Goal: Task Accomplishment & Management: Complete application form

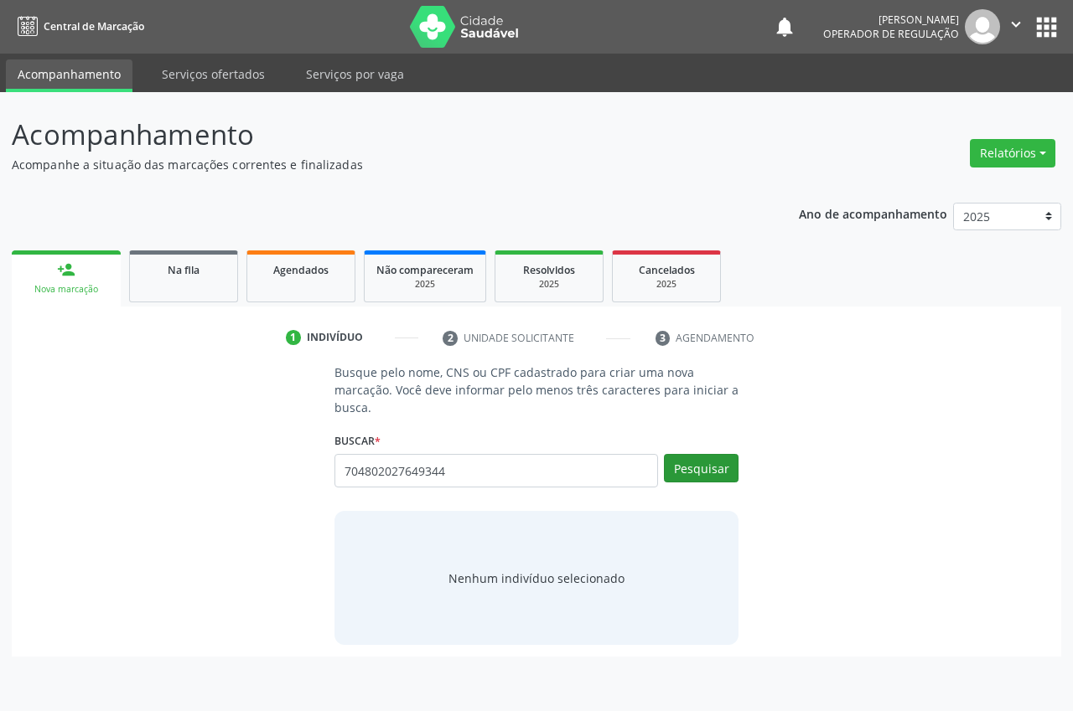
type input "704802027649344"
click at [693, 464] on button "Pesquisar" at bounding box center [701, 468] width 75 height 28
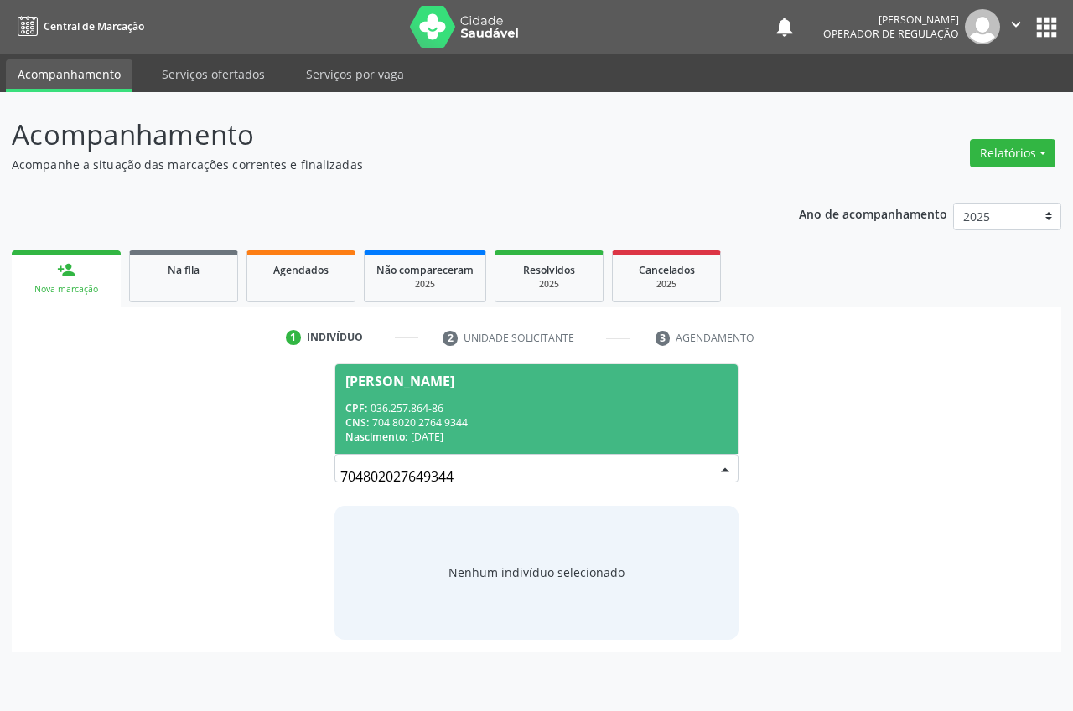
drag, startPoint x: 475, startPoint y: 467, endPoint x: 469, endPoint y: 422, distance: 45.6
click at [469, 422] on div "CNS: 704 8020 2764 9344" at bounding box center [536, 423] width 382 height 14
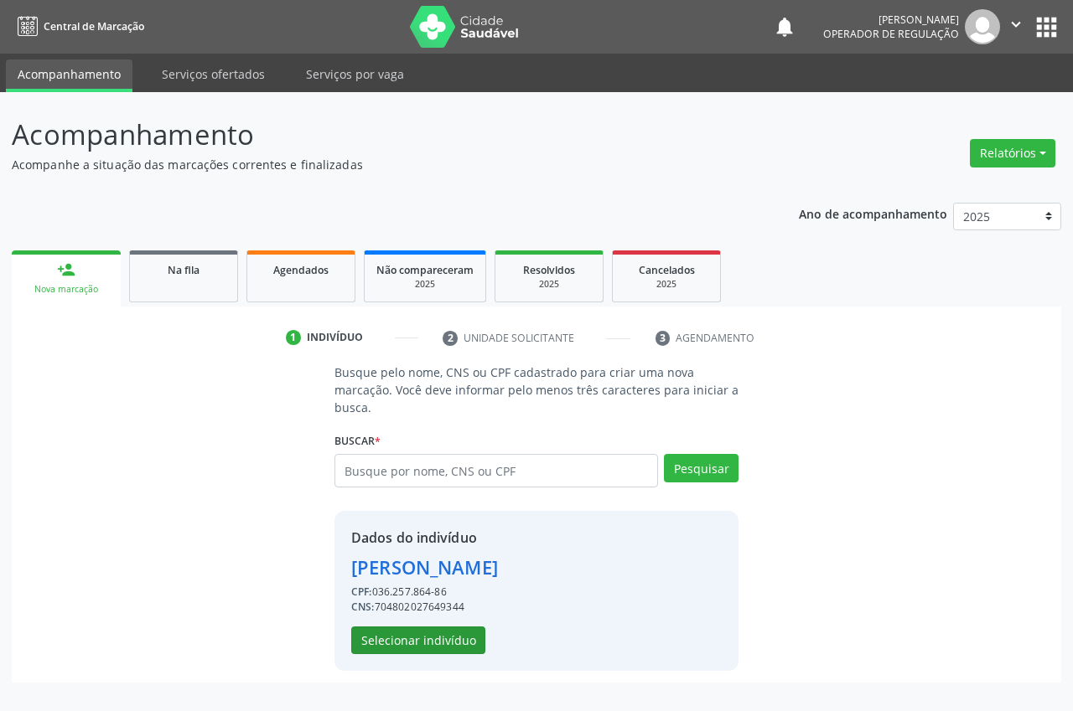
click at [442, 644] on button "Selecionar indivíduo" at bounding box center [418, 641] width 134 height 28
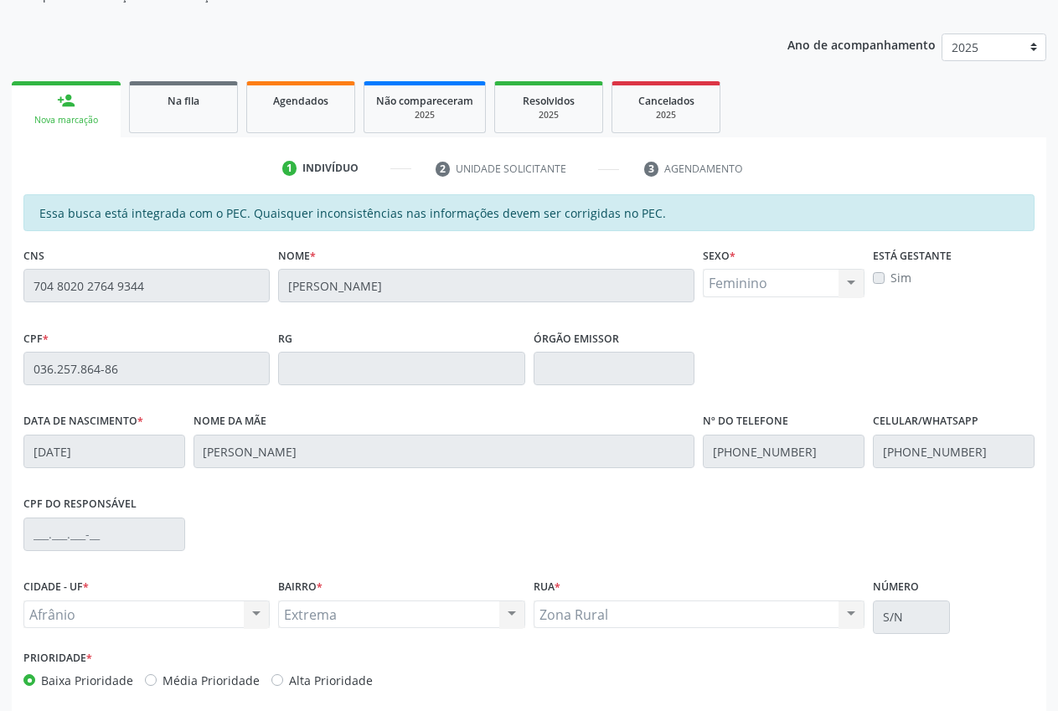
scroll to position [246, 0]
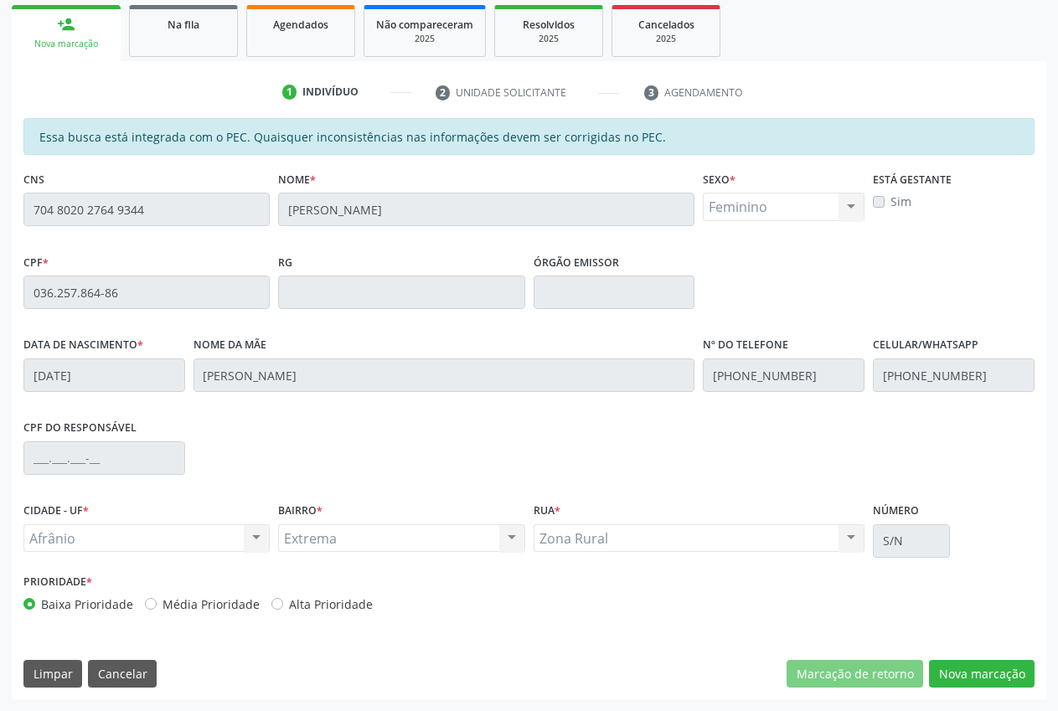
click at [952, 670] on button "Nova marcação" at bounding box center [982, 674] width 106 height 28
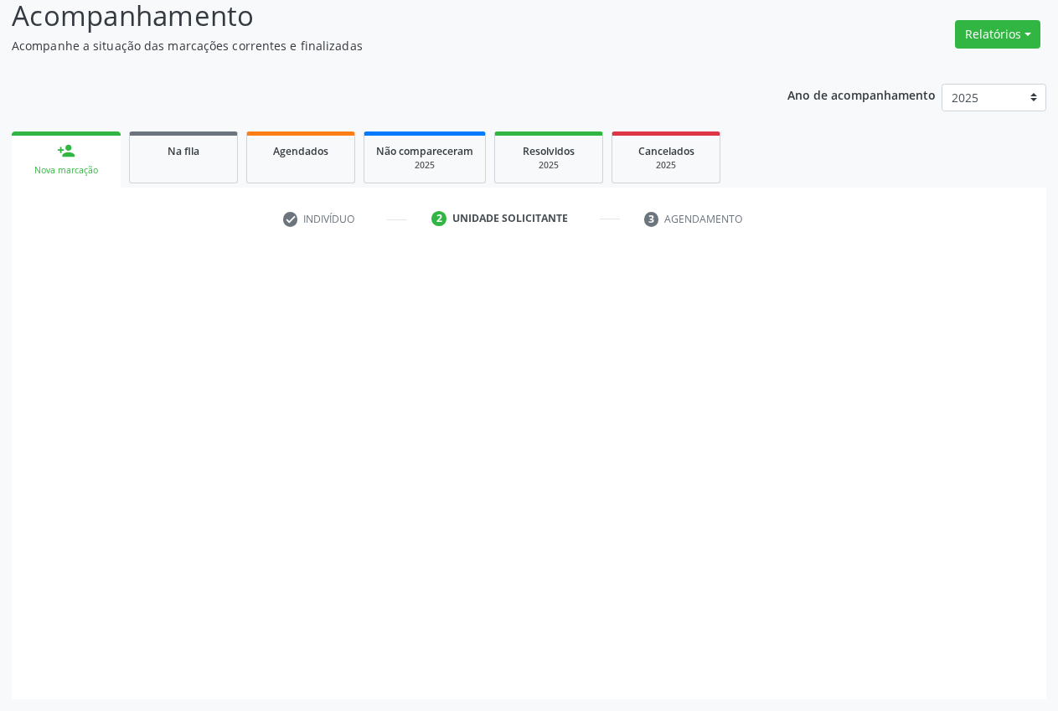
scroll to position [119, 0]
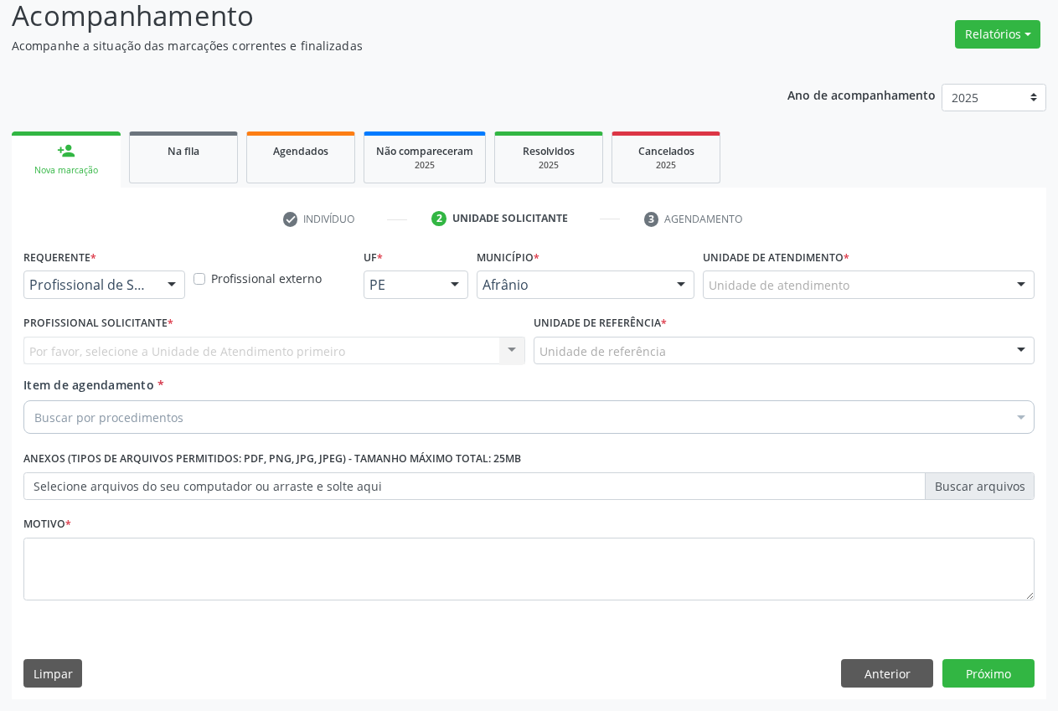
click at [851, 291] on div "Unidade de atendimento" at bounding box center [869, 285] width 332 height 28
click at [1016, 284] on div at bounding box center [1021, 286] width 25 height 28
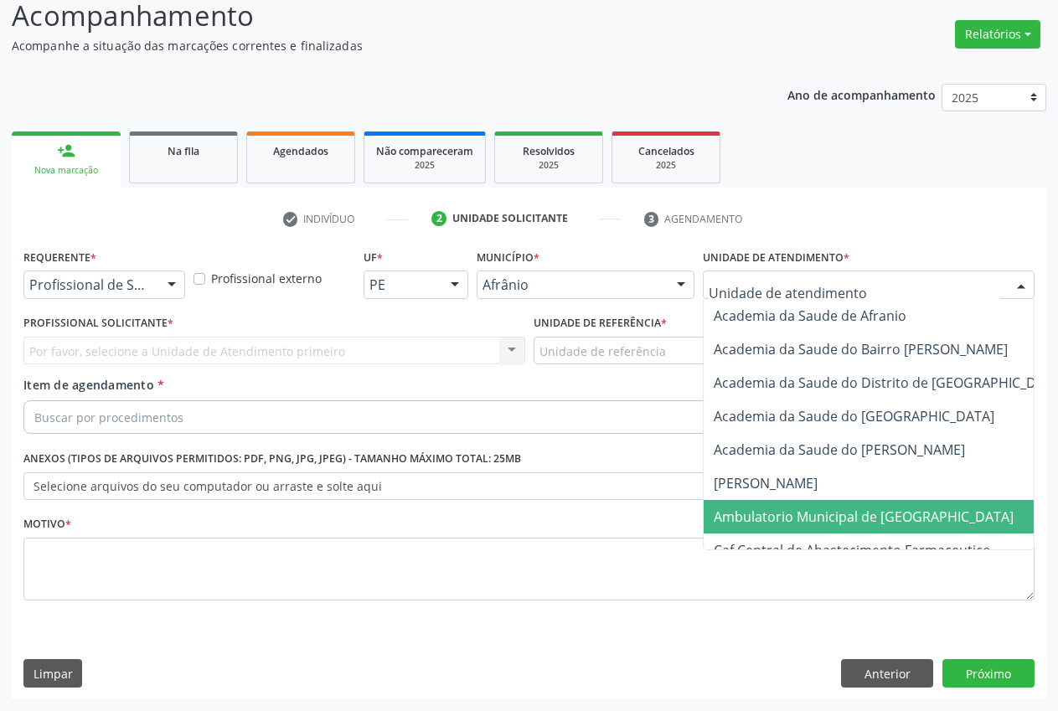
click at [890, 506] on span "Ambulatorio Municipal de [GEOGRAPHIC_DATA]" at bounding box center [908, 517] width 409 height 34
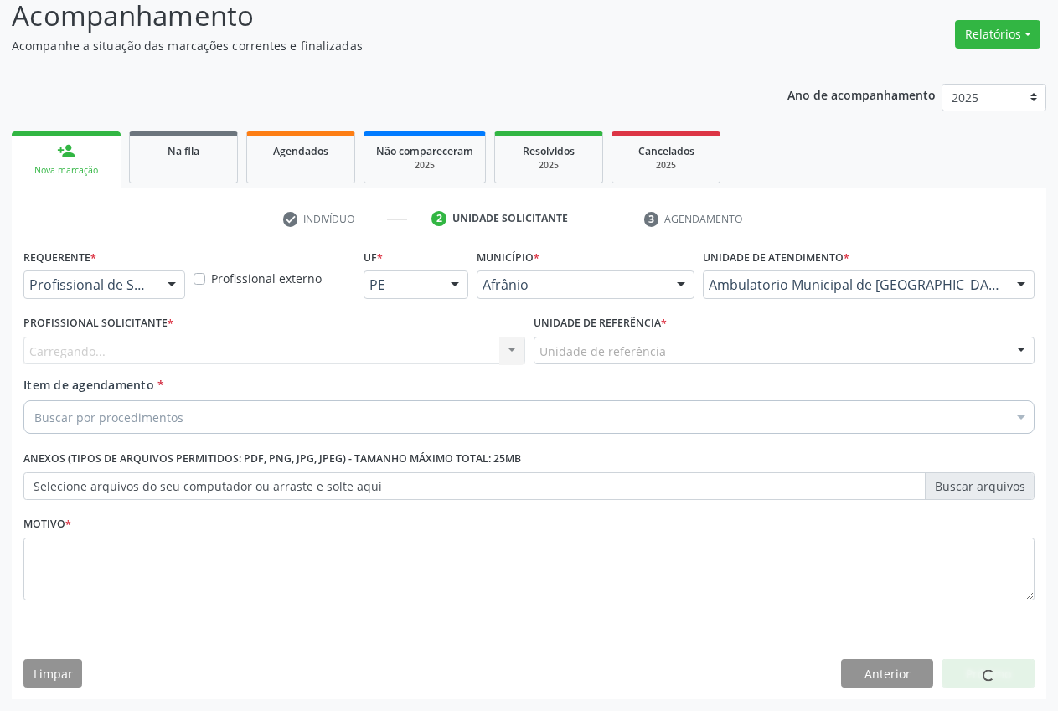
click at [687, 344] on div "Unidade de referência" at bounding box center [785, 351] width 502 height 28
click at [692, 352] on div "Unidade de referência" at bounding box center [785, 351] width 502 height 28
click at [417, 351] on div "Profissional solicitante" at bounding box center [274, 351] width 502 height 28
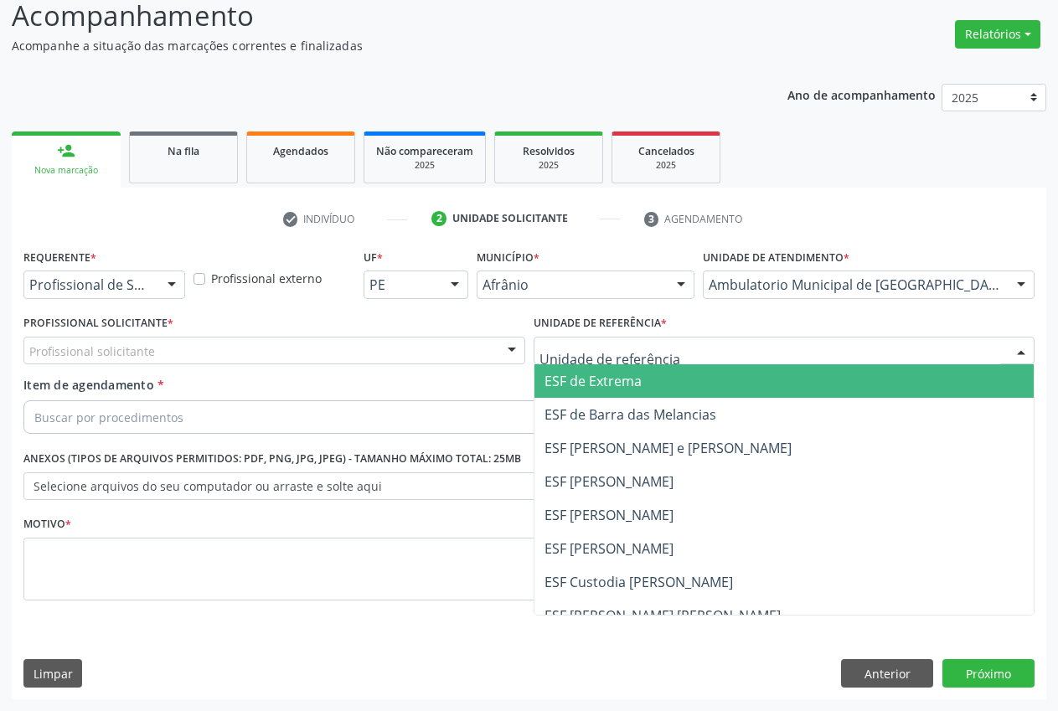
click at [1023, 351] on div at bounding box center [1021, 352] width 25 height 28
click at [727, 383] on span "ESF de Extrema" at bounding box center [785, 382] width 500 height 34
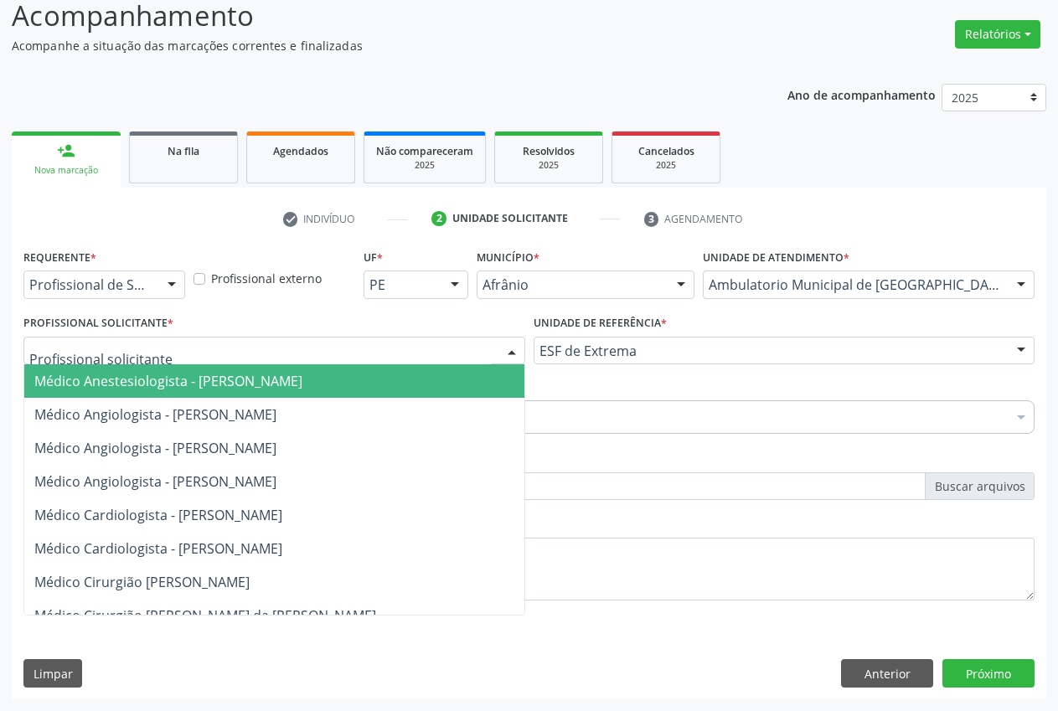
click at [505, 356] on div at bounding box center [511, 352] width 25 height 28
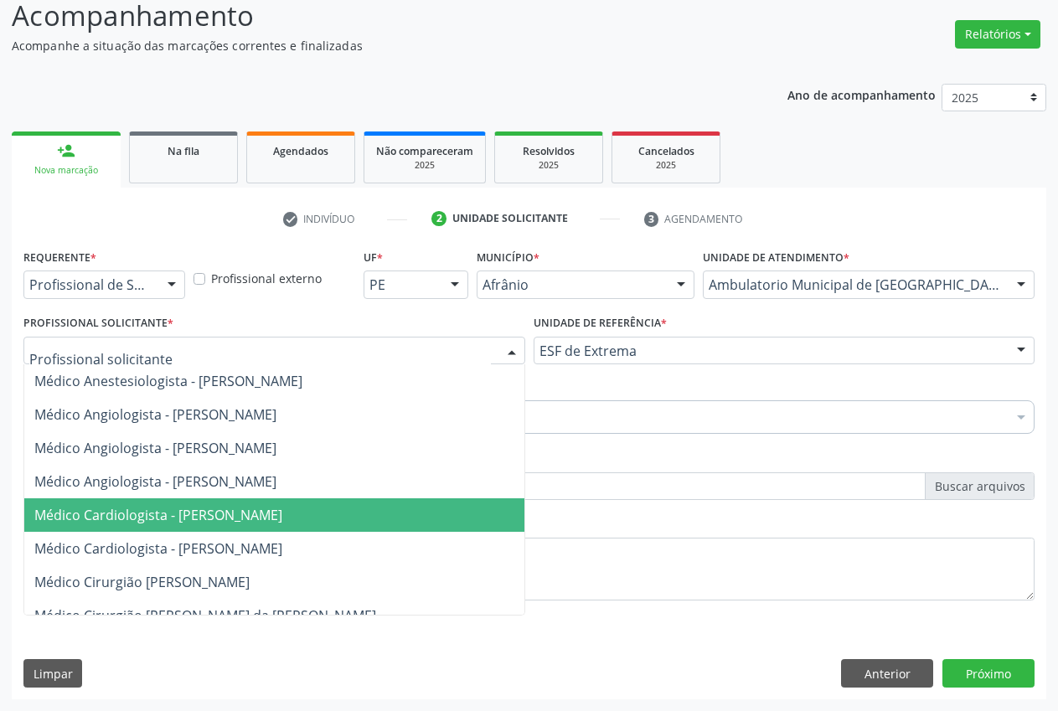
click at [196, 517] on span "Médico Cardiologista - [PERSON_NAME]" at bounding box center [158, 515] width 248 height 18
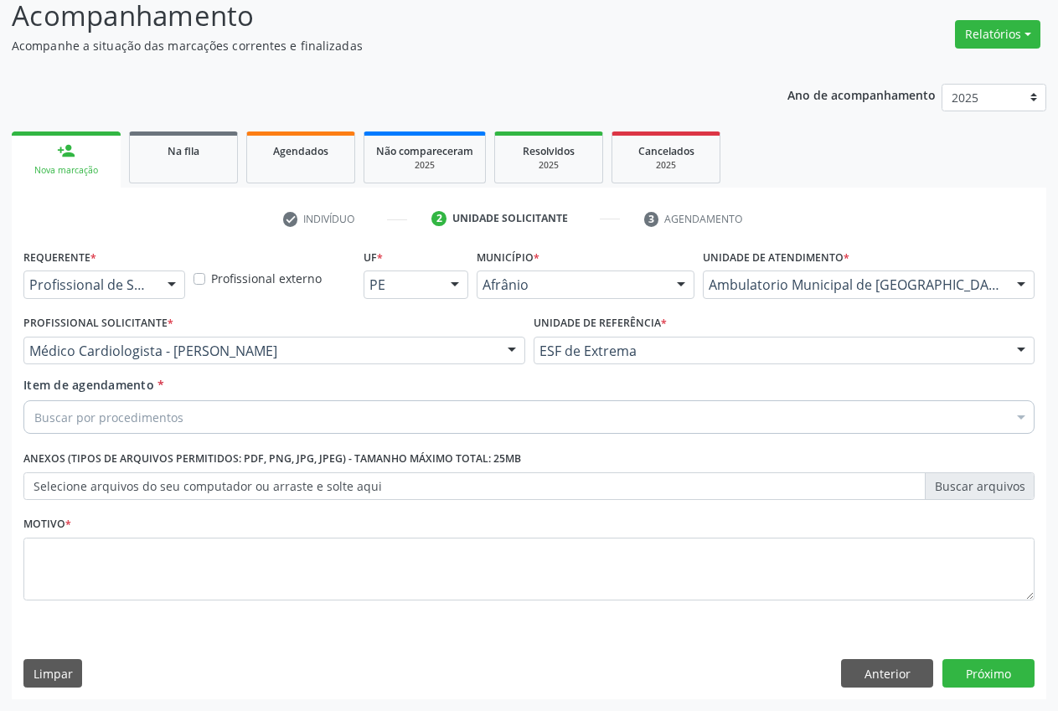
click at [183, 416] on div "Buscar por procedimentos" at bounding box center [529, 418] width 1012 height 34
click at [1009, 419] on div at bounding box center [1021, 419] width 25 height 28
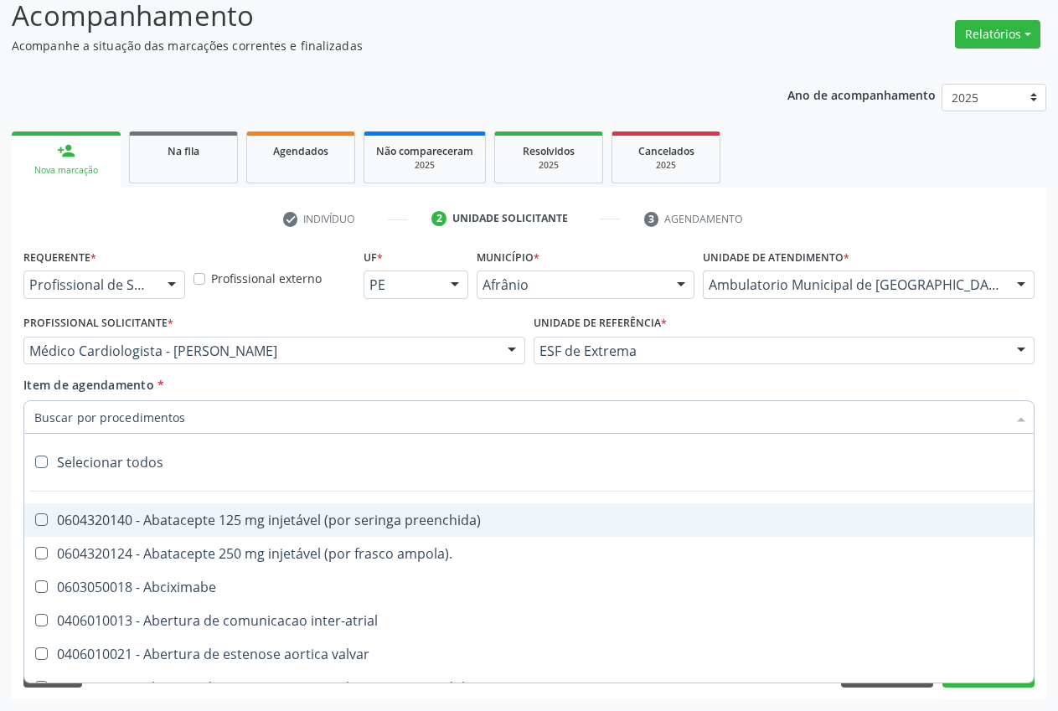
click at [130, 417] on input "Item de agendamento *" at bounding box center [520, 418] width 973 height 34
click at [325, 425] on input "Item de agendamento *" at bounding box center [520, 418] width 973 height 34
click at [379, 426] on input "Item de agendamento *" at bounding box center [520, 418] width 973 height 34
click at [105, 406] on input "Item de agendamento *" at bounding box center [520, 418] width 973 height 34
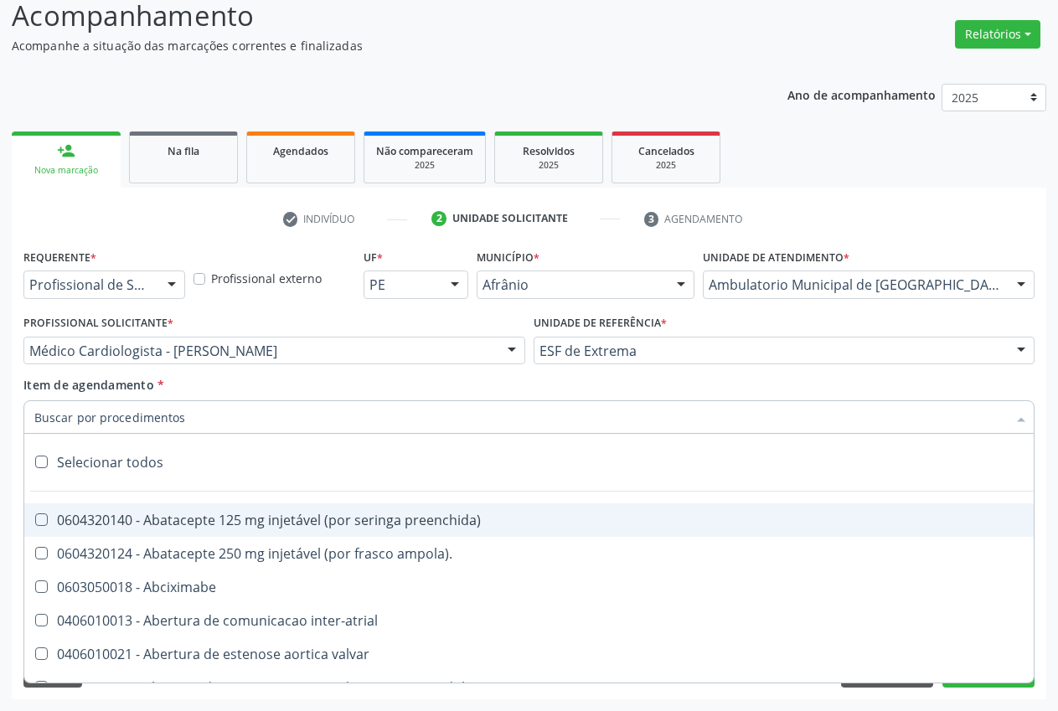
click at [101, 410] on input "Item de agendamento *" at bounding box center [520, 418] width 973 height 34
click at [101, 421] on input "Item de agendamento *" at bounding box center [520, 418] width 973 height 34
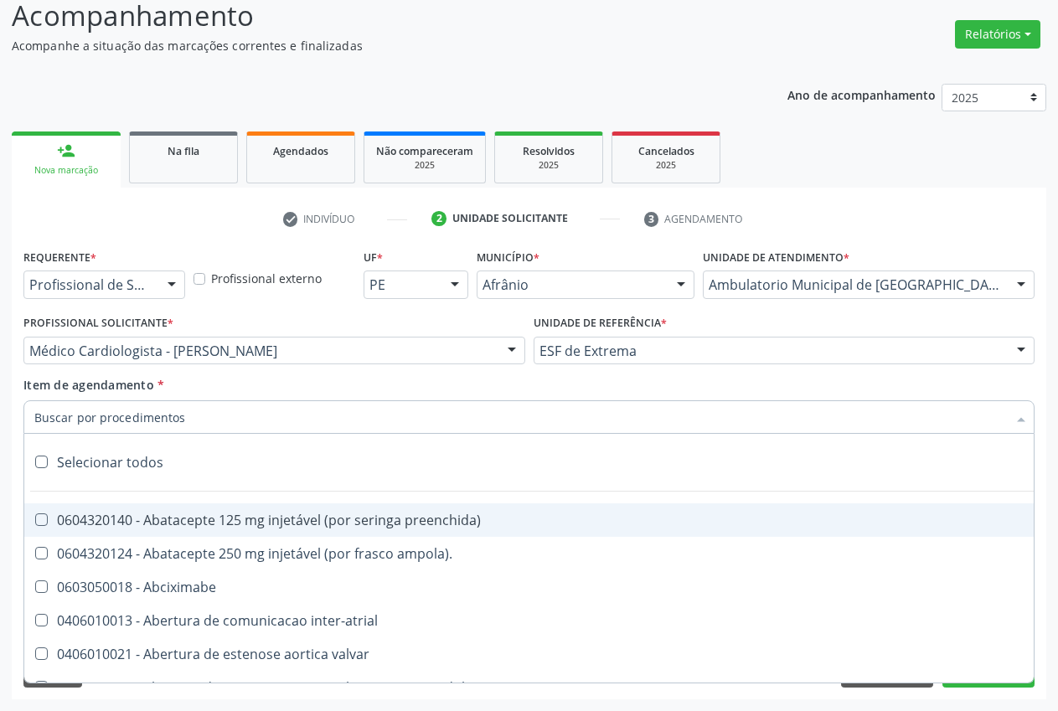
click at [101, 421] on input "Item de agendamento *" at bounding box center [520, 418] width 973 height 34
click at [132, 422] on input "Item de agendamento *" at bounding box center [520, 418] width 973 height 34
drag, startPoint x: 133, startPoint y: 421, endPoint x: 158, endPoint y: 410, distance: 27.4
click at [140, 417] on input "Item de agendamento *" at bounding box center [520, 418] width 973 height 34
click at [280, 396] on div "Item de agendamento * Selecionar todos 0604320140 - Abatacepte 125 mg injetável…" at bounding box center [529, 402] width 1012 height 53
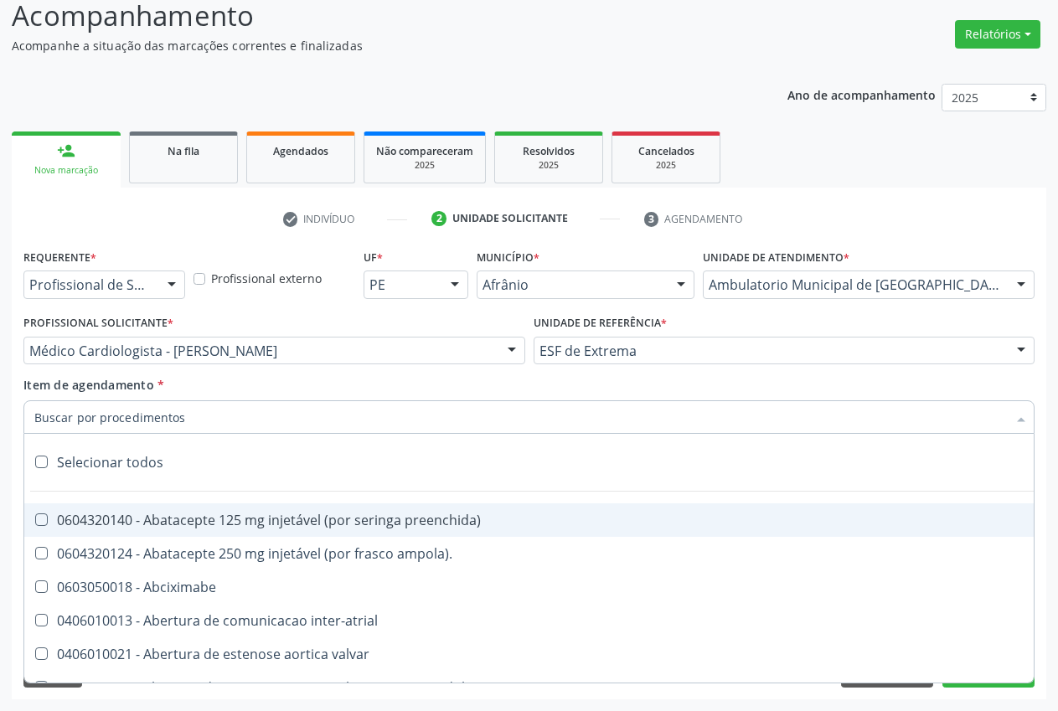
click at [321, 426] on input "Item de agendamento *" at bounding box center [520, 418] width 973 height 34
drag, startPoint x: 321, startPoint y: 426, endPoint x: 313, endPoint y: 419, distance: 10.7
click at [315, 423] on input "Item de agendamento *" at bounding box center [520, 418] width 973 height 34
drag, startPoint x: 313, startPoint y: 418, endPoint x: 307, endPoint y: 407, distance: 12.4
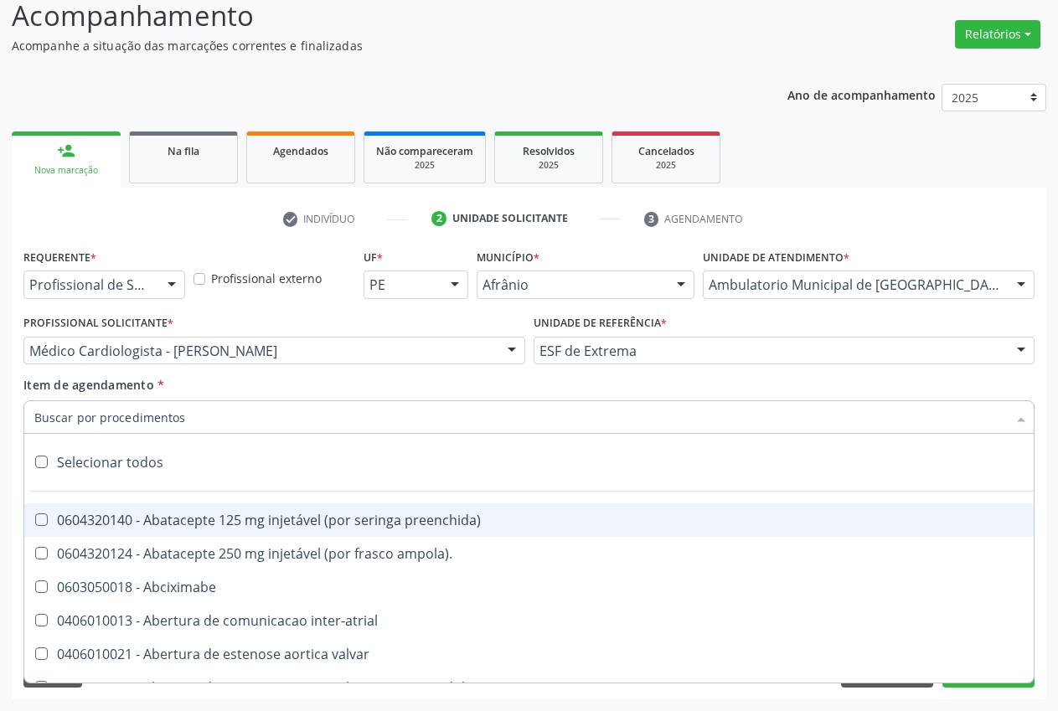
click at [311, 417] on input "Item de agendamento *" at bounding box center [520, 418] width 973 height 34
click at [306, 406] on input "Item de agendamento *" at bounding box center [520, 418] width 973 height 34
click at [304, 406] on input "Item de agendamento *" at bounding box center [520, 418] width 973 height 34
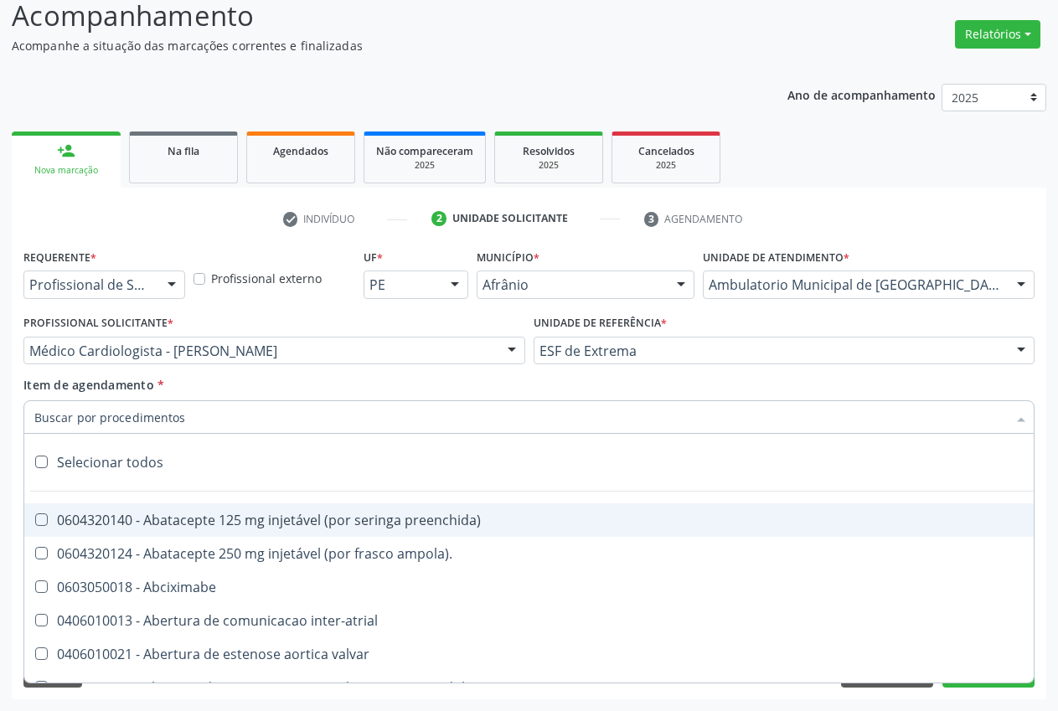
click at [304, 406] on input "Item de agendamento *" at bounding box center [520, 418] width 973 height 34
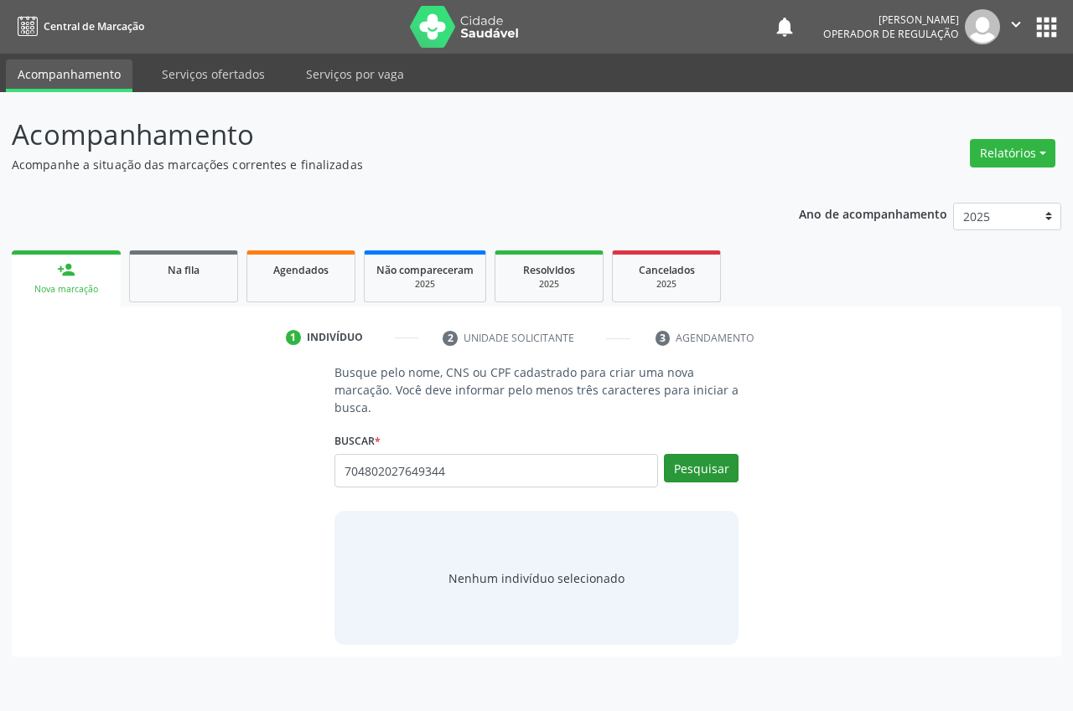
type input "704802027649344"
click at [708, 469] on button "Pesquisar" at bounding box center [701, 468] width 75 height 28
type input "704802027649344"
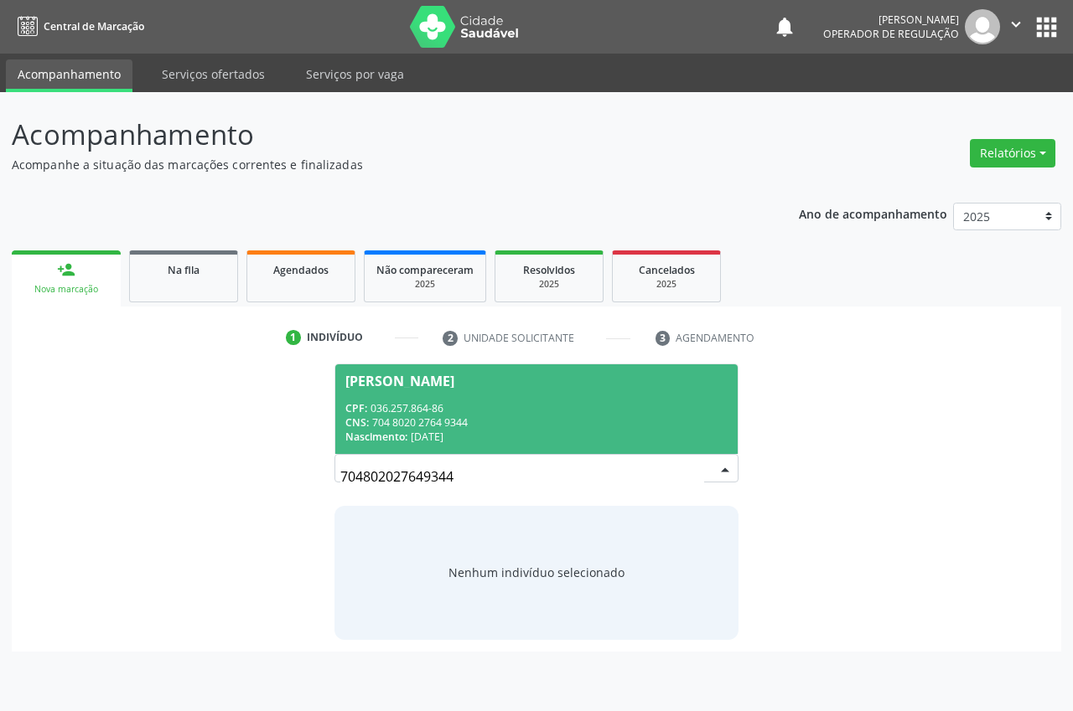
click at [669, 437] on div "Nascimento: [DATE]" at bounding box center [536, 437] width 382 height 14
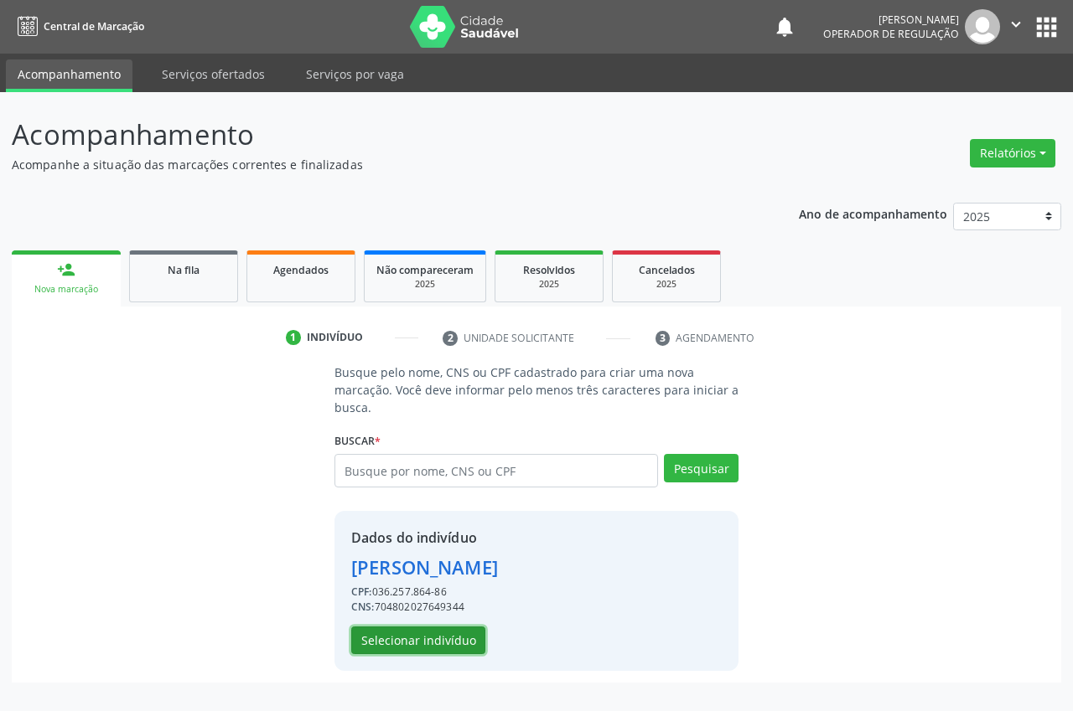
click at [457, 635] on button "Selecionar indivíduo" at bounding box center [418, 641] width 134 height 28
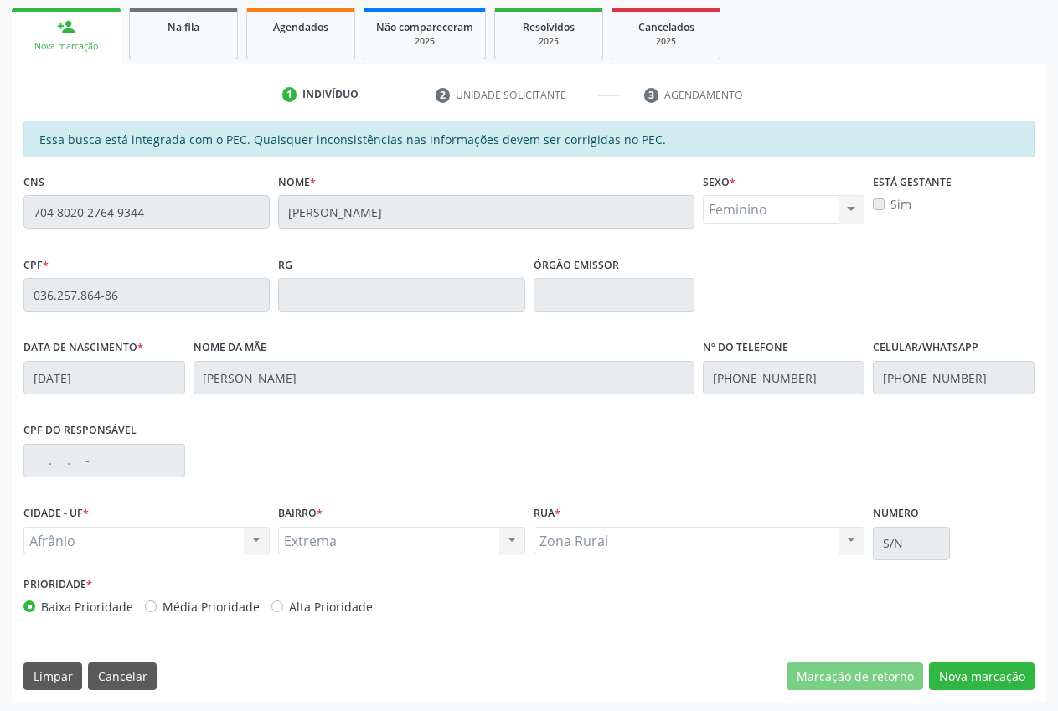
scroll to position [246, 0]
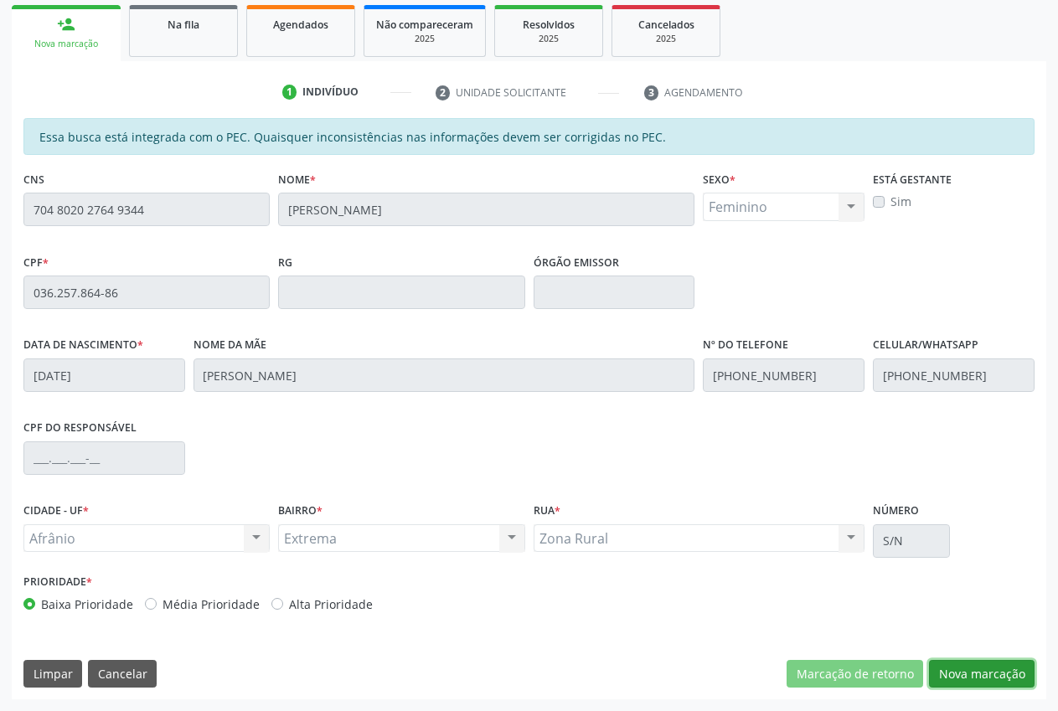
click at [1007, 674] on button "Nova marcação" at bounding box center [982, 674] width 106 height 28
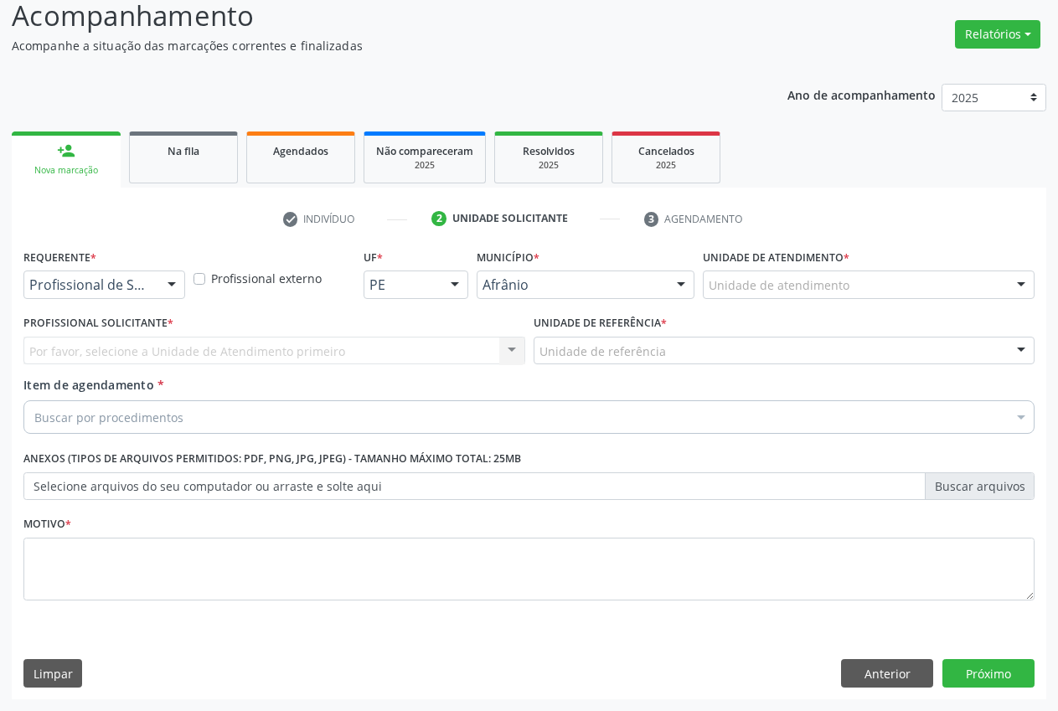
scroll to position [119, 0]
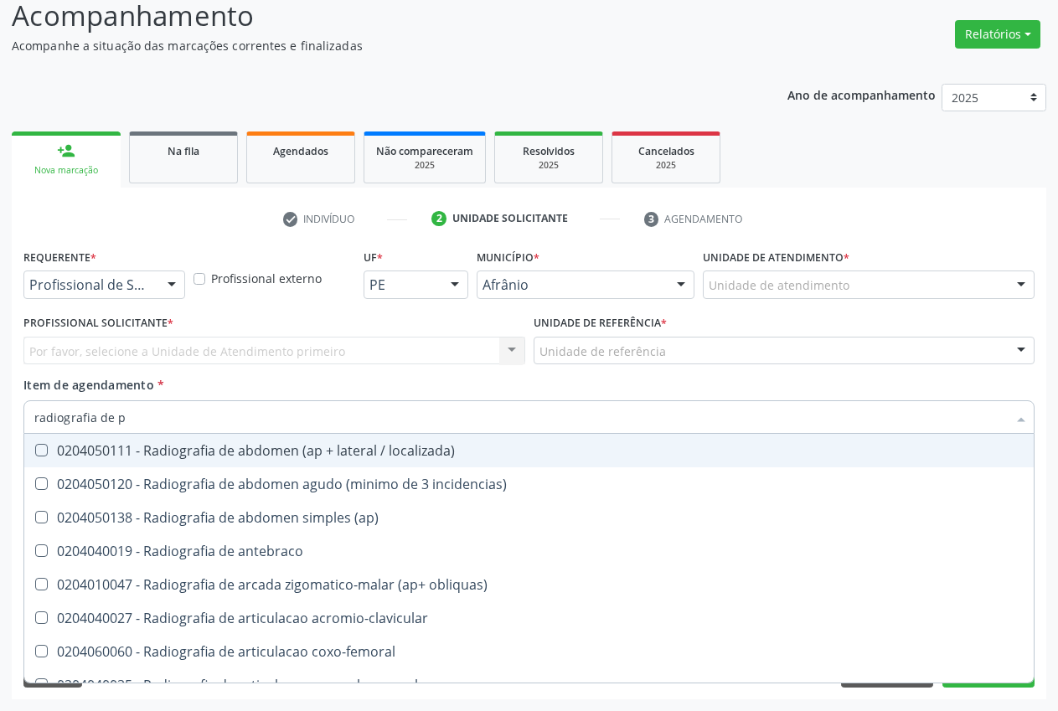
type input "radiografia de pe"
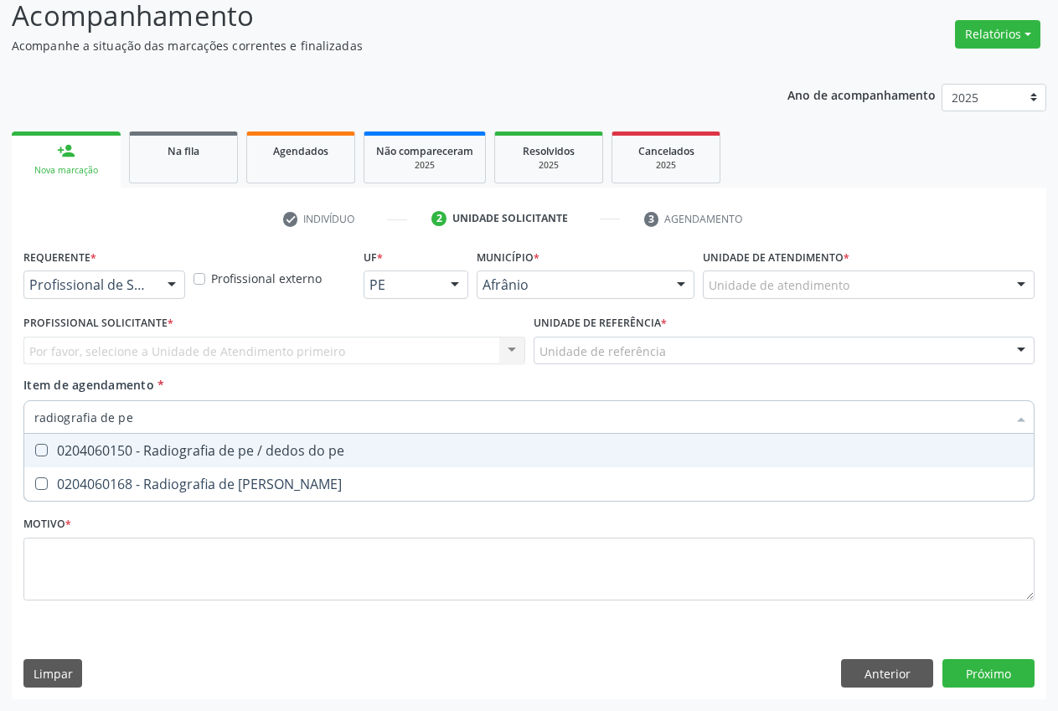
click at [96, 452] on div "0204060150 - Radiografia de pe / dedos do pe" at bounding box center [529, 450] width 990 height 13
checkbox pe "true"
click at [253, 354] on div "Por favor, selecione a Unidade de Atendimento primeiro Nenhum resultado encontr…" at bounding box center [274, 351] width 502 height 28
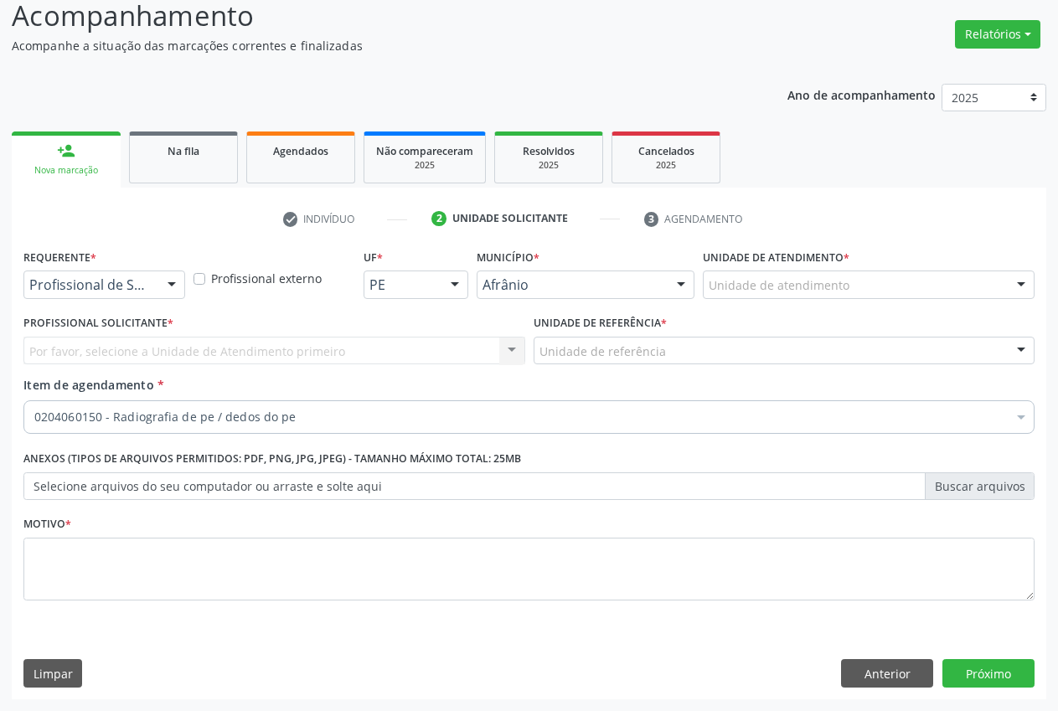
click at [968, 288] on div "Unidade de atendimento" at bounding box center [869, 285] width 332 height 28
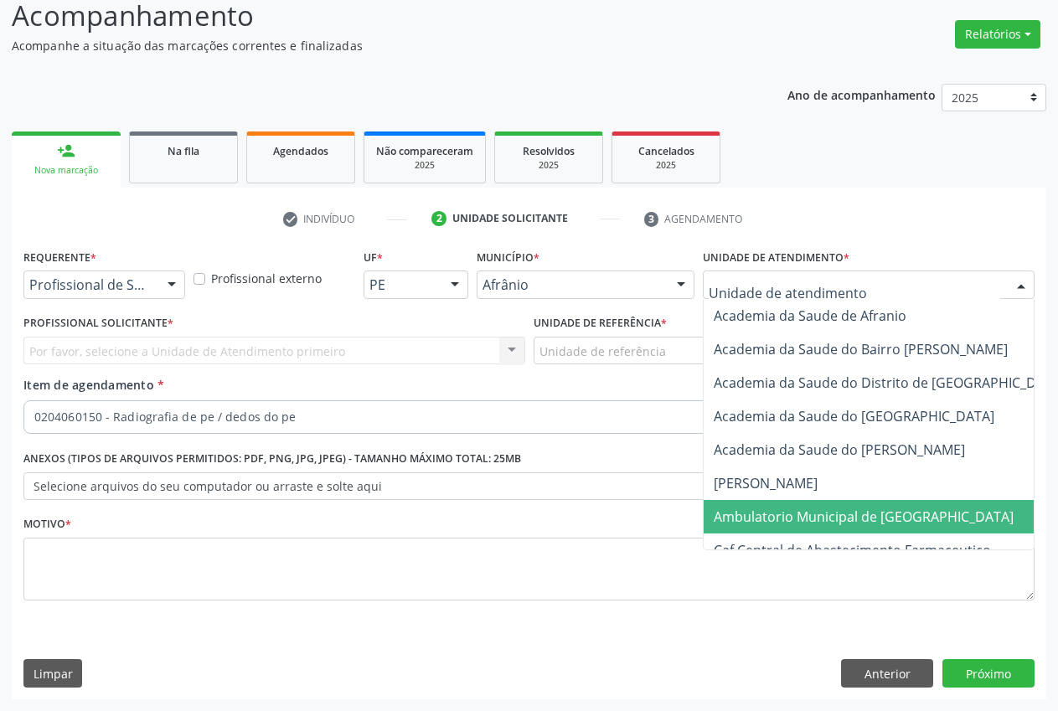
click at [883, 513] on span "Ambulatorio Municipal de [GEOGRAPHIC_DATA]" at bounding box center [864, 517] width 300 height 18
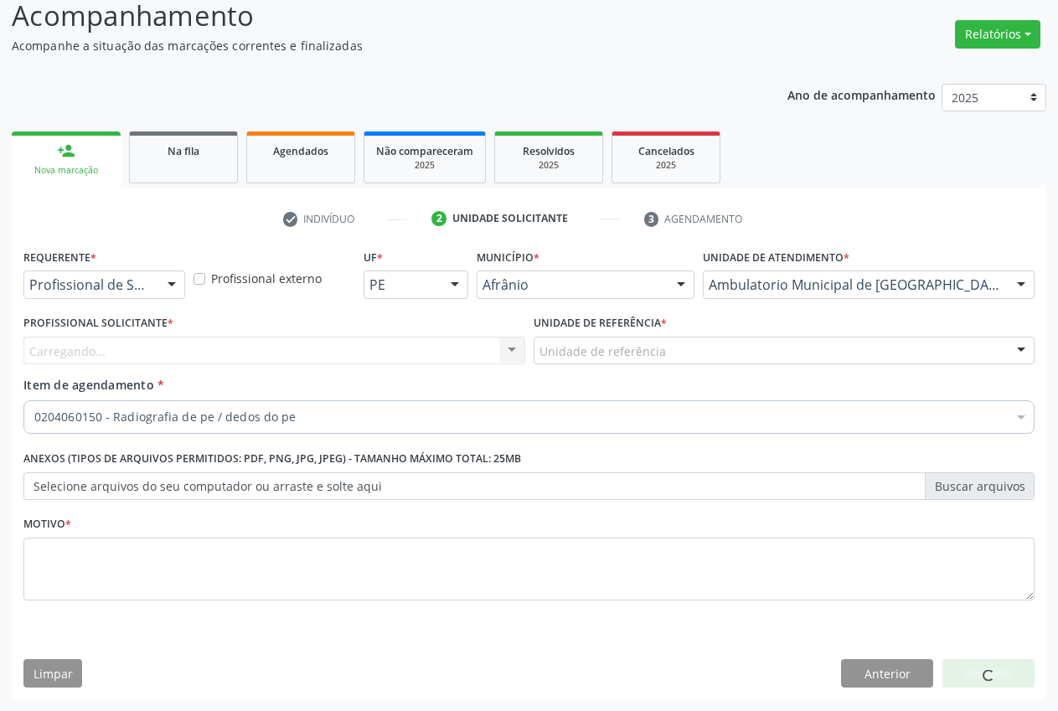
click at [694, 352] on div "Unidade de referência" at bounding box center [785, 351] width 502 height 28
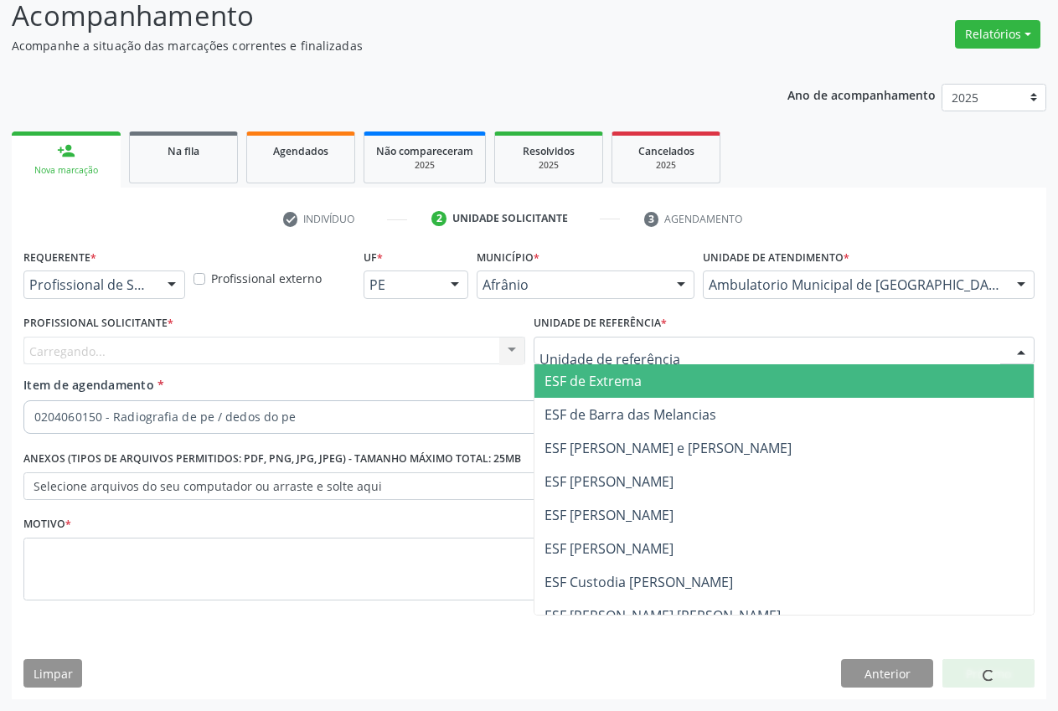
click at [679, 386] on span "ESF de Extrema" at bounding box center [785, 382] width 500 height 34
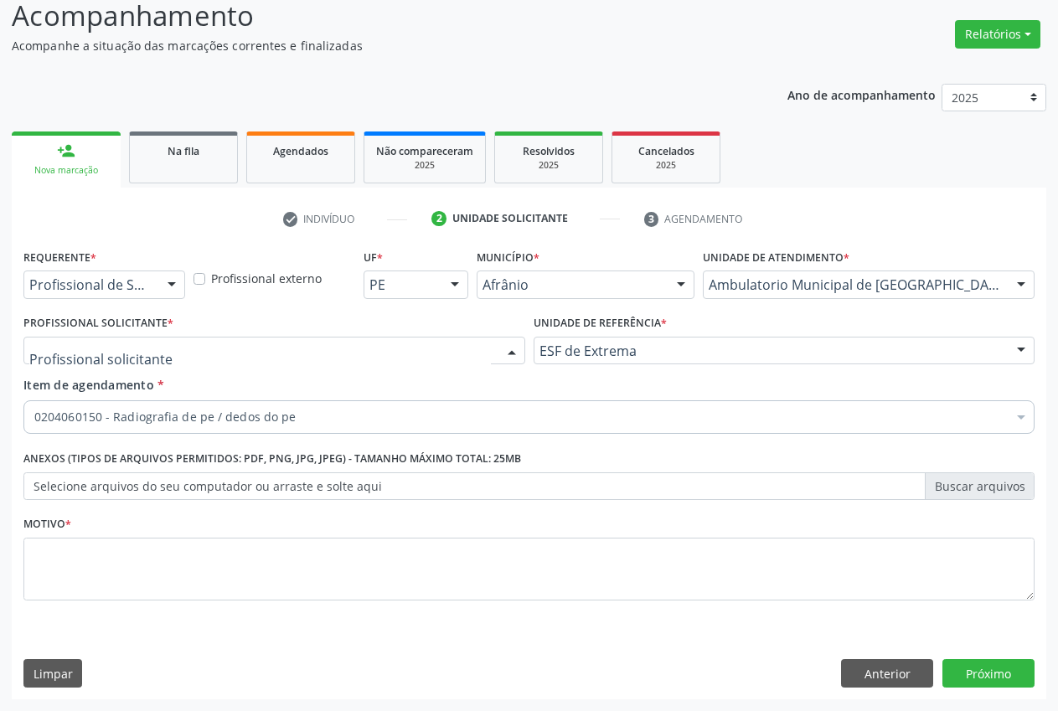
click at [500, 362] on div "Médico Anestesiologista - [PERSON_NAME] Angiologista - [PERSON_NAME] Médico Ang…" at bounding box center [274, 351] width 502 height 28
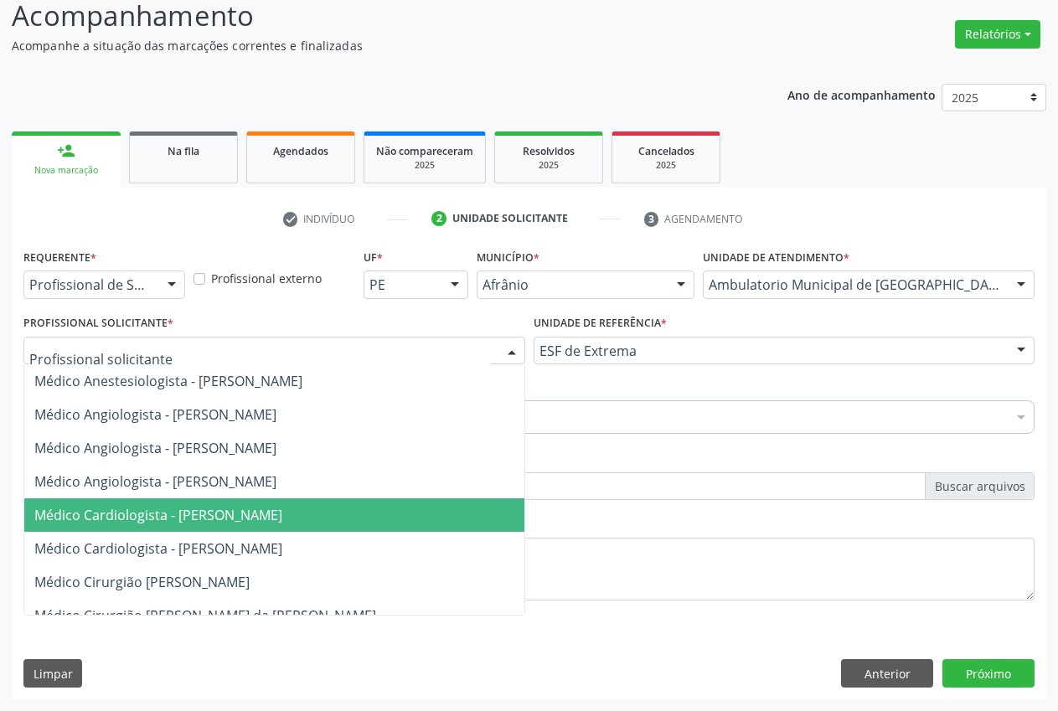
click at [235, 522] on span "Médico Cardiologista - [PERSON_NAME]" at bounding box center [158, 515] width 248 height 18
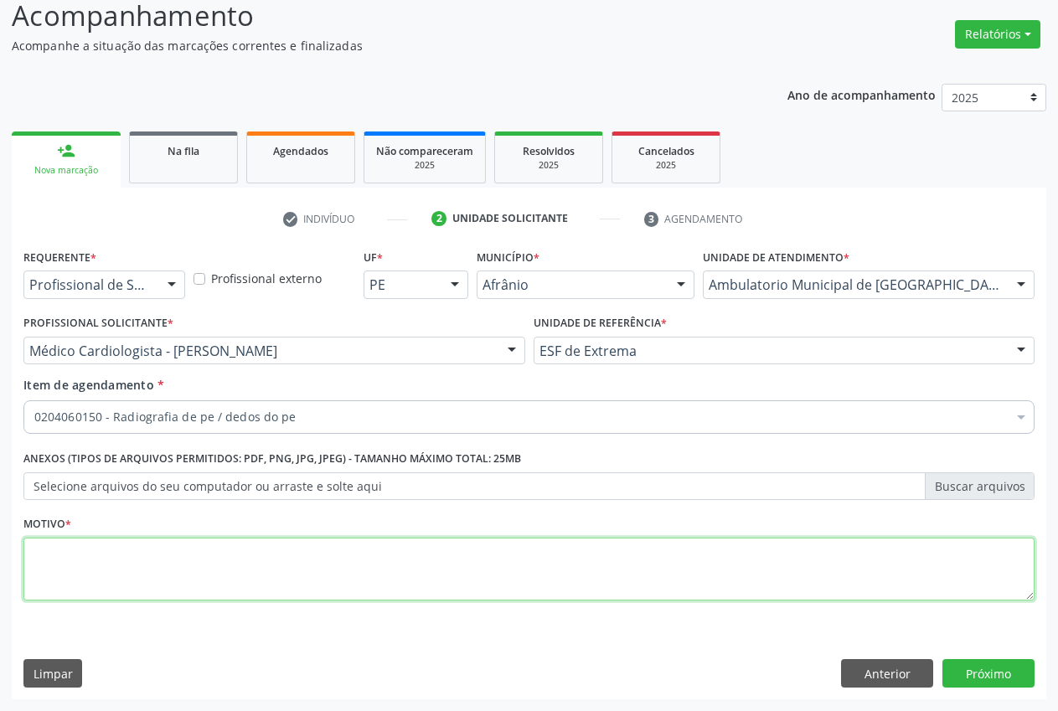
click at [235, 570] on textarea at bounding box center [529, 570] width 1012 height 64
type textarea "."
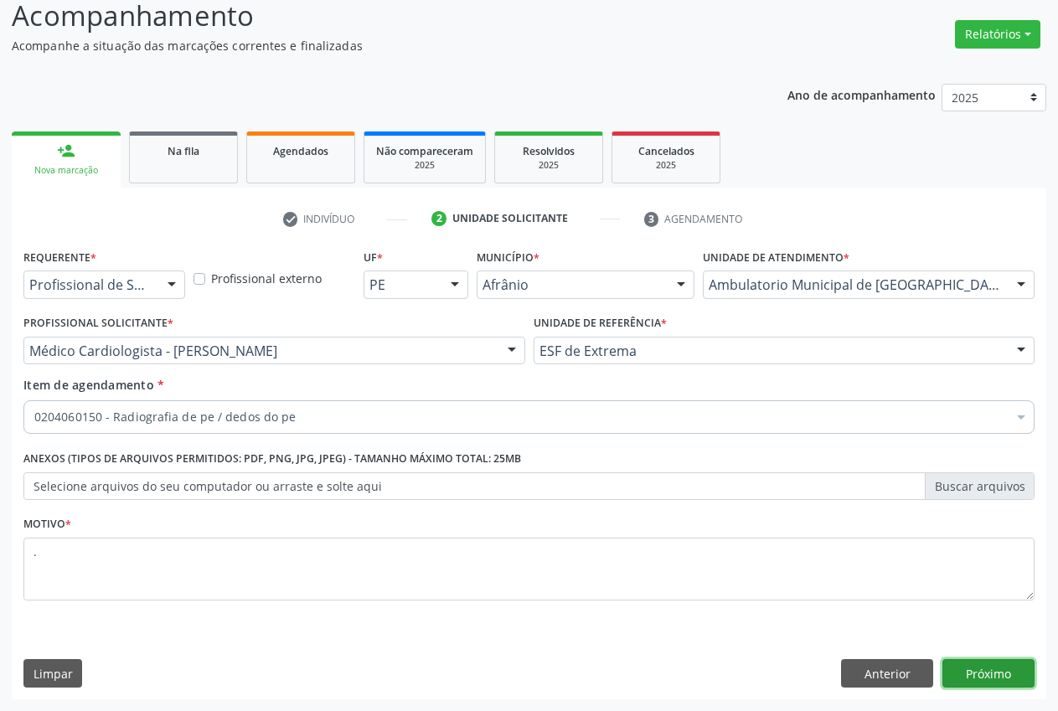
click at [991, 667] on button "Próximo" at bounding box center [989, 674] width 92 height 28
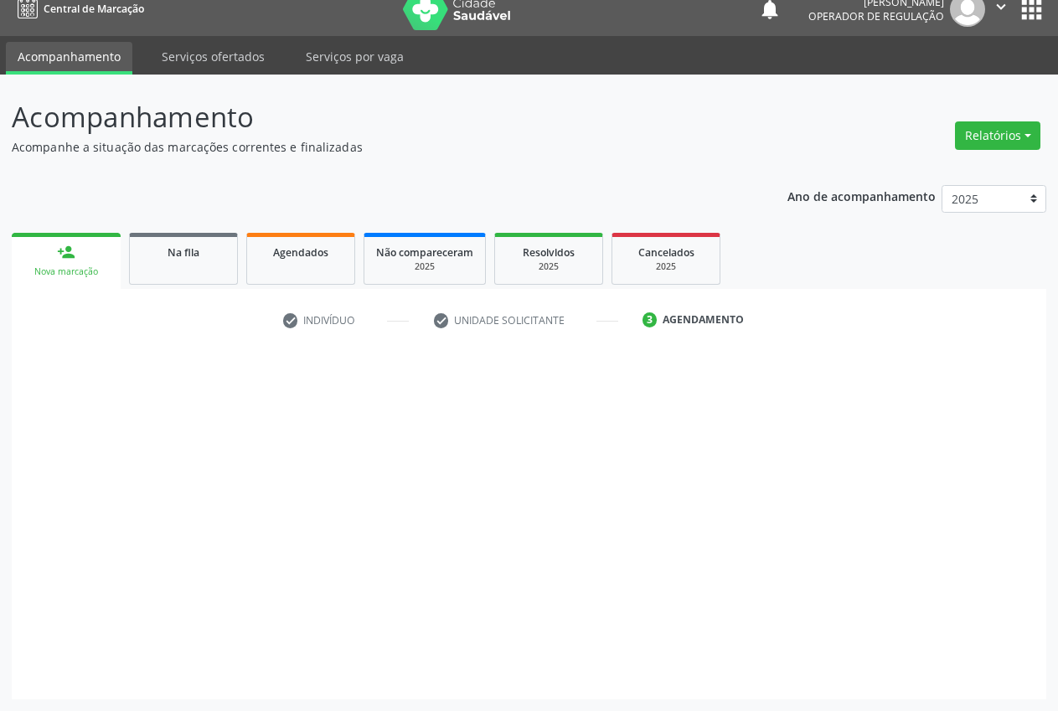
scroll to position [18, 0]
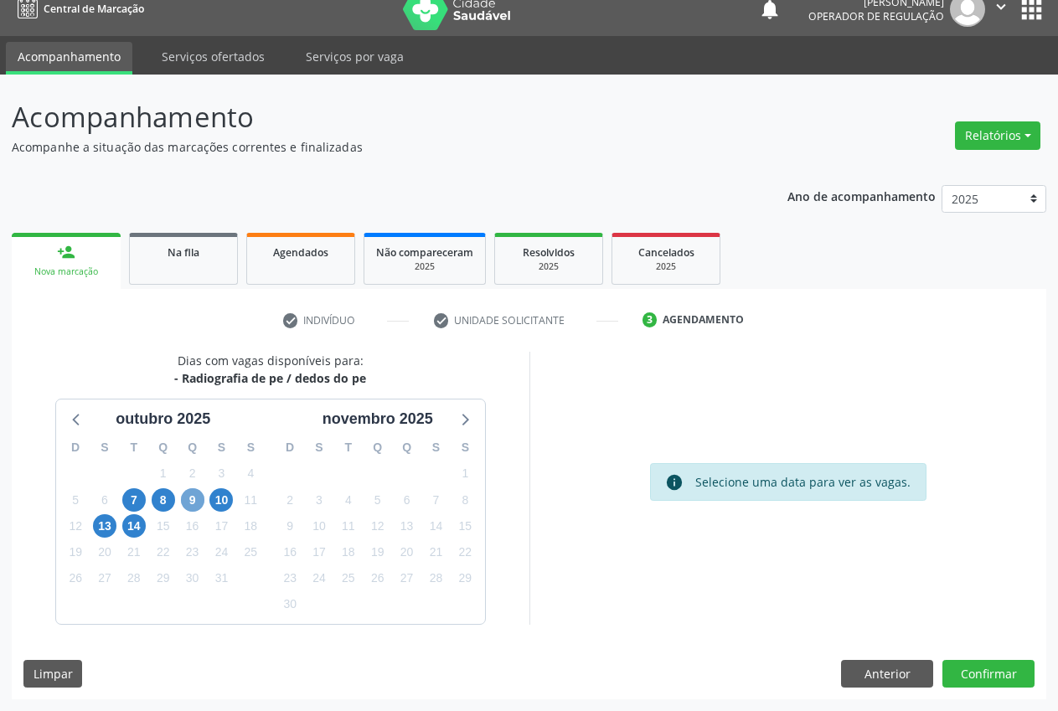
click at [194, 505] on span "9" at bounding box center [192, 500] width 23 height 23
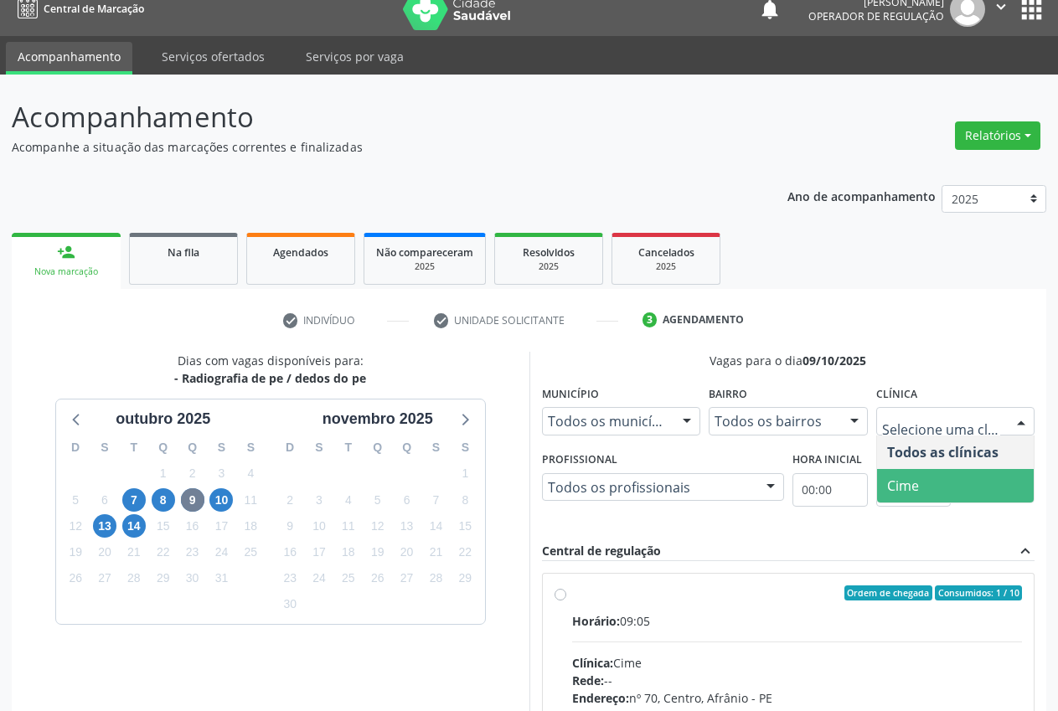
click at [977, 481] on span "Cime" at bounding box center [956, 486] width 158 height 34
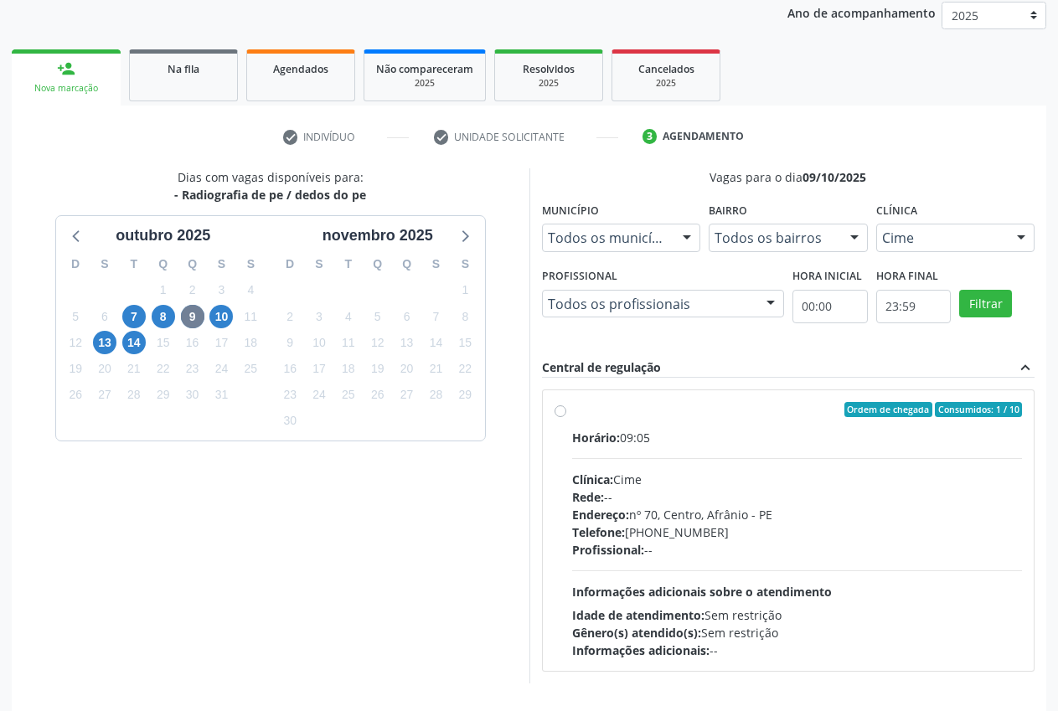
scroll to position [260, 0]
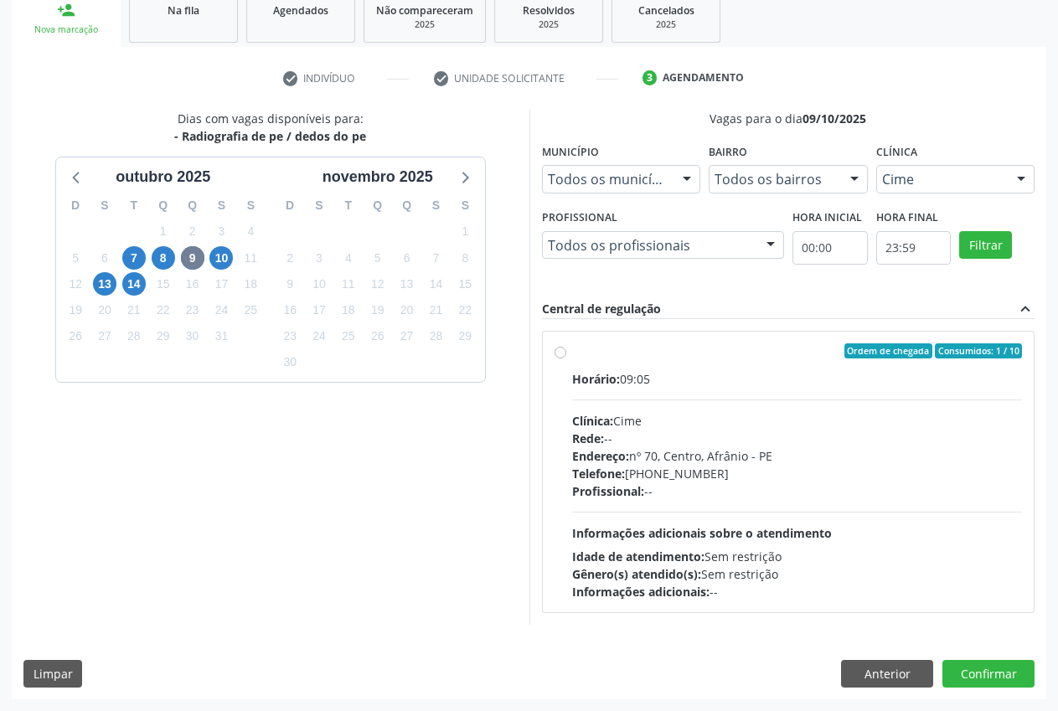
click at [572, 354] on label "Ordem de chegada Consumidos: 1 / 10 Horário: 09:05 Clínica: Cime Rede: -- Ender…" at bounding box center [797, 472] width 451 height 257
click at [559, 354] on input "Ordem de chegada Consumidos: 1 / 10 Horário: 09:05 Clínica: Cime Rede: -- Ender…" at bounding box center [561, 351] width 12 height 15
radio input "true"
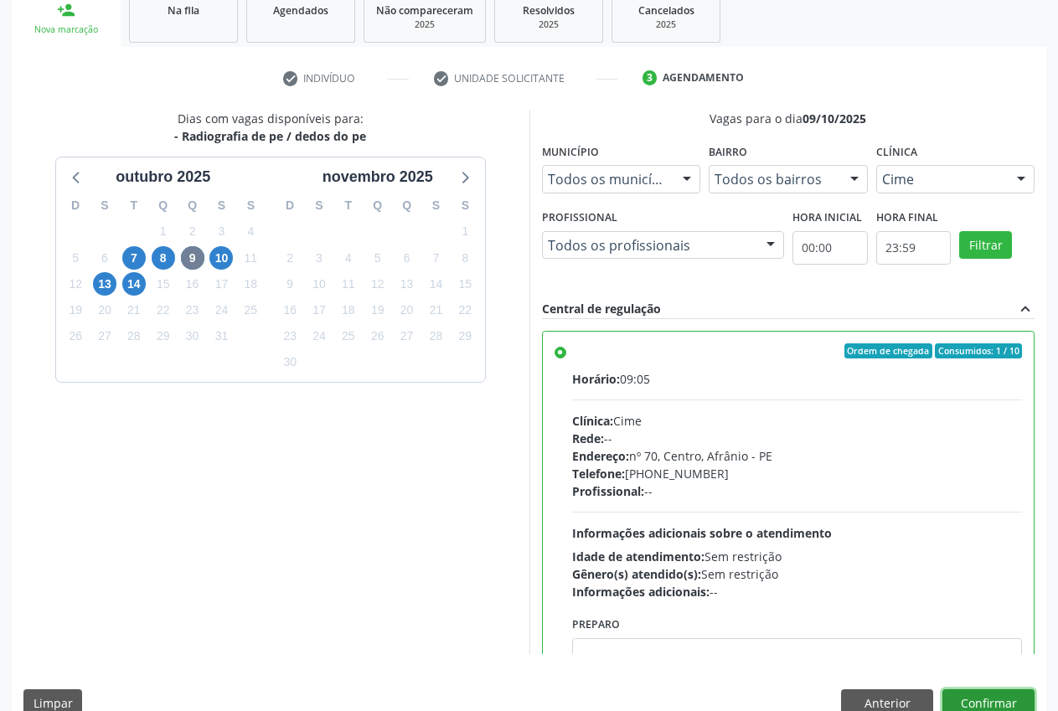
click at [986, 701] on button "Confirmar" at bounding box center [989, 704] width 92 height 28
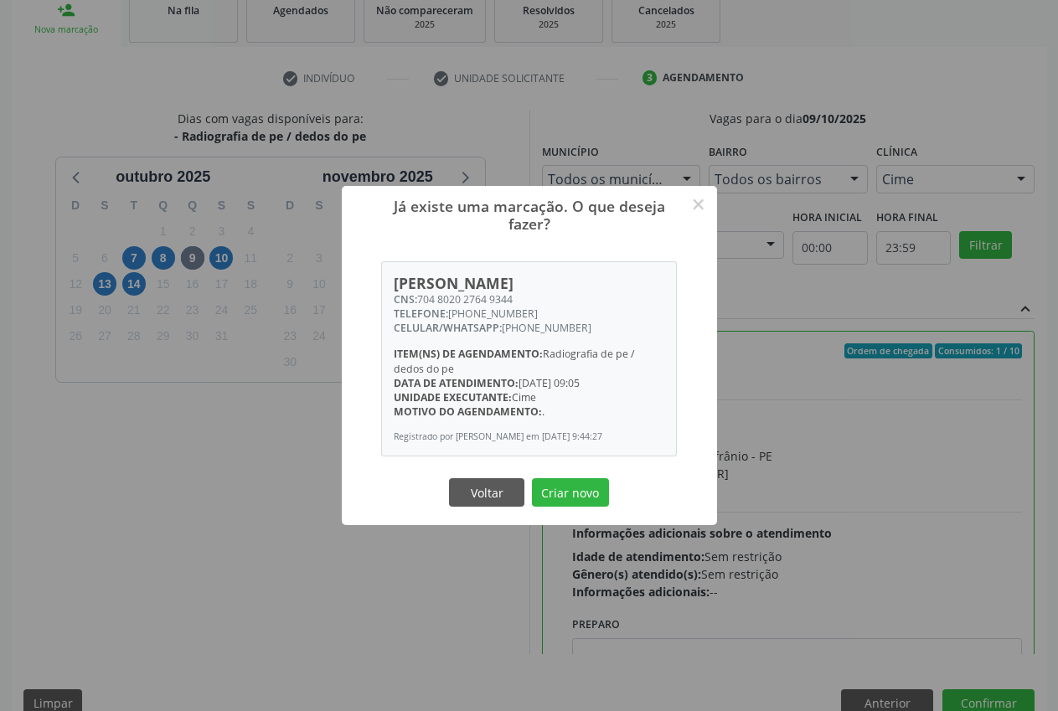
click at [540, 397] on div "Unidade executante: Cime" at bounding box center [529, 398] width 271 height 14
click at [562, 497] on button "Criar novo" at bounding box center [570, 493] width 77 height 28
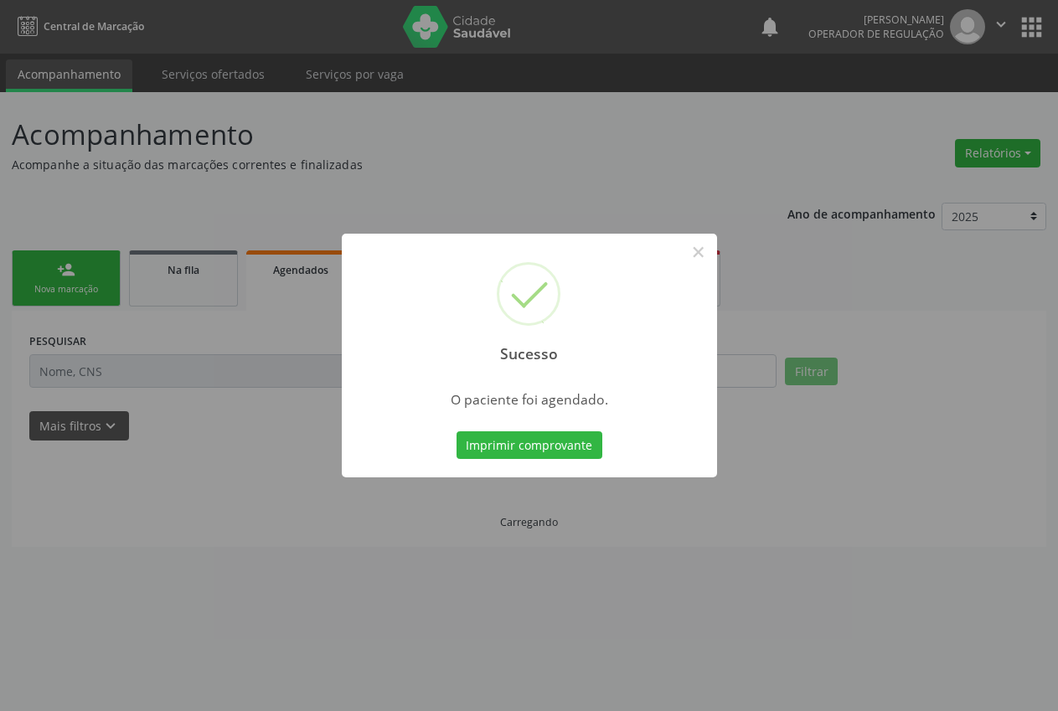
scroll to position [0, 0]
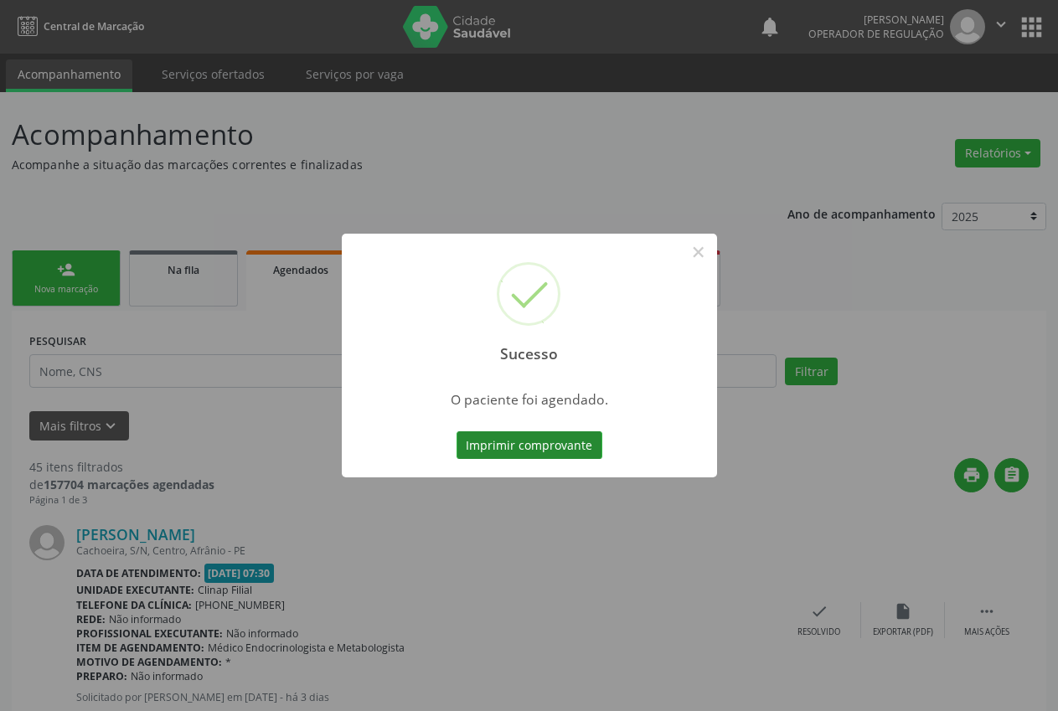
click at [523, 451] on button "Imprimir comprovante" at bounding box center [530, 446] width 146 height 28
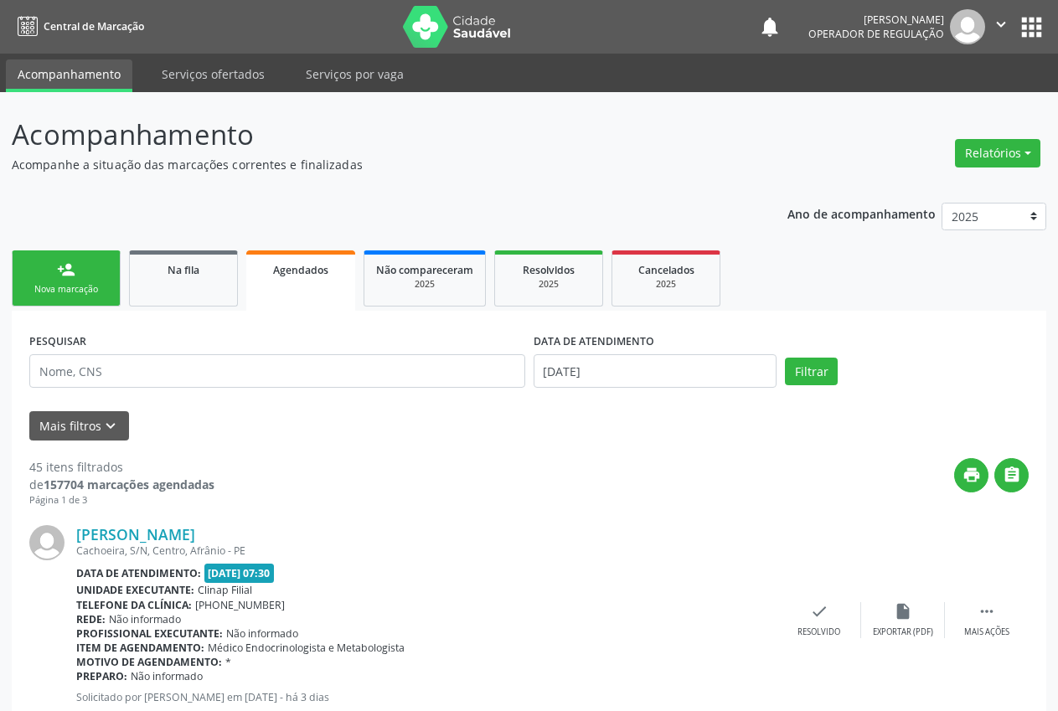
click at [73, 275] on div "person_add" at bounding box center [66, 270] width 18 height 18
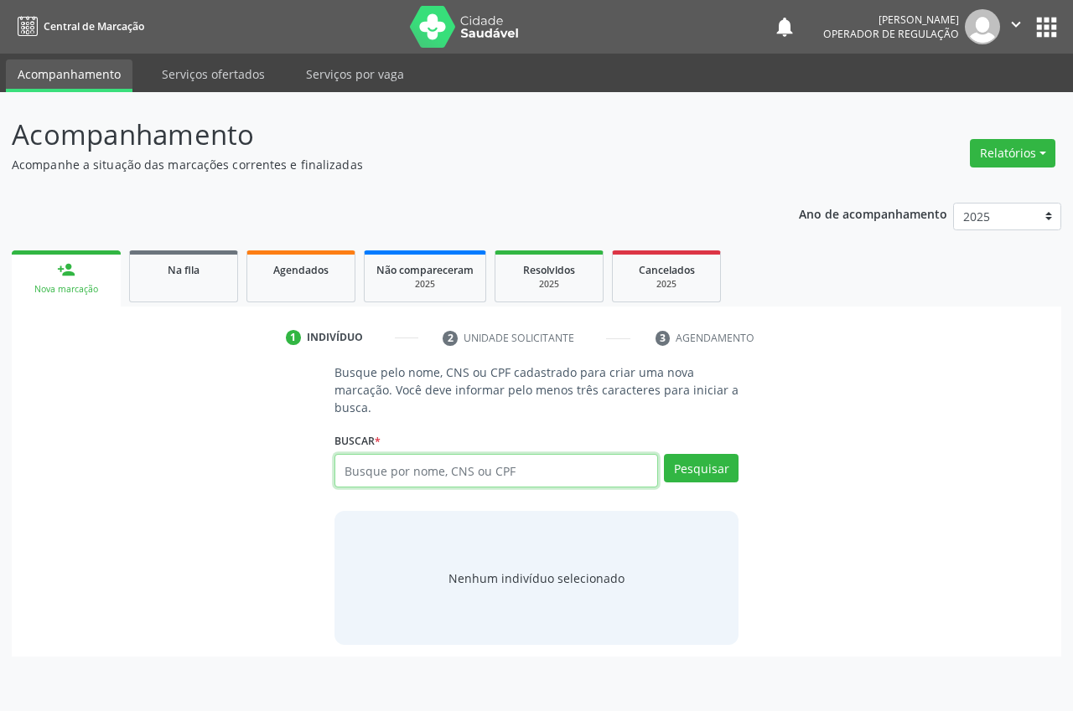
click at [434, 468] on input "text" at bounding box center [495, 471] width 323 height 34
paste input "708401240258360"
type input "708401240258360"
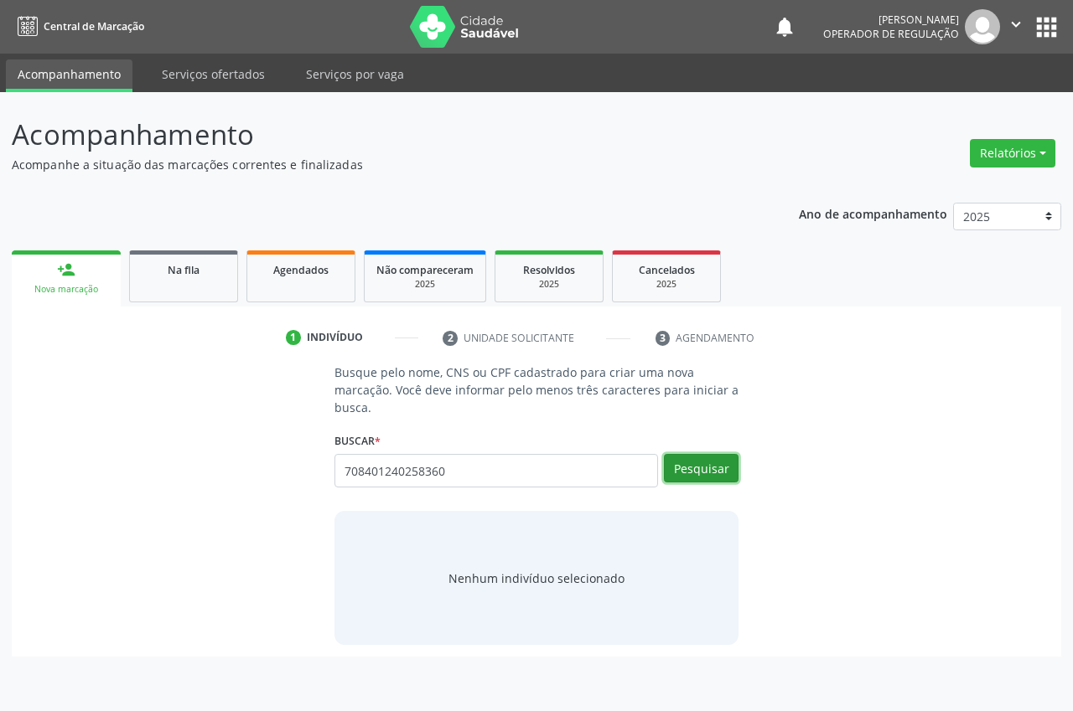
click at [706, 466] on button "Pesquisar" at bounding box center [701, 468] width 75 height 28
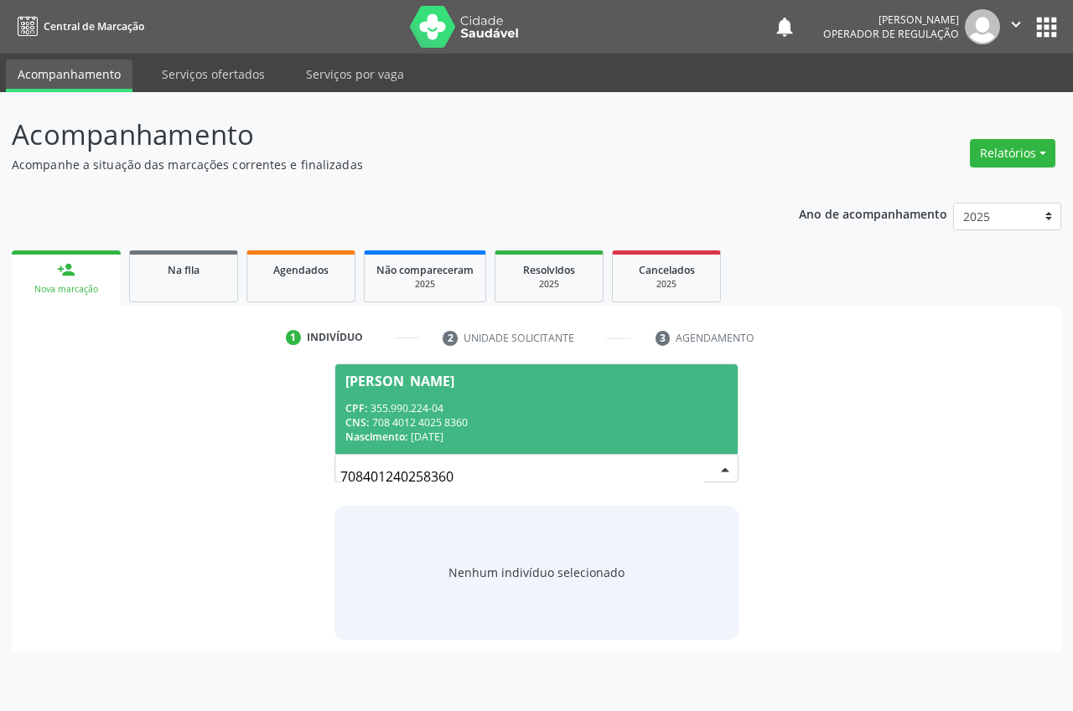
click at [612, 408] on div "CPF: 355.990.224-04" at bounding box center [536, 408] width 382 height 14
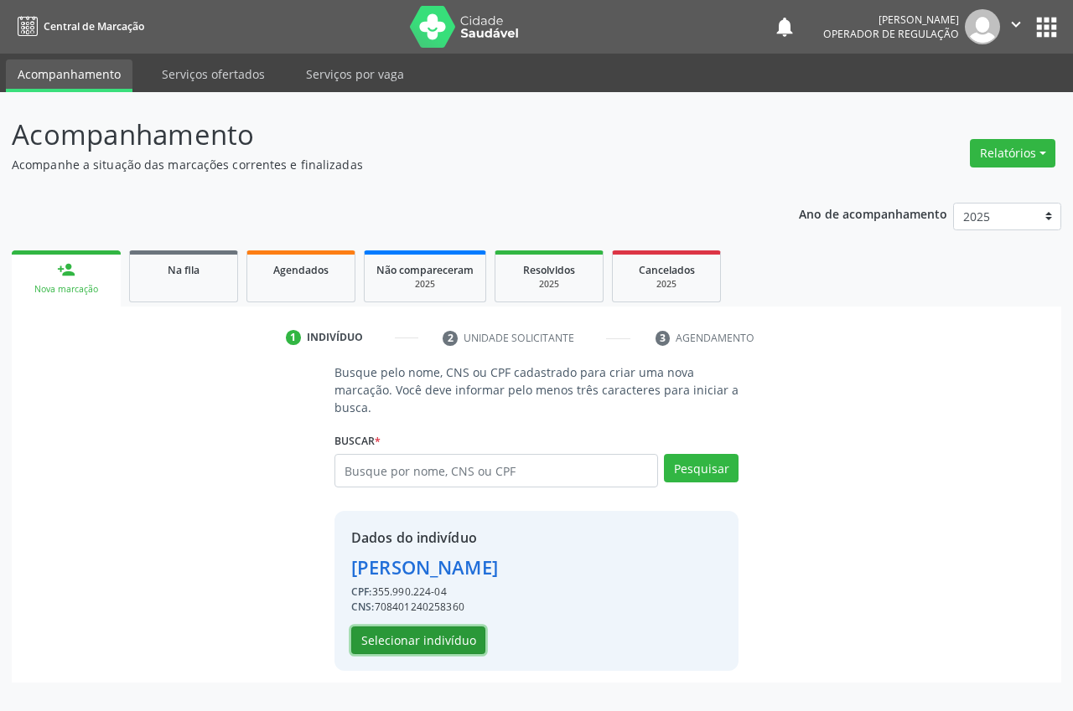
click at [423, 639] on button "Selecionar indivíduo" at bounding box center [418, 641] width 134 height 28
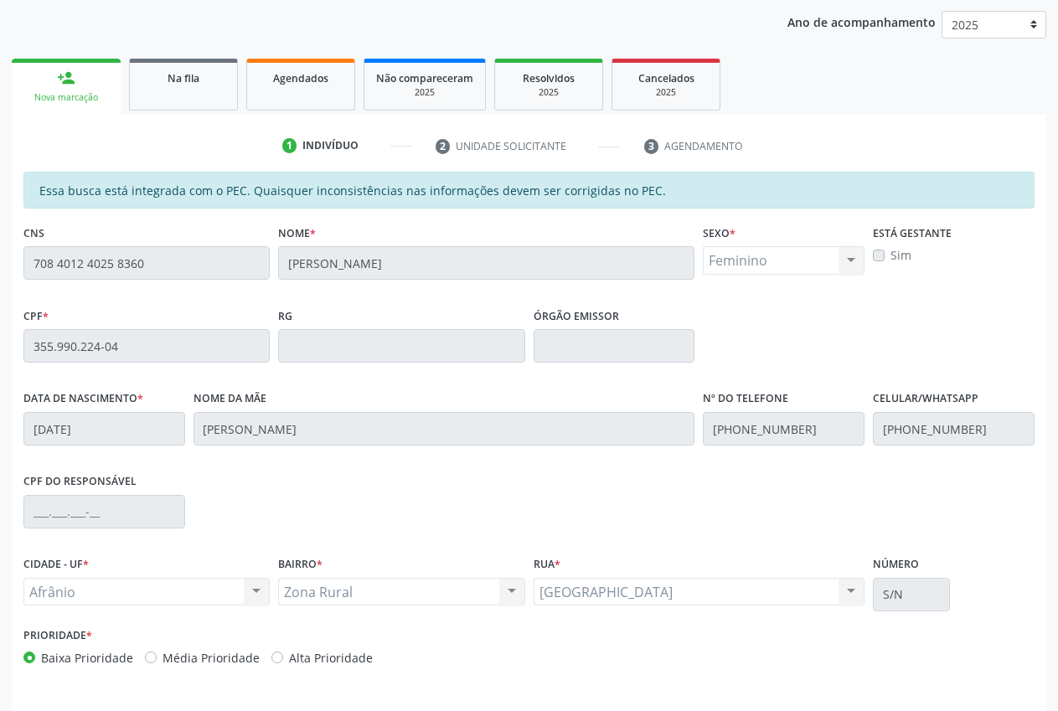
scroll to position [246, 0]
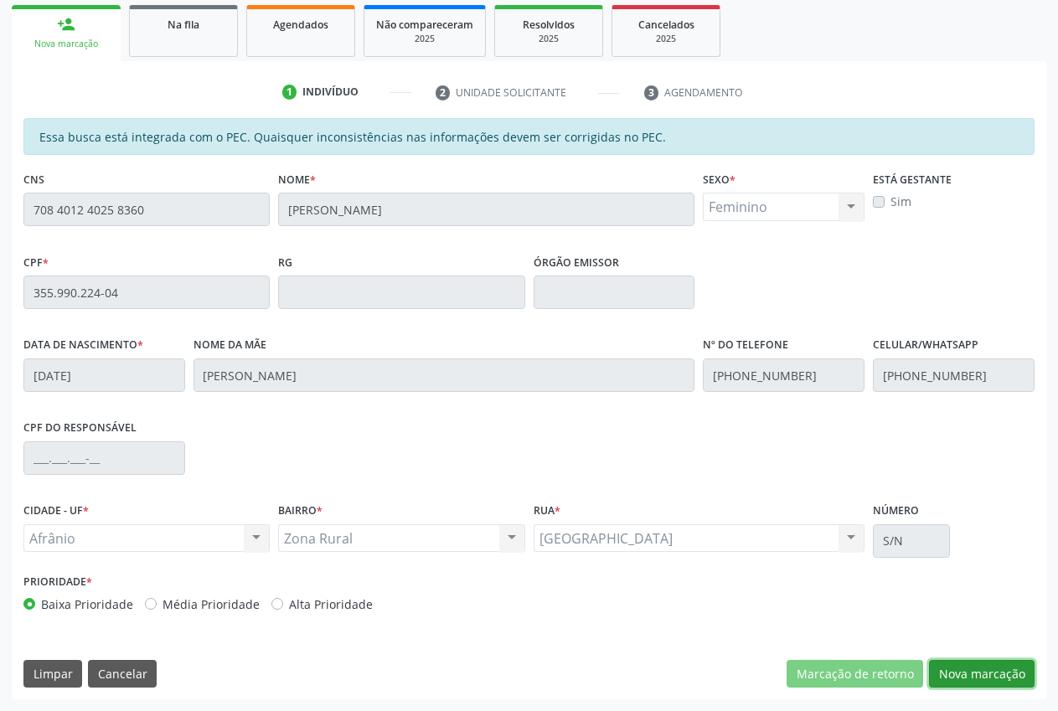
click at [993, 675] on button "Nova marcação" at bounding box center [982, 674] width 106 height 28
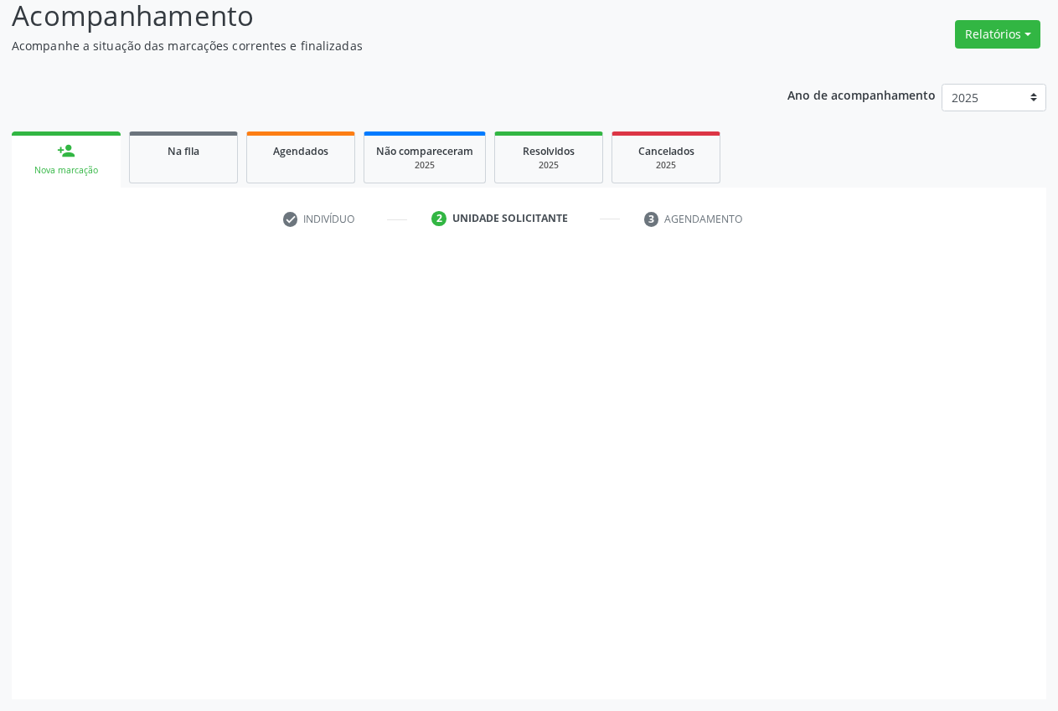
scroll to position [119, 0]
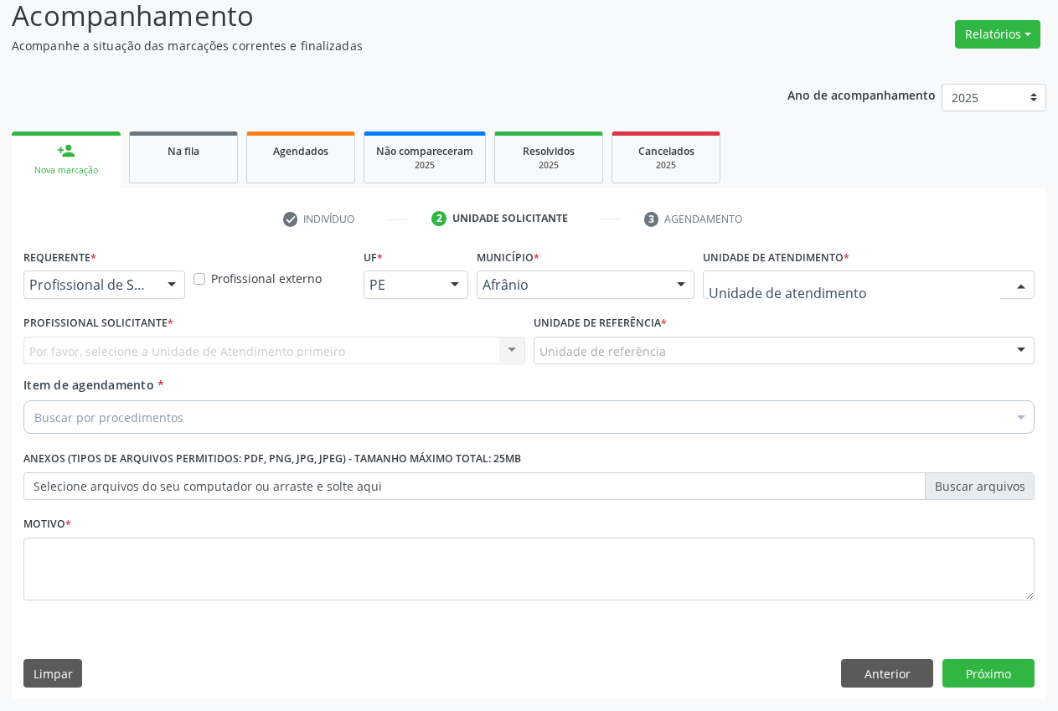
click at [866, 286] on div at bounding box center [869, 285] width 332 height 28
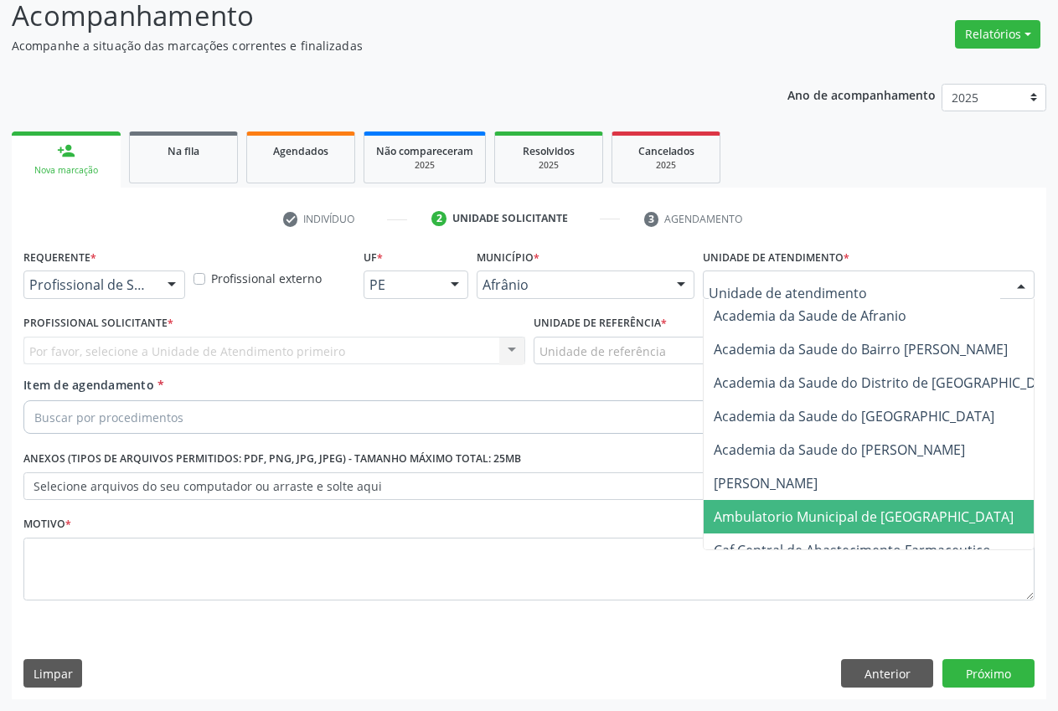
click at [808, 508] on span "Ambulatorio Municipal de [GEOGRAPHIC_DATA]" at bounding box center [864, 517] width 300 height 18
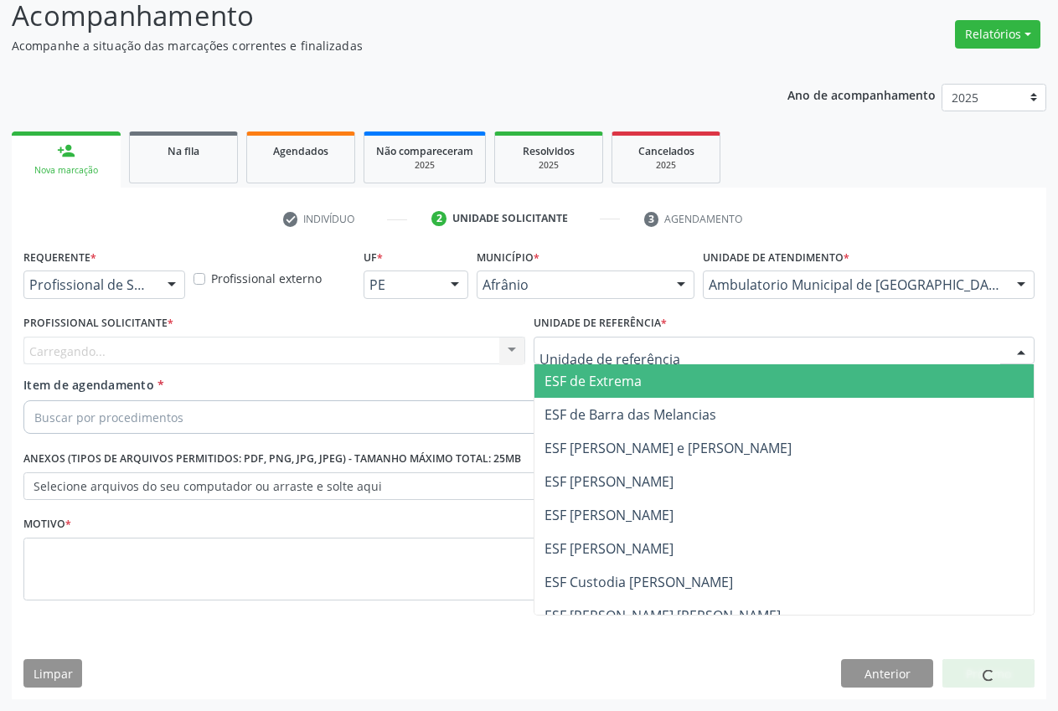
click at [627, 378] on span "ESF de Extrema" at bounding box center [593, 381] width 97 height 18
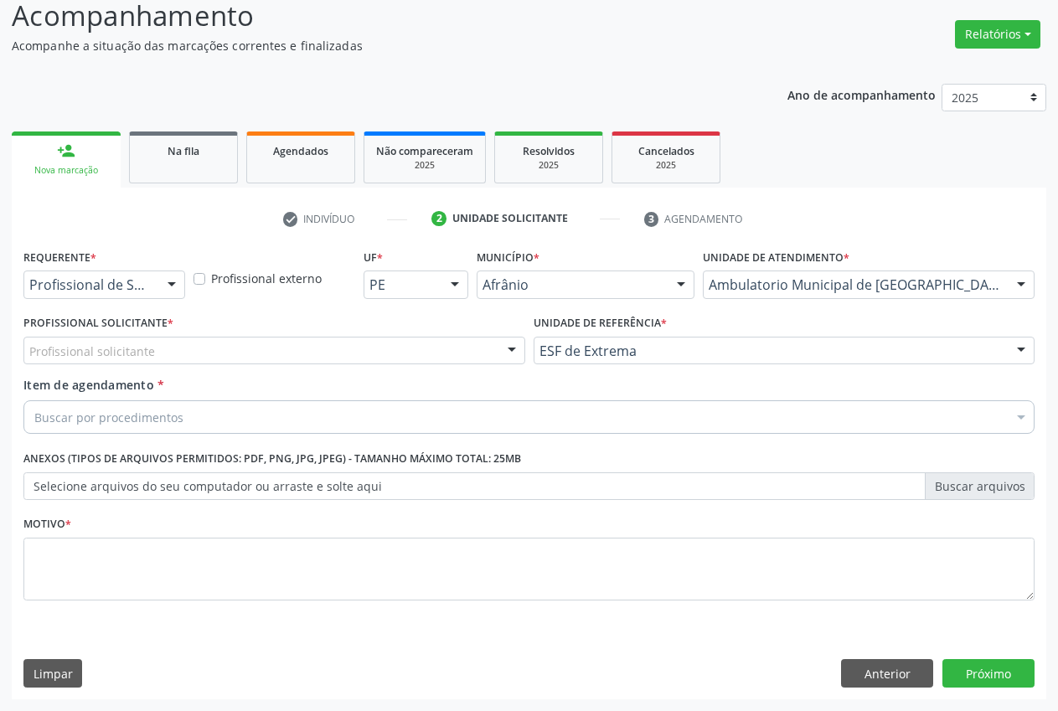
click at [494, 344] on div "Profissional solicitante" at bounding box center [274, 351] width 502 height 28
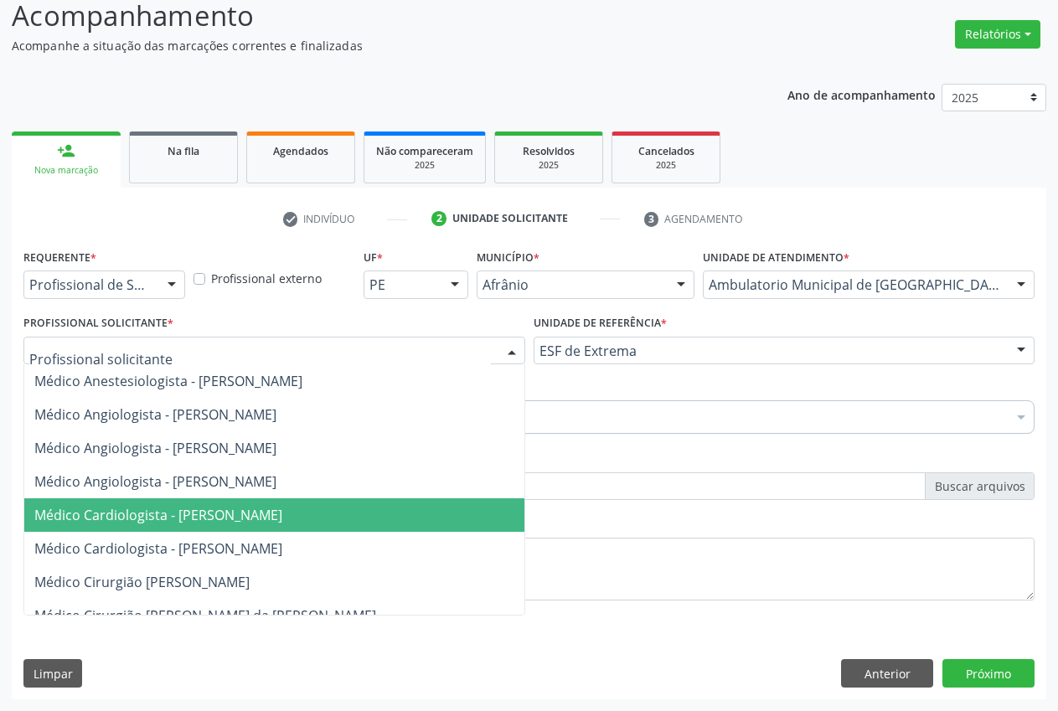
click at [225, 523] on span "Médico Cardiologista - [PERSON_NAME]" at bounding box center [158, 515] width 248 height 18
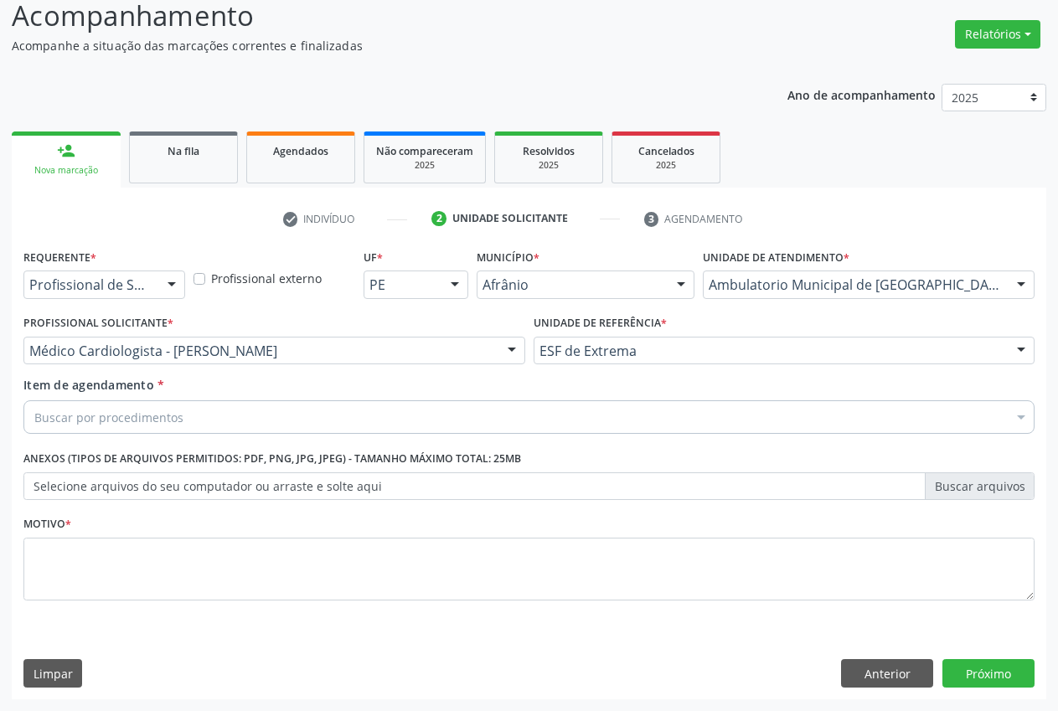
click at [247, 421] on div "Buscar por procedimentos" at bounding box center [529, 418] width 1012 height 34
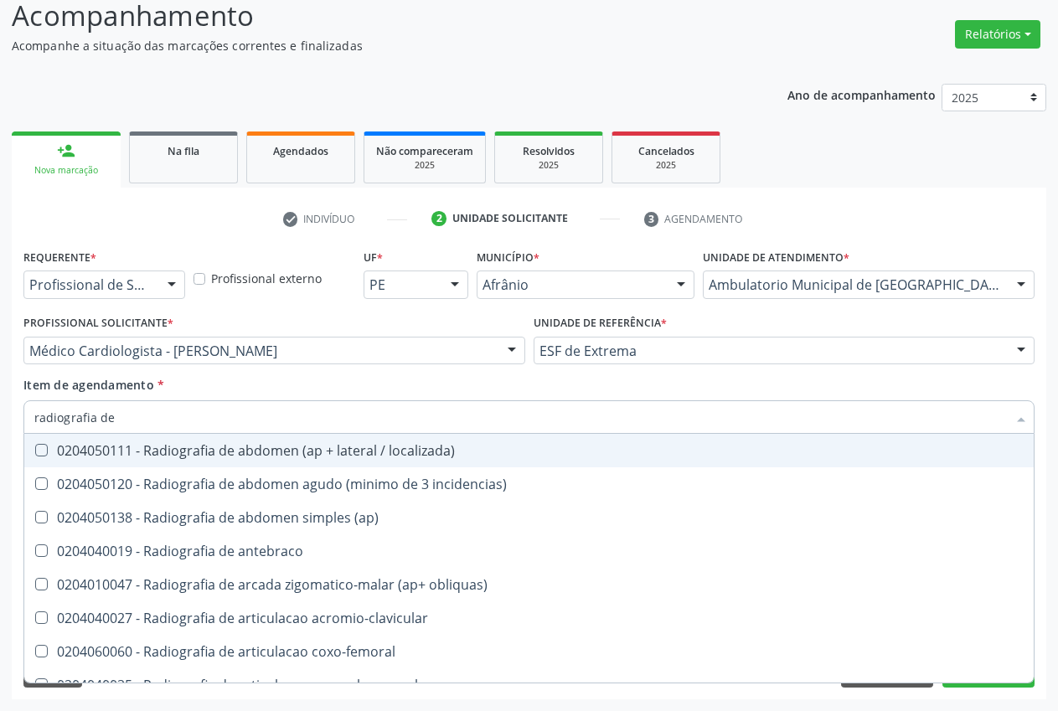
type input "radiografia de t"
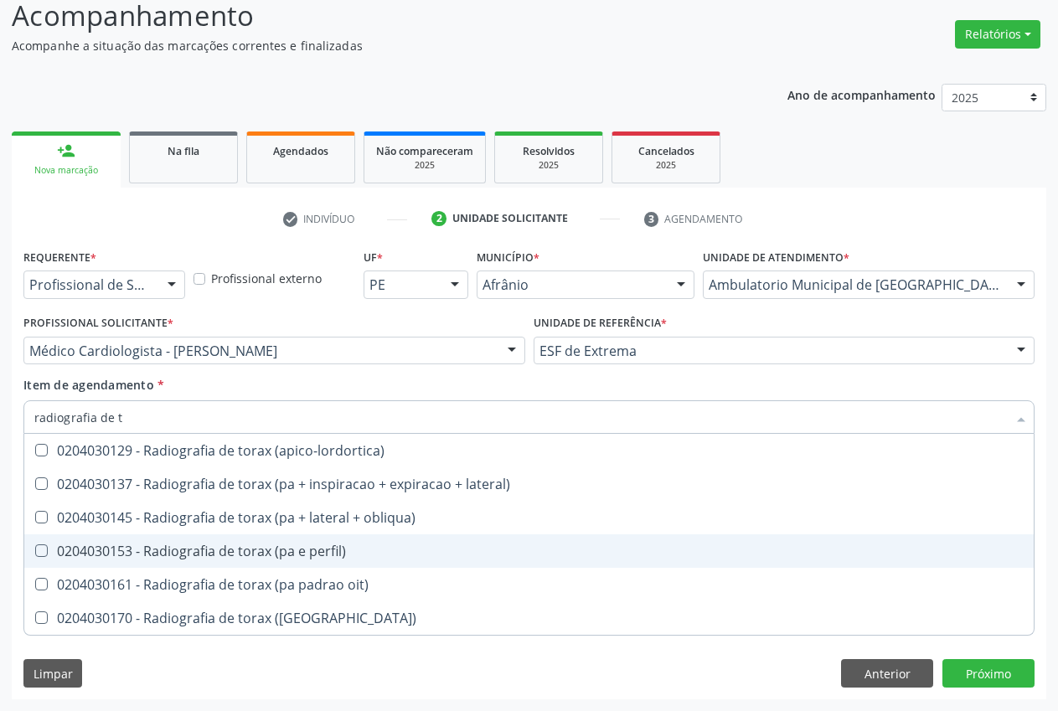
click at [268, 551] on div "0204030153 - Radiografia de torax (pa e perfil)" at bounding box center [529, 551] width 990 height 13
checkbox perfil\) "true"
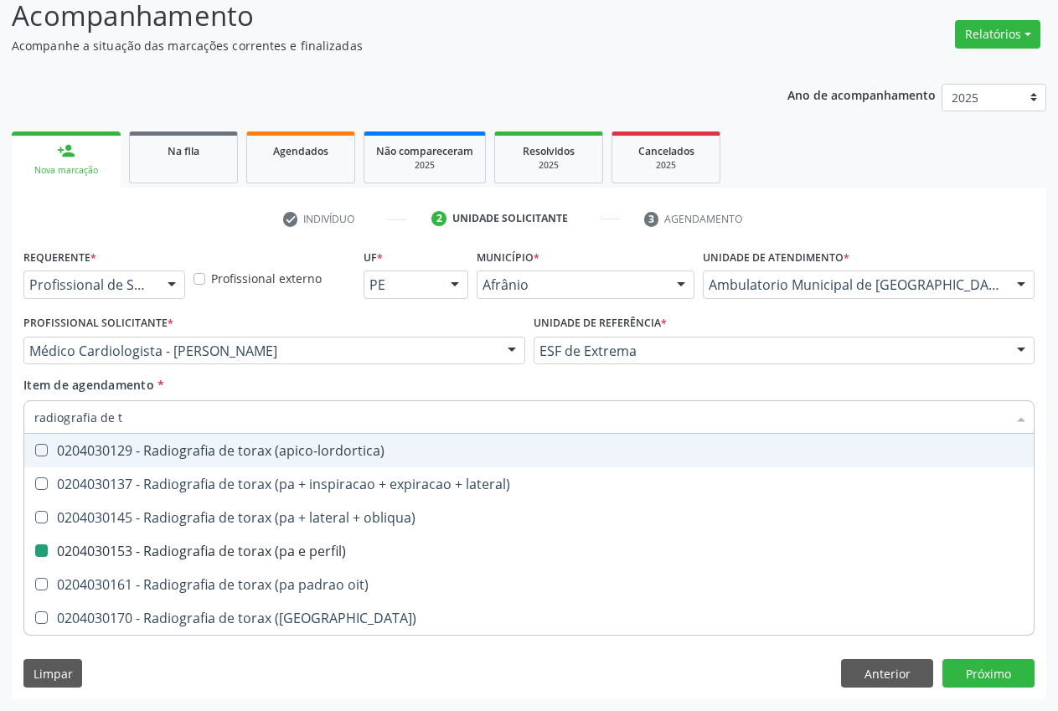
click at [191, 382] on div "Item de agendamento * radiografia de t Desfazer seleção 0204030129 - Radiografi…" at bounding box center [529, 402] width 1012 height 53
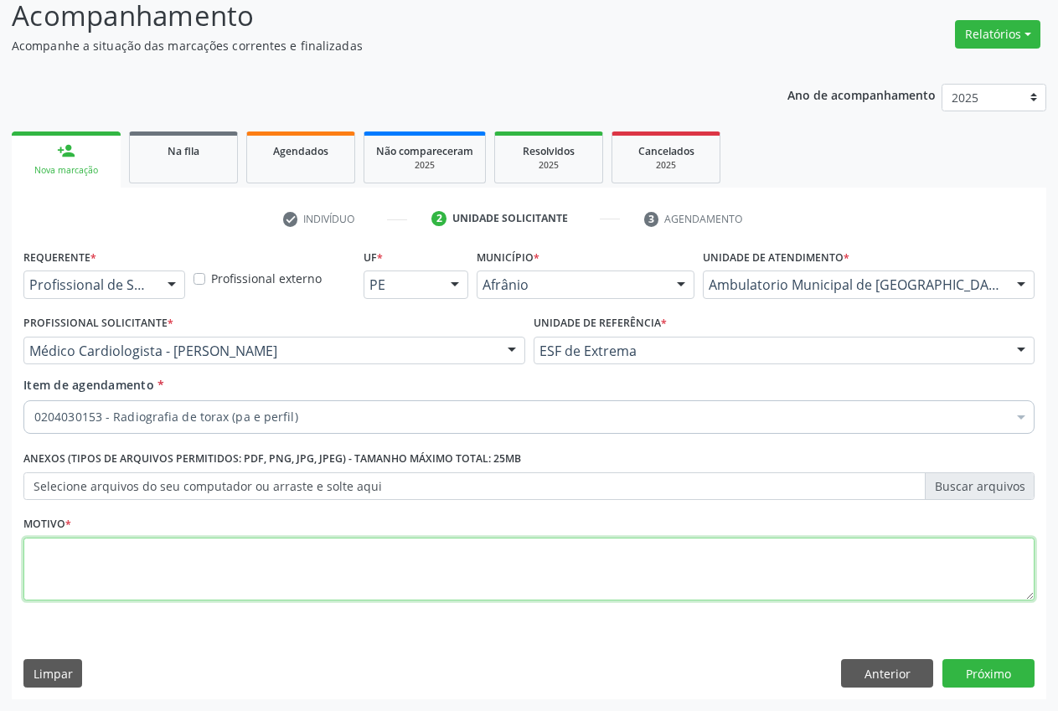
click at [195, 556] on textarea at bounding box center [529, 570] width 1012 height 64
type textarea "."
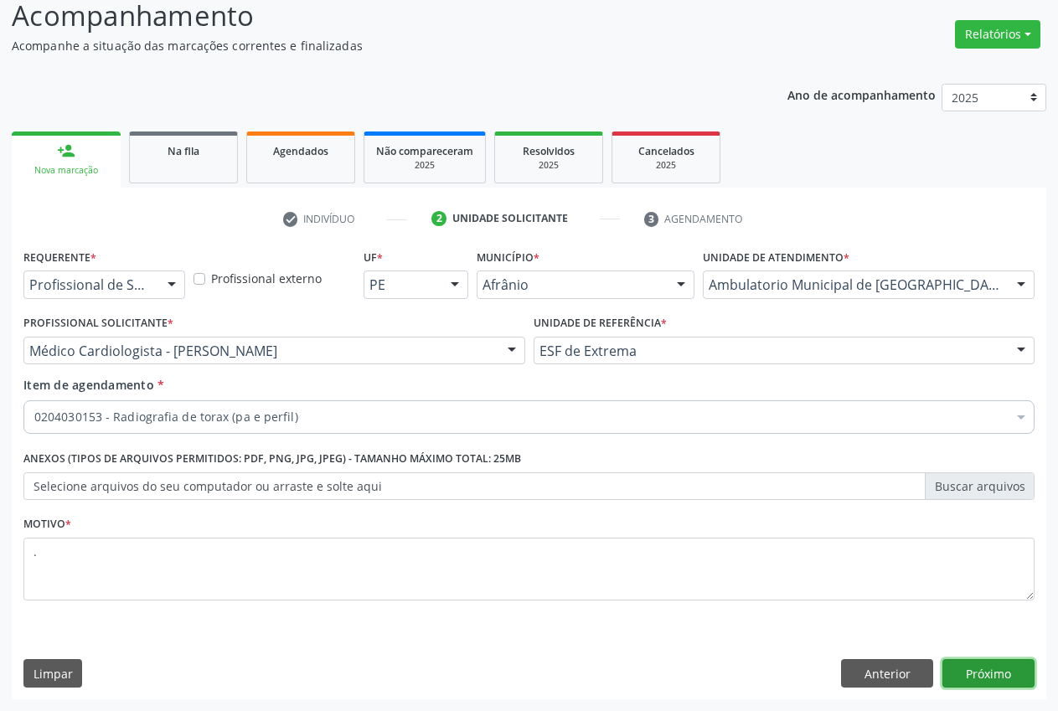
click at [1017, 673] on button "Próximo" at bounding box center [989, 674] width 92 height 28
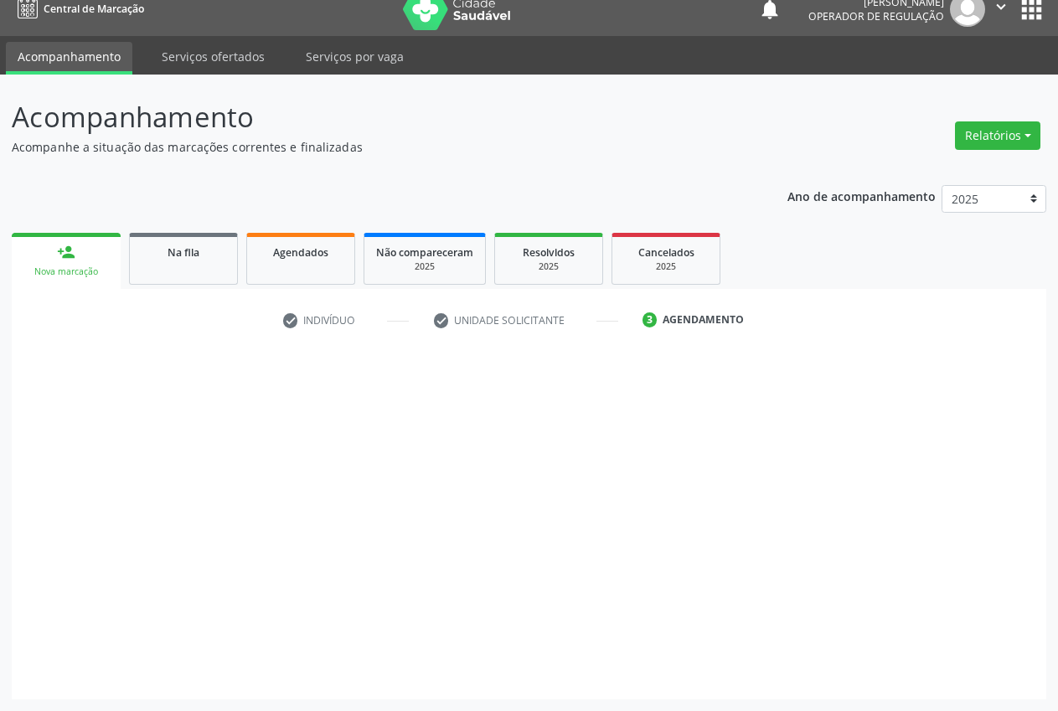
scroll to position [18, 0]
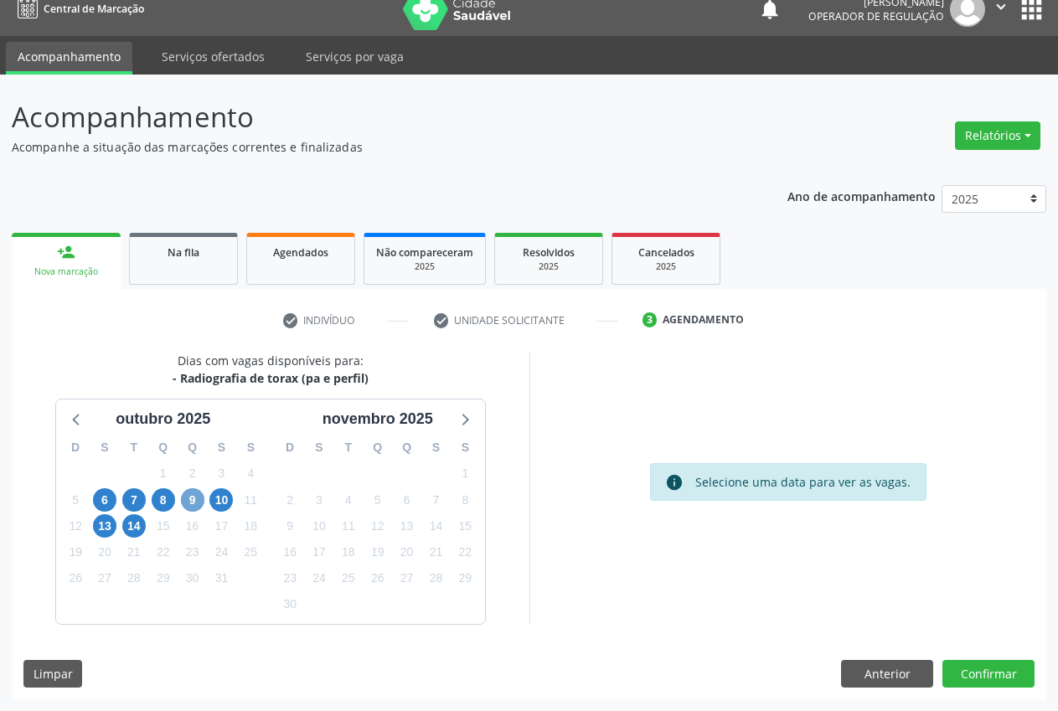
click at [189, 499] on span "9" at bounding box center [192, 500] width 23 height 23
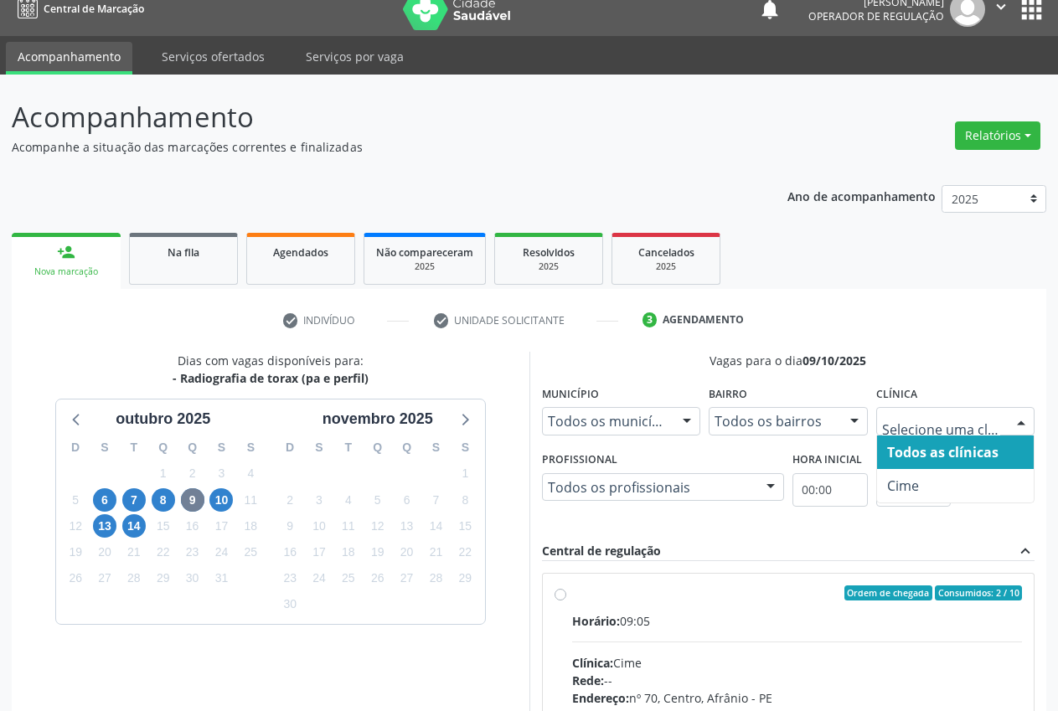
click at [995, 412] on div at bounding box center [956, 421] width 159 height 28
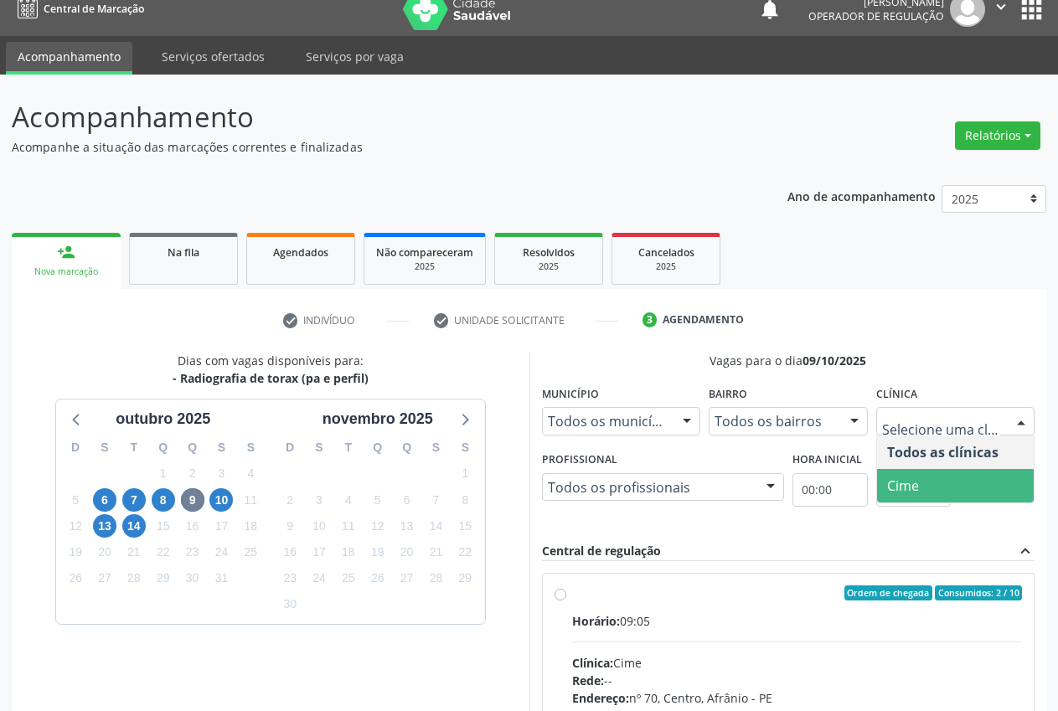
click at [964, 488] on span "Cime" at bounding box center [956, 486] width 158 height 34
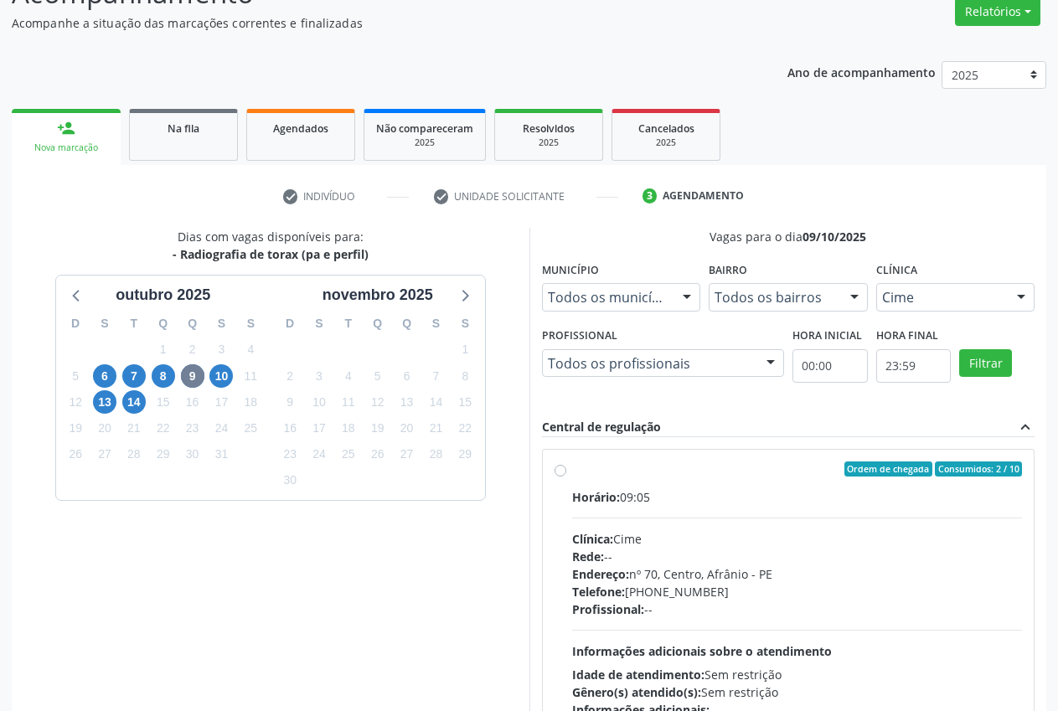
scroll to position [260, 0]
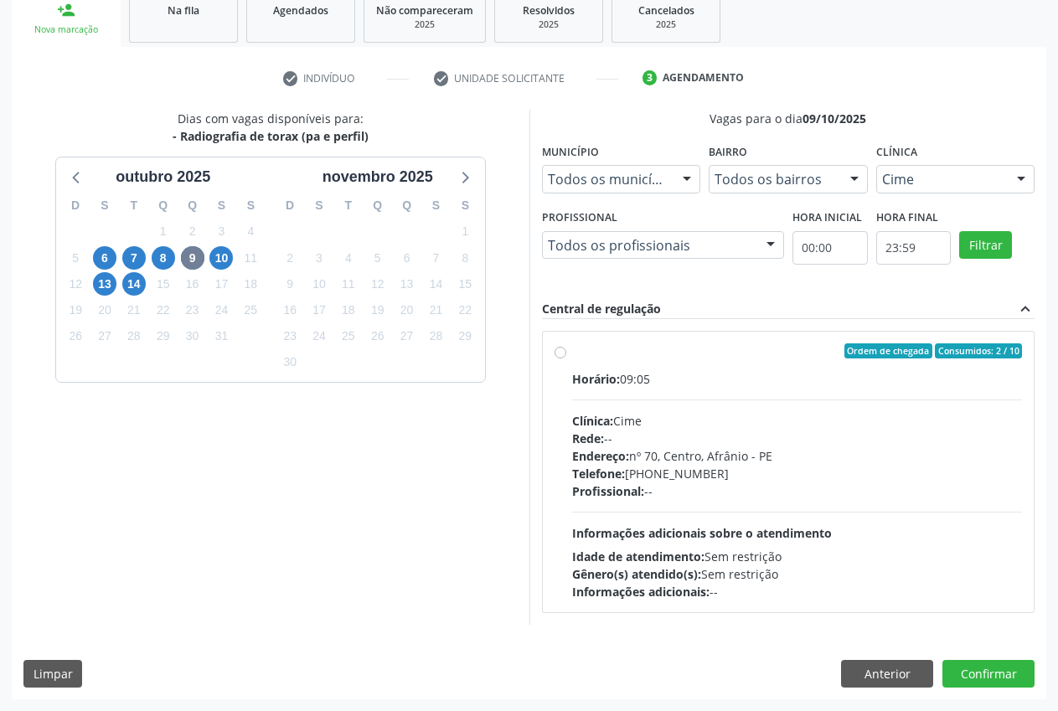
click at [570, 353] on div "Ordem de chegada Consumidos: 2 / 10 Horário: 09:05 Clínica: Cime Rede: -- Ender…" at bounding box center [789, 472] width 468 height 257
radio input "true"
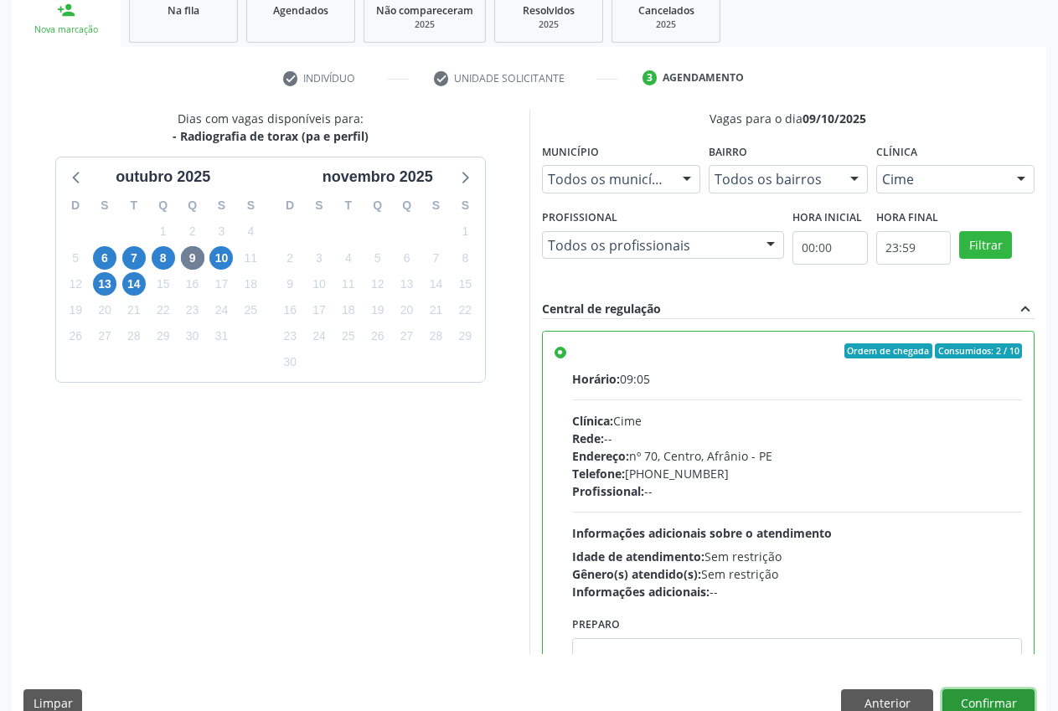
click at [974, 706] on button "Confirmar" at bounding box center [989, 704] width 92 height 28
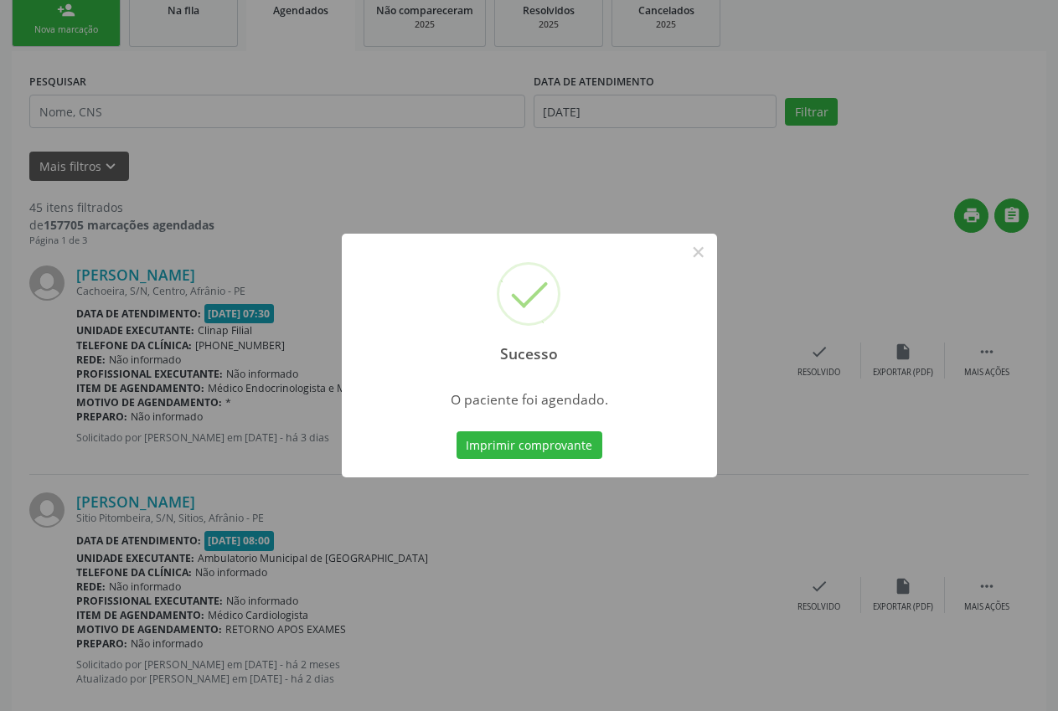
scroll to position [0, 0]
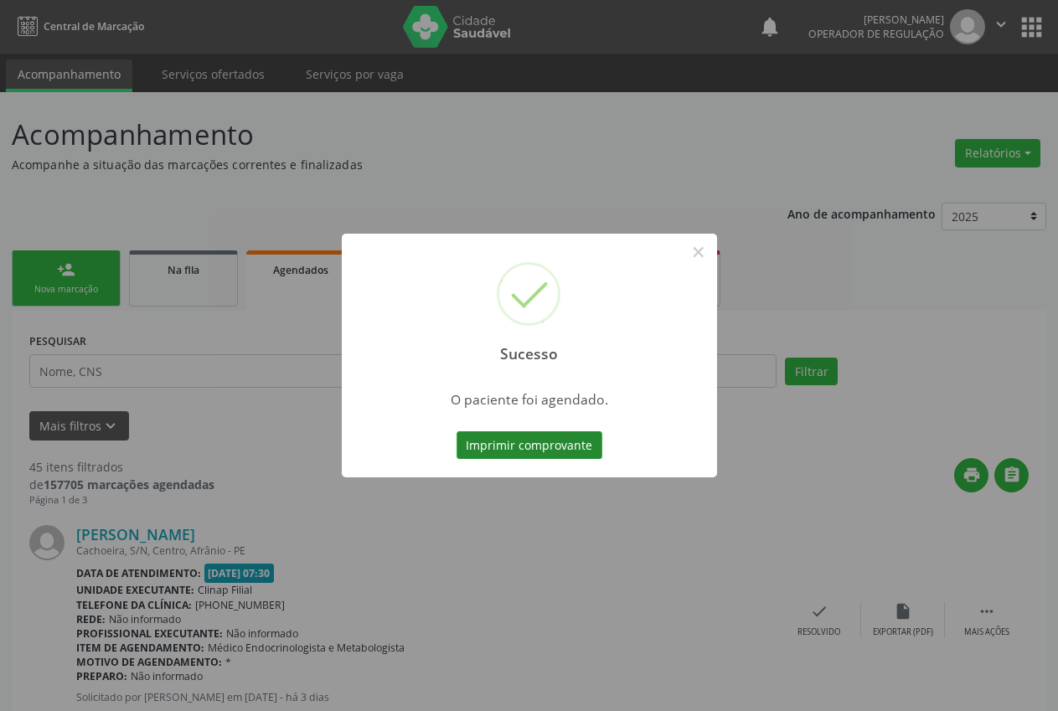
click at [586, 456] on button "Imprimir comprovante" at bounding box center [530, 446] width 146 height 28
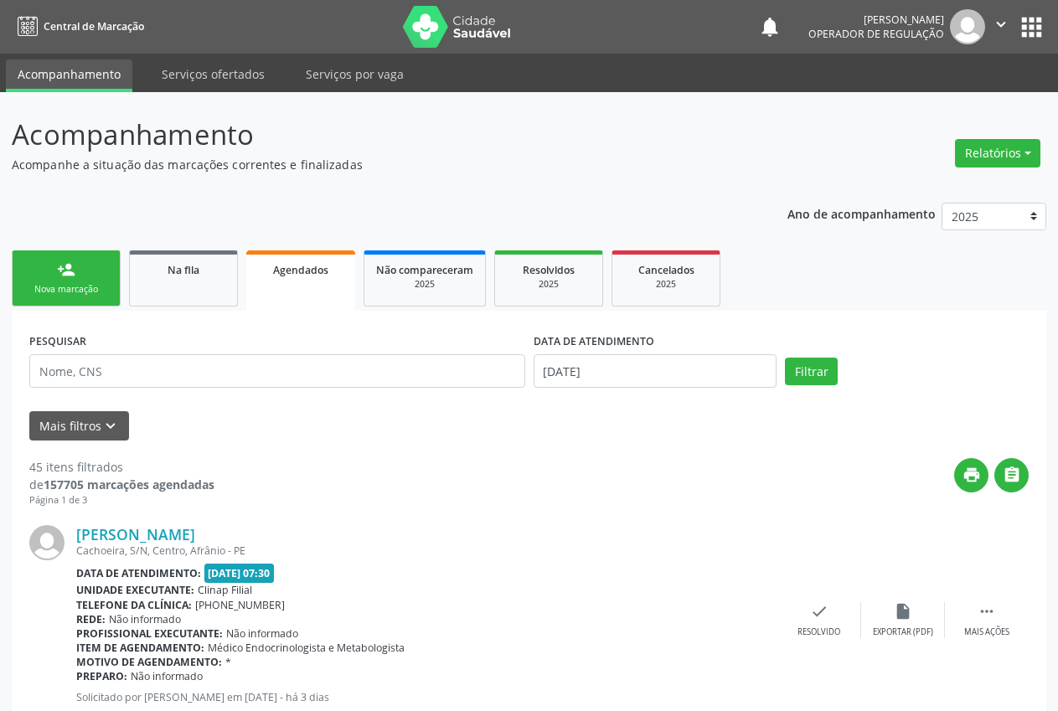
drag, startPoint x: 274, startPoint y: 363, endPoint x: 89, endPoint y: 284, distance: 201.3
click at [72, 299] on link "person_add Nova marcação" at bounding box center [66, 279] width 109 height 56
click at [89, 284] on div "Nova marcação" at bounding box center [66, 289] width 84 height 13
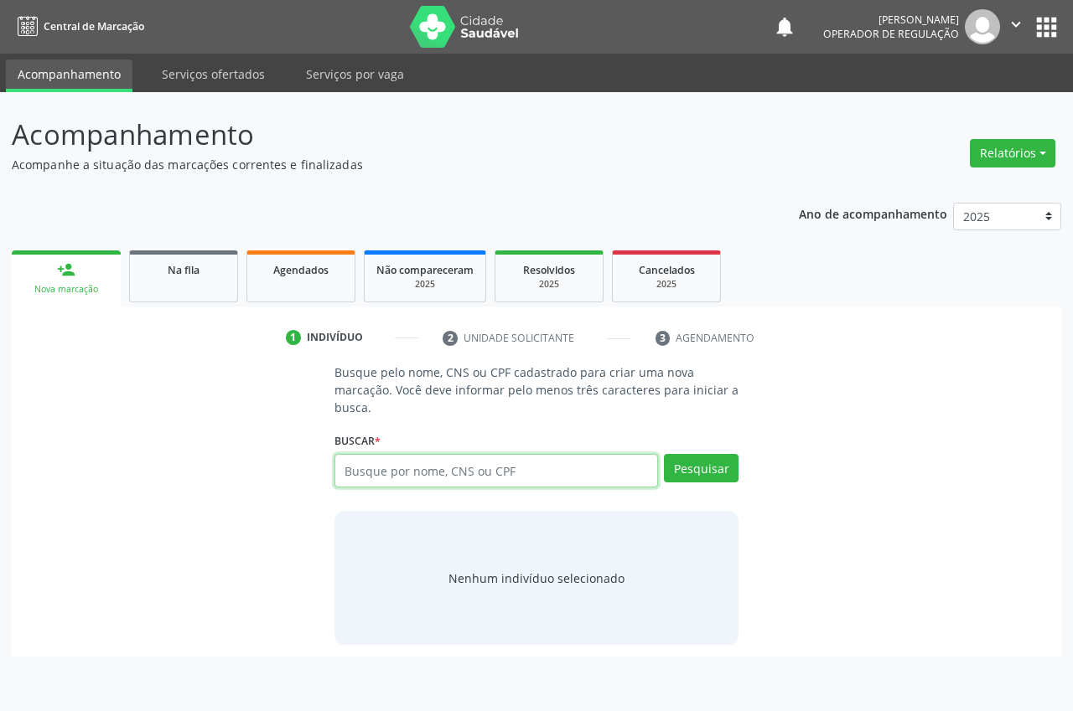
click at [392, 462] on input "text" at bounding box center [495, 471] width 323 height 34
type input "18117497808"
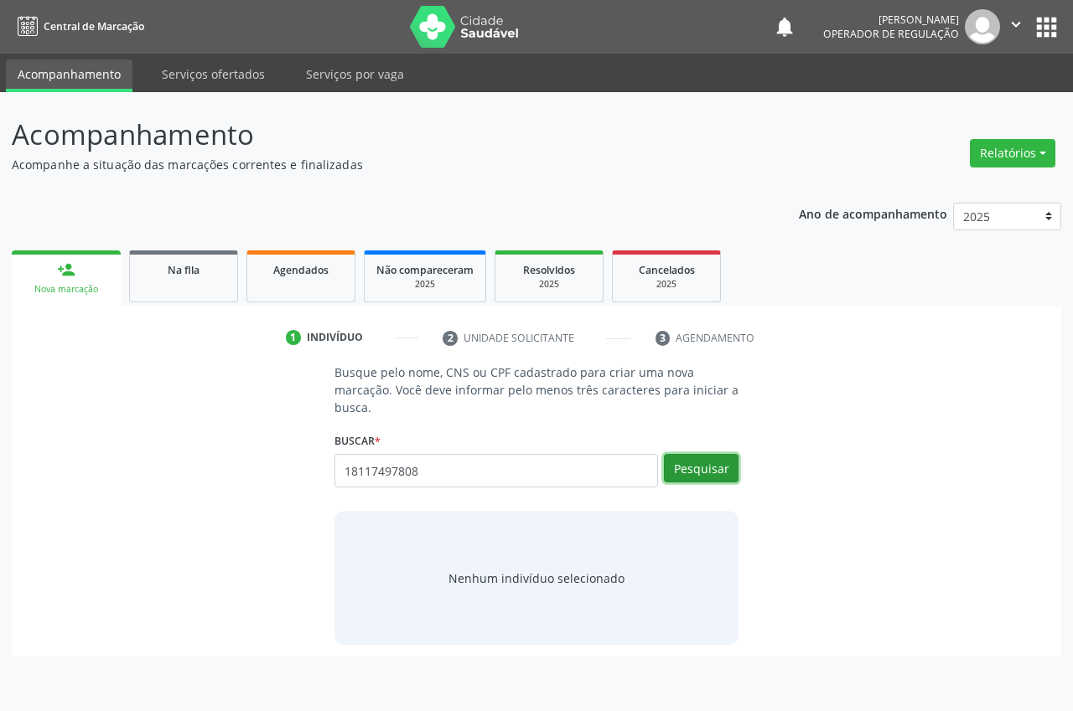
click at [680, 463] on button "Pesquisar" at bounding box center [701, 468] width 75 height 28
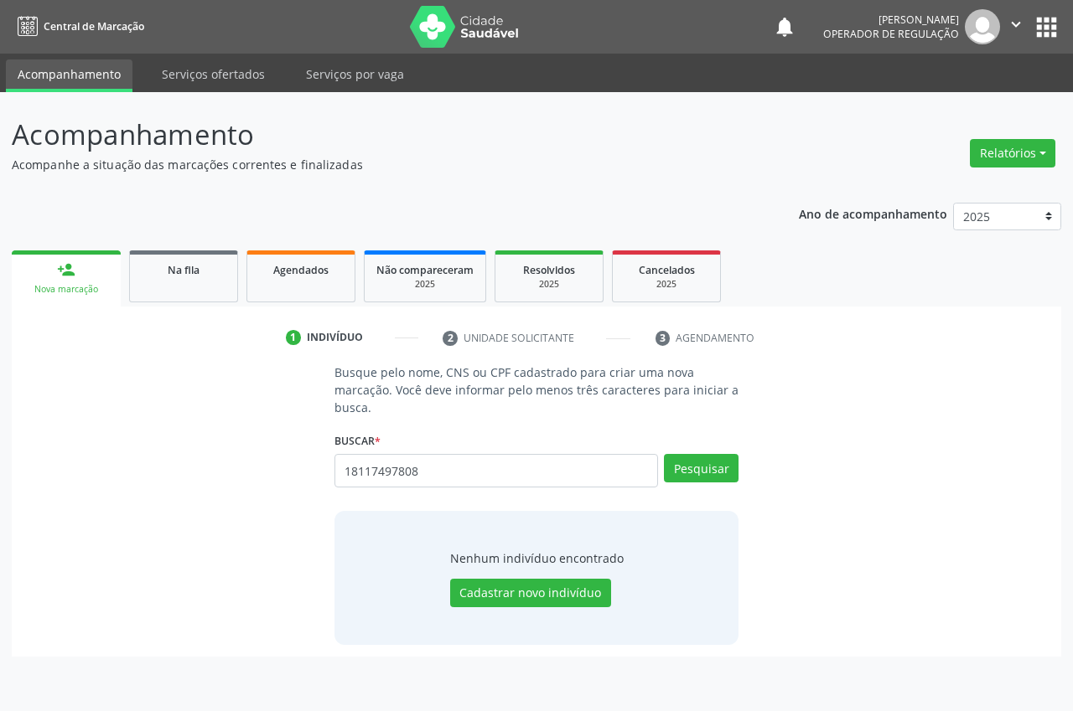
click at [81, 279] on link "person_add Nova marcação" at bounding box center [66, 279] width 109 height 56
drag, startPoint x: 459, startPoint y: 473, endPoint x: 337, endPoint y: 477, distance: 122.4
click at [337, 477] on input "18117497808" at bounding box center [495, 471] width 323 height 34
type input "[PERSON_NAME]"
click at [719, 473] on button "Pesquisar" at bounding box center [701, 468] width 75 height 28
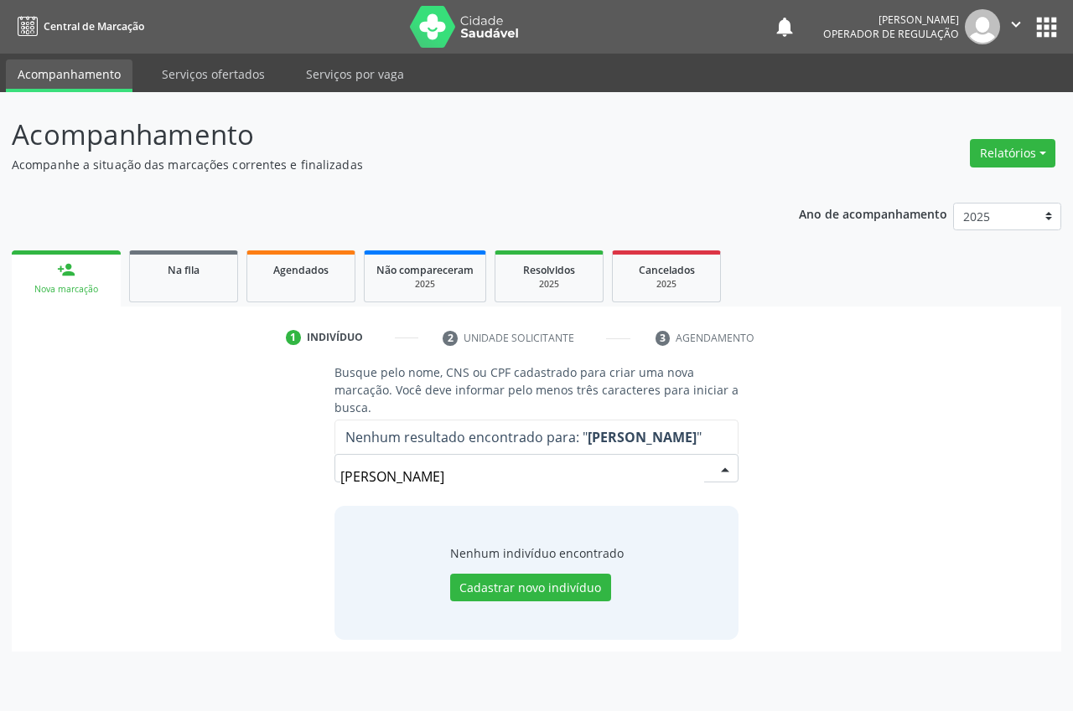
click at [433, 479] on input "[PERSON_NAME]" at bounding box center [522, 477] width 364 height 34
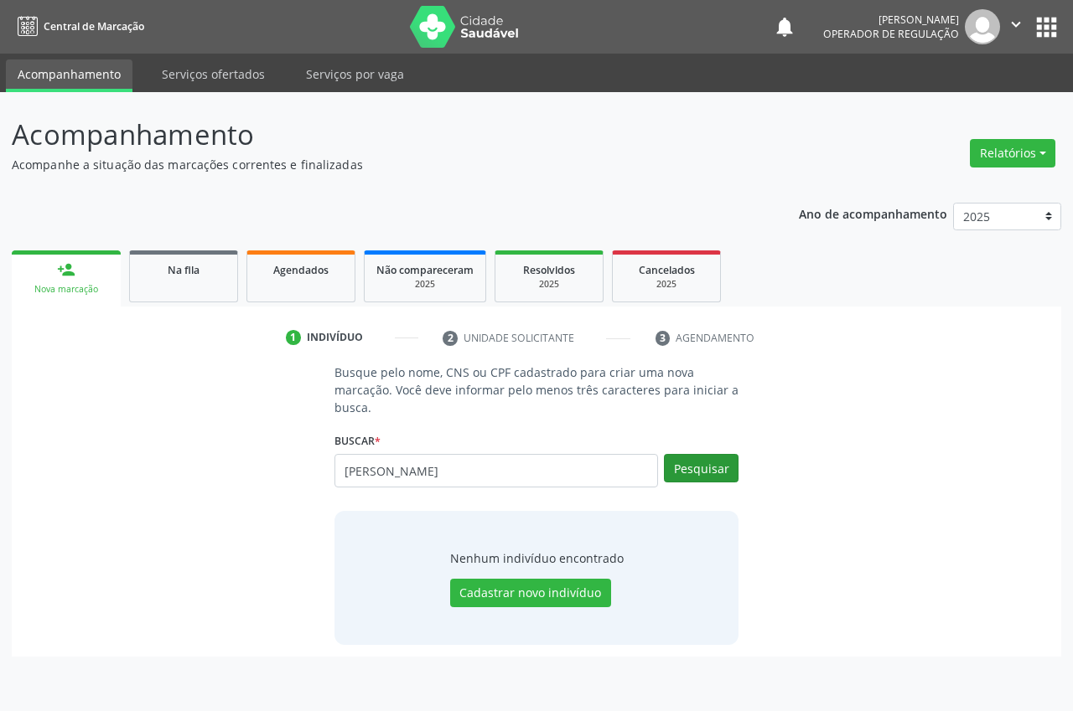
type input "[PERSON_NAME]"
click at [701, 474] on button "Pesquisar" at bounding box center [701, 468] width 75 height 28
type input "[PERSON_NAME]"
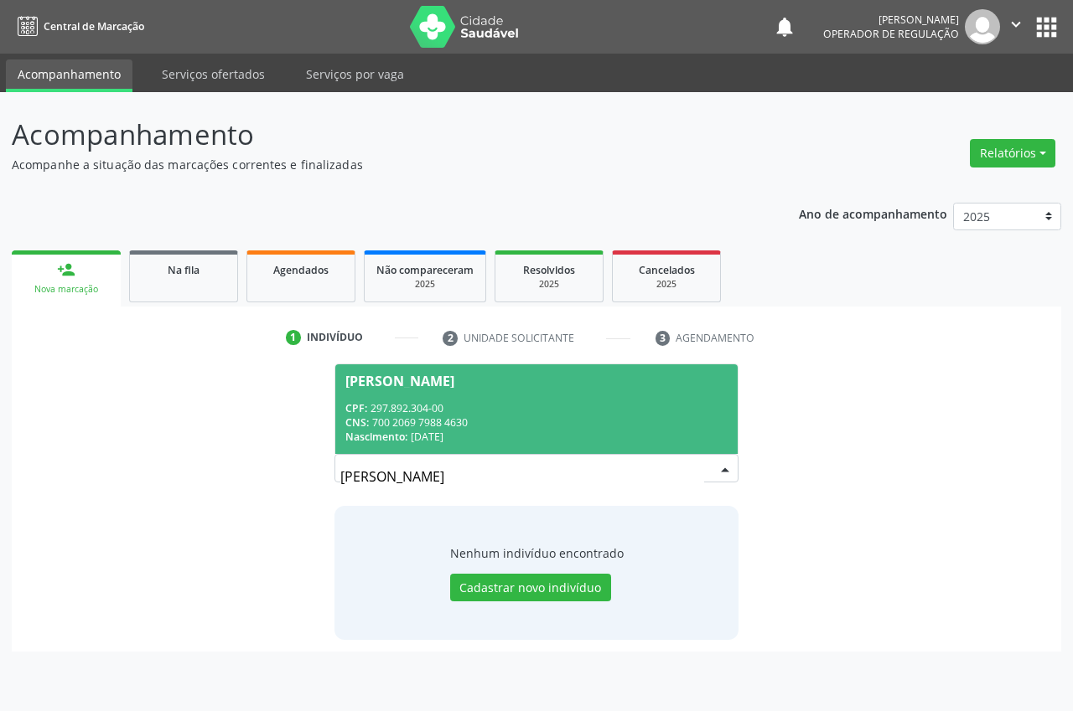
drag, startPoint x: 456, startPoint y: 470, endPoint x: 232, endPoint y: 474, distance: 223.8
click at [232, 474] on div "Busque pelo nome, CNS ou CPF cadastrado para criar uma nova marcação. Você deve…" at bounding box center [536, 502] width 1026 height 276
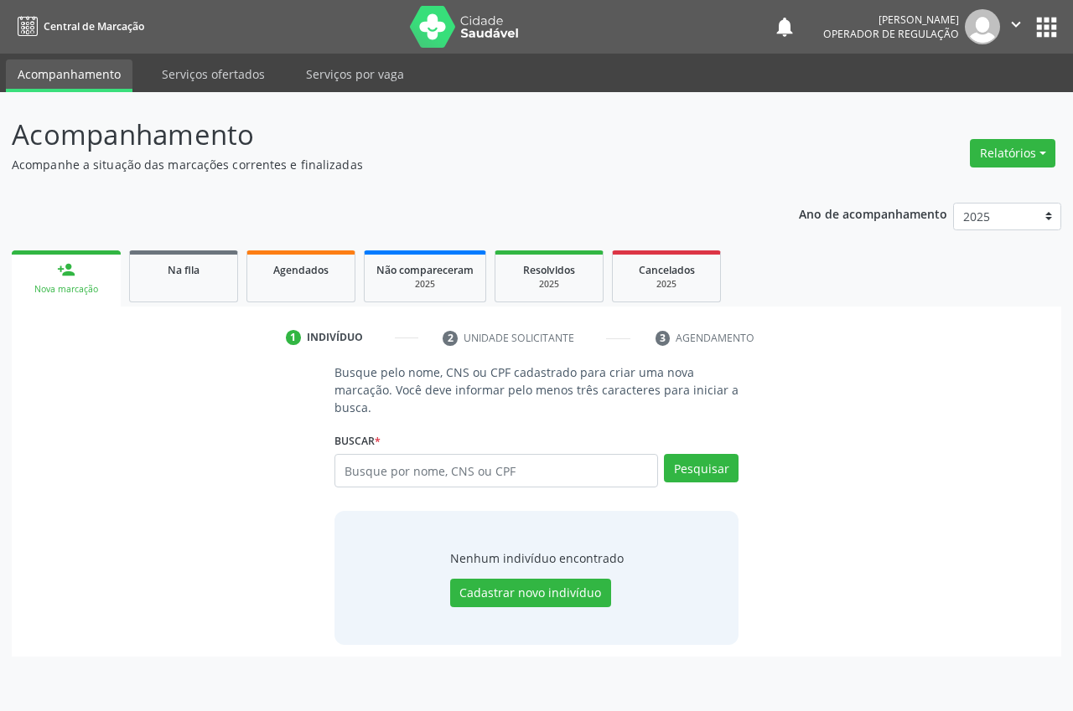
type input "a"
type input "atyla [PERSON_NAME]"
click at [720, 470] on button "Pesquisar" at bounding box center [701, 468] width 75 height 28
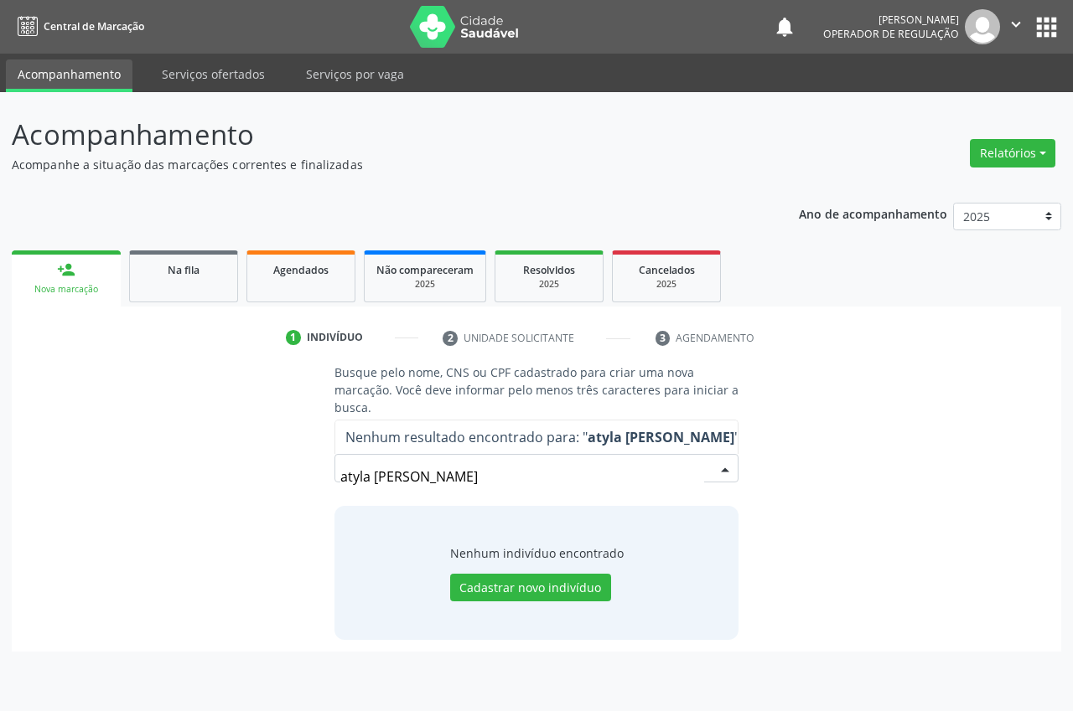
click at [648, 559] on div "Nenhum indivíduo encontrado Cadastrar novo indivíduo" at bounding box center [536, 573] width 404 height 134
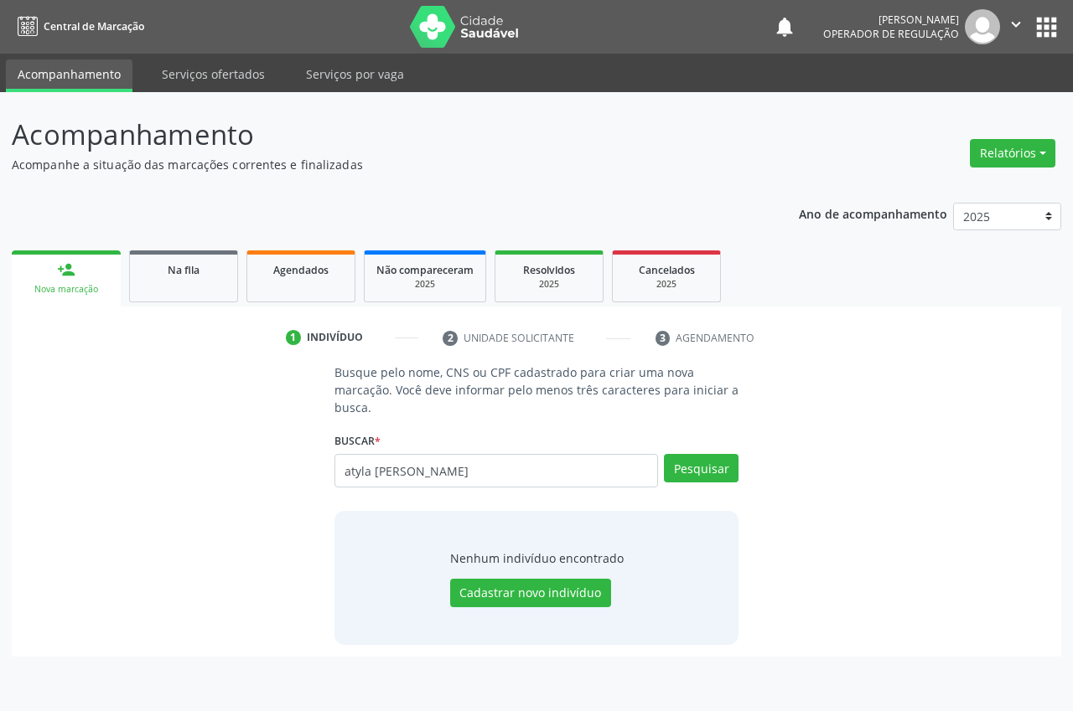
drag, startPoint x: 602, startPoint y: 544, endPoint x: 825, endPoint y: 644, distance: 245.0
click at [825, 644] on div "Busque pelo nome, CNS ou CPF cadastrado para criar uma nova marcação. Você deve…" at bounding box center [536, 505] width 1026 height 282
drag, startPoint x: 466, startPoint y: 468, endPoint x: 311, endPoint y: 473, distance: 155.1
click at [311, 473] on div "Busque pelo nome, CNS ou CPF cadastrado para criar uma nova marcação. Você deve…" at bounding box center [536, 505] width 1026 height 282
click at [406, 473] on input "text" at bounding box center [495, 471] width 323 height 34
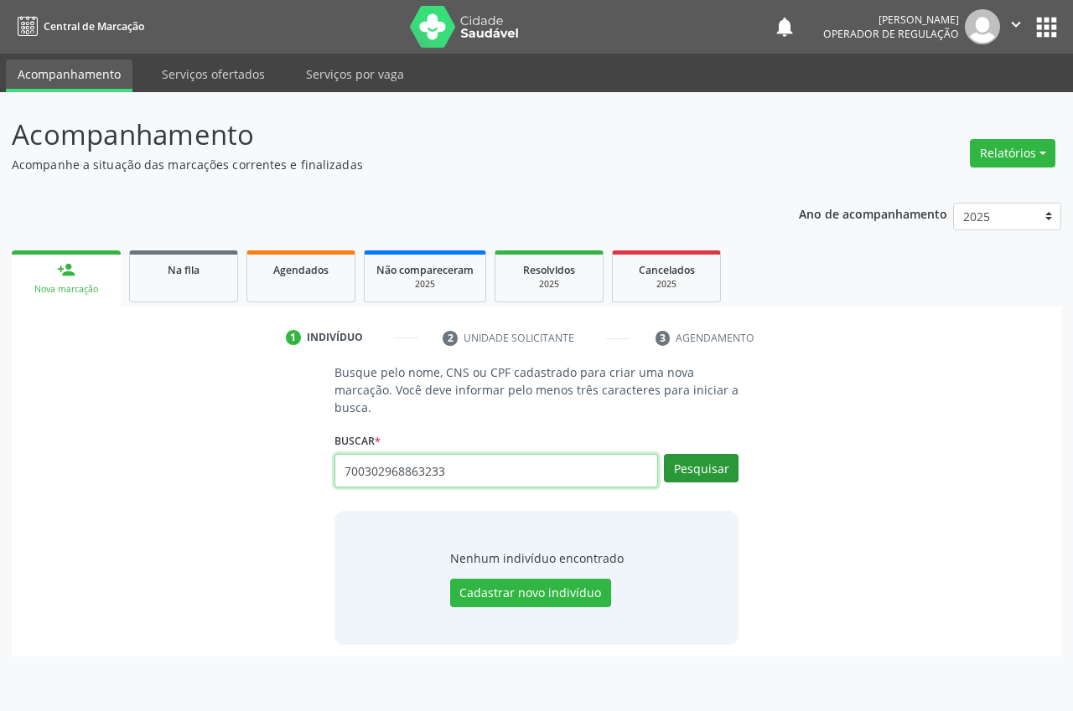
type input "700302968863233"
click at [715, 466] on button "Pesquisar" at bounding box center [701, 468] width 75 height 28
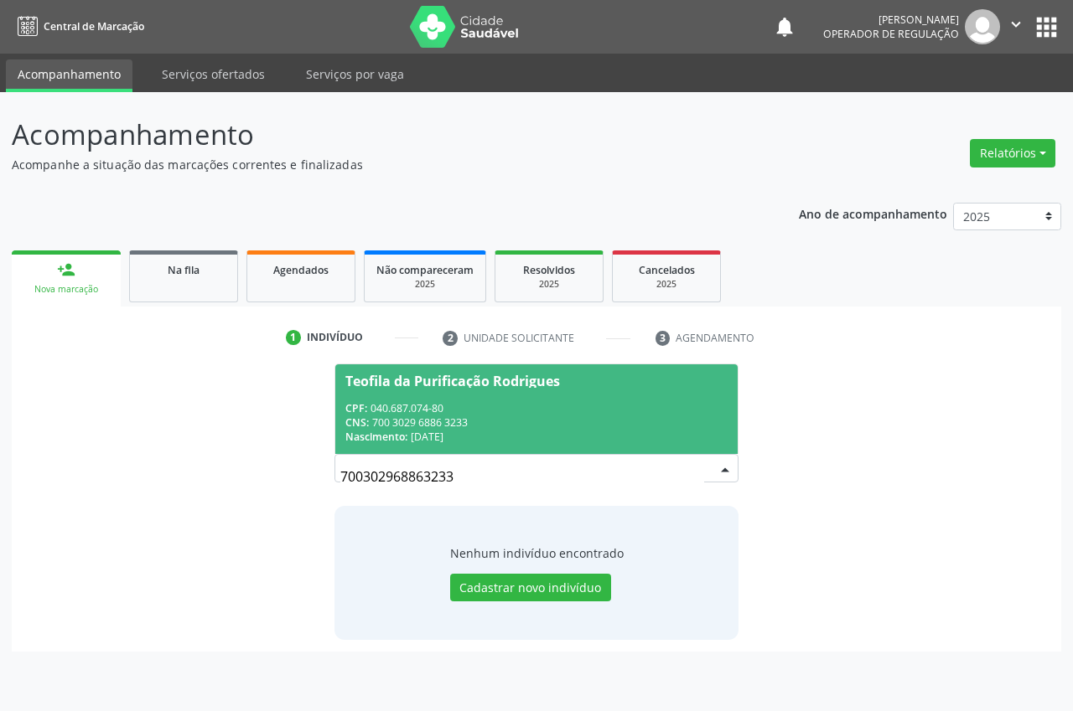
click at [522, 421] on div "CNS: 700 3029 6886 3233" at bounding box center [536, 423] width 382 height 14
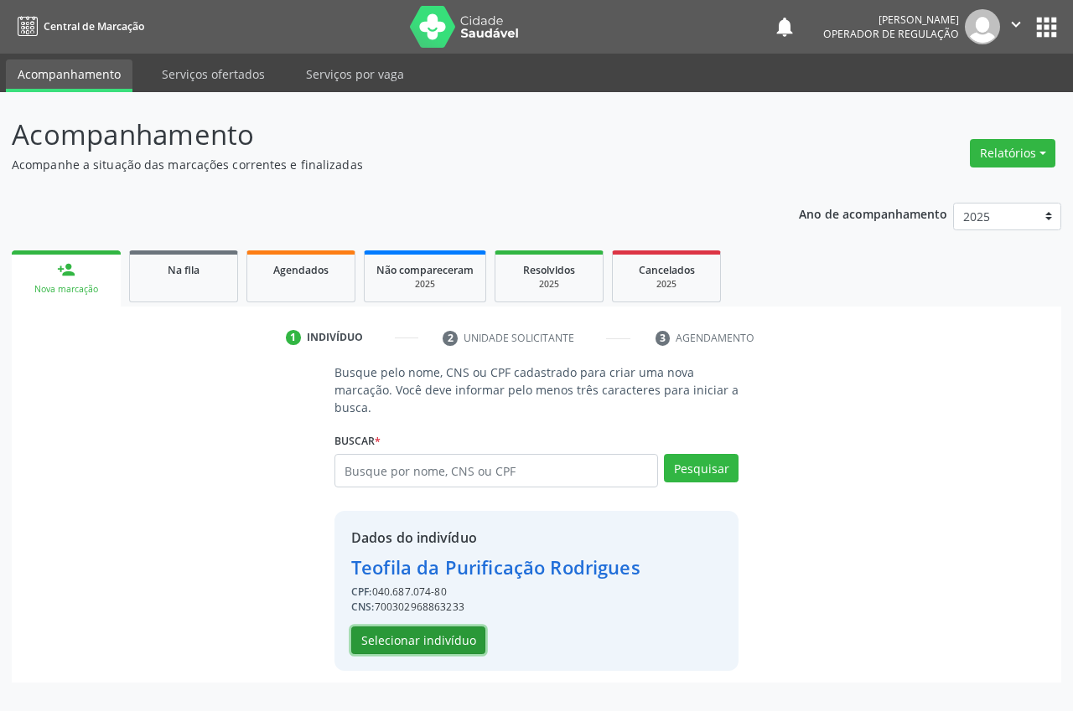
click at [460, 651] on button "Selecionar indivíduo" at bounding box center [418, 641] width 134 height 28
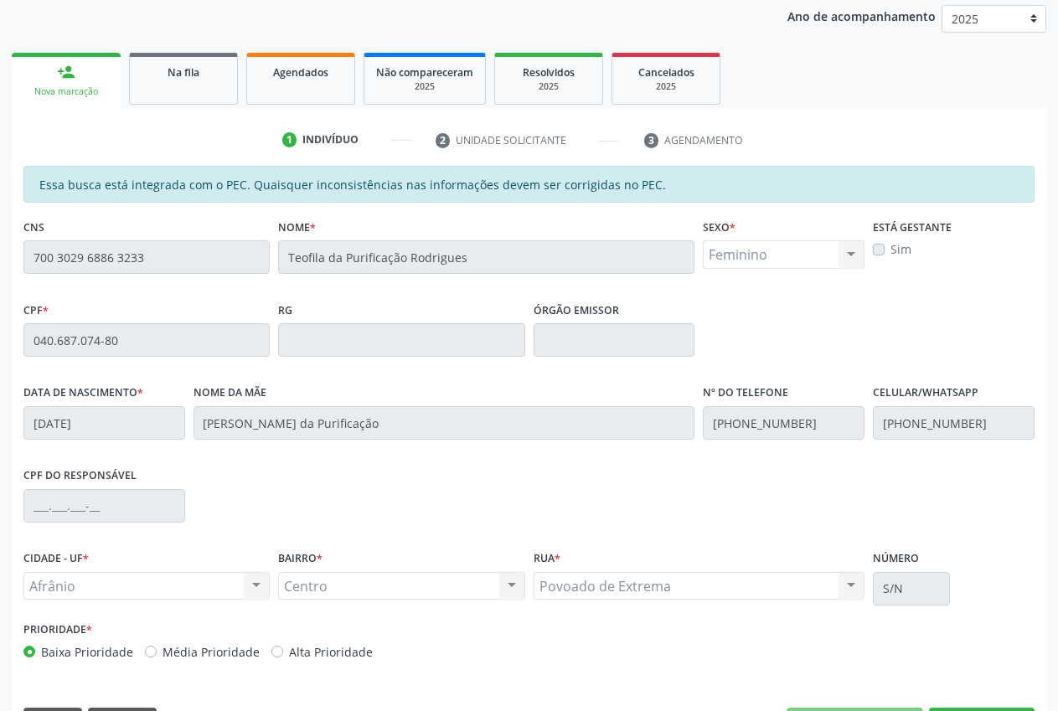
scroll to position [246, 0]
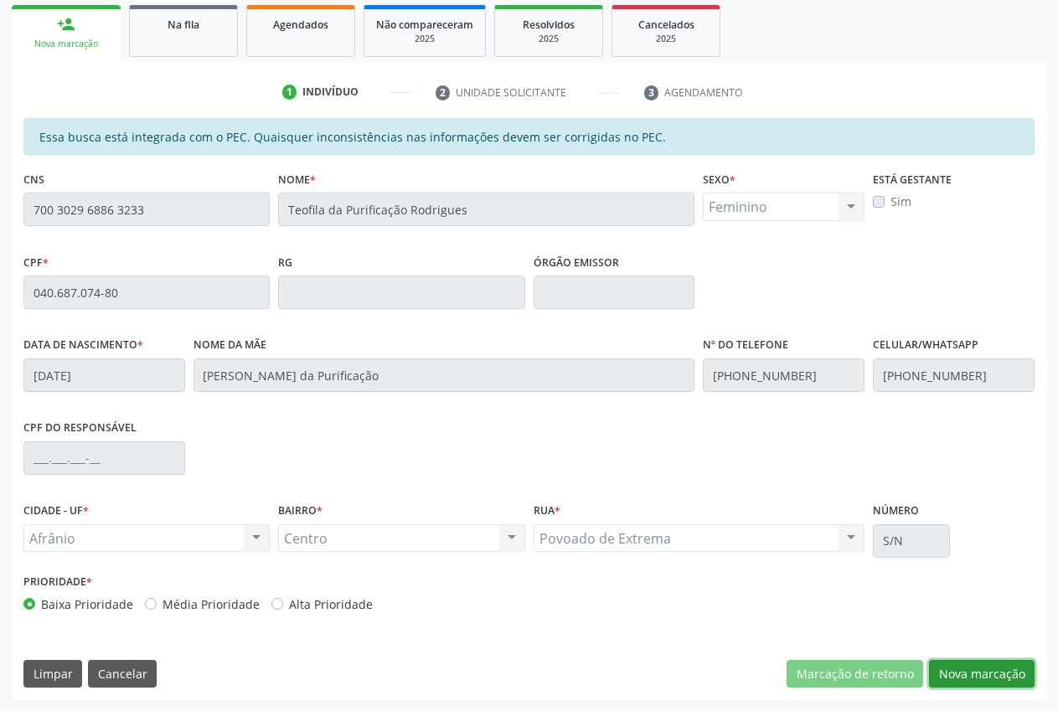
click at [984, 665] on button "Nova marcação" at bounding box center [982, 674] width 106 height 28
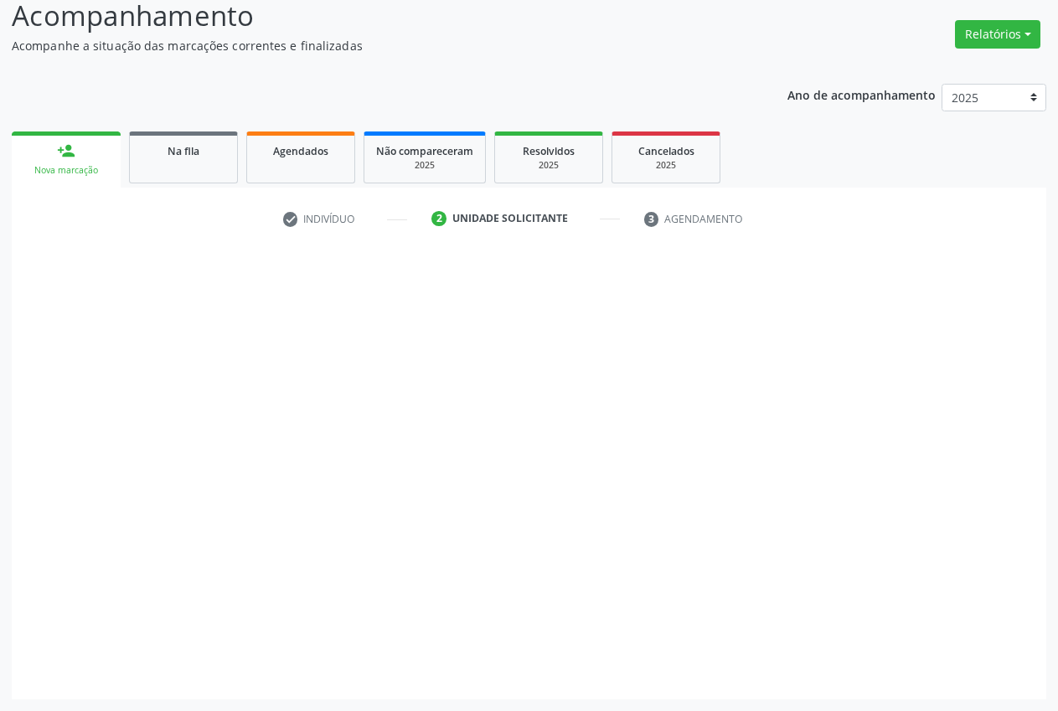
scroll to position [119, 0]
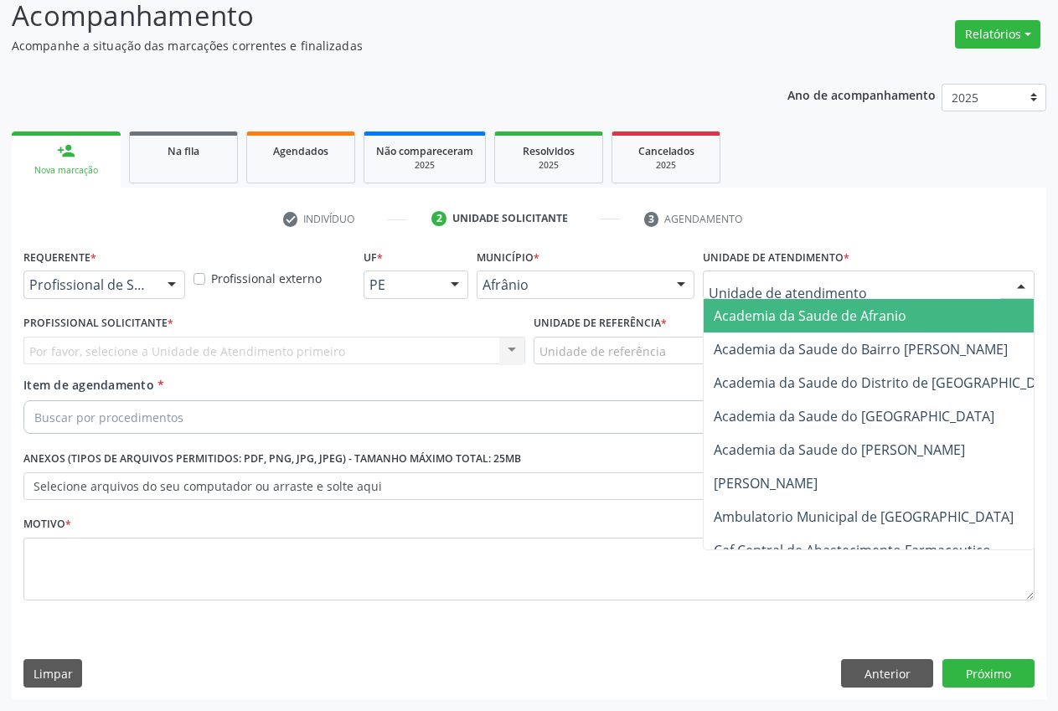
click at [1005, 287] on div "Academia da Saude de Afranio Academia da Saude do Bairro [PERSON_NAME] Academia…" at bounding box center [869, 285] width 332 height 28
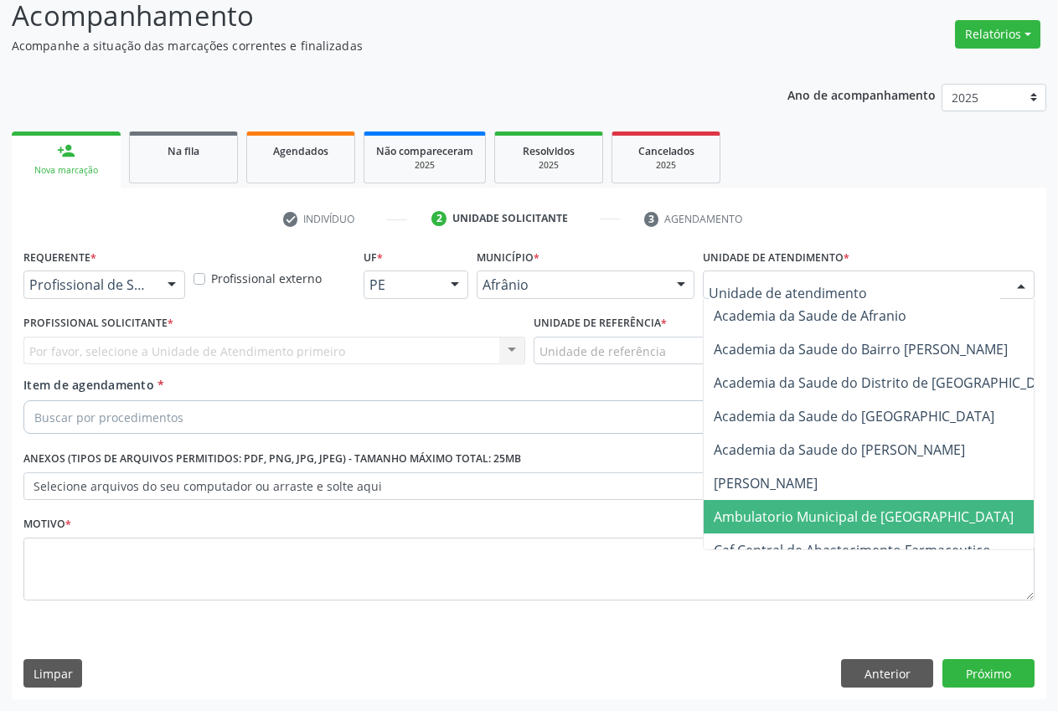
click at [893, 510] on span "Ambulatorio Municipal de [GEOGRAPHIC_DATA]" at bounding box center [864, 517] width 300 height 18
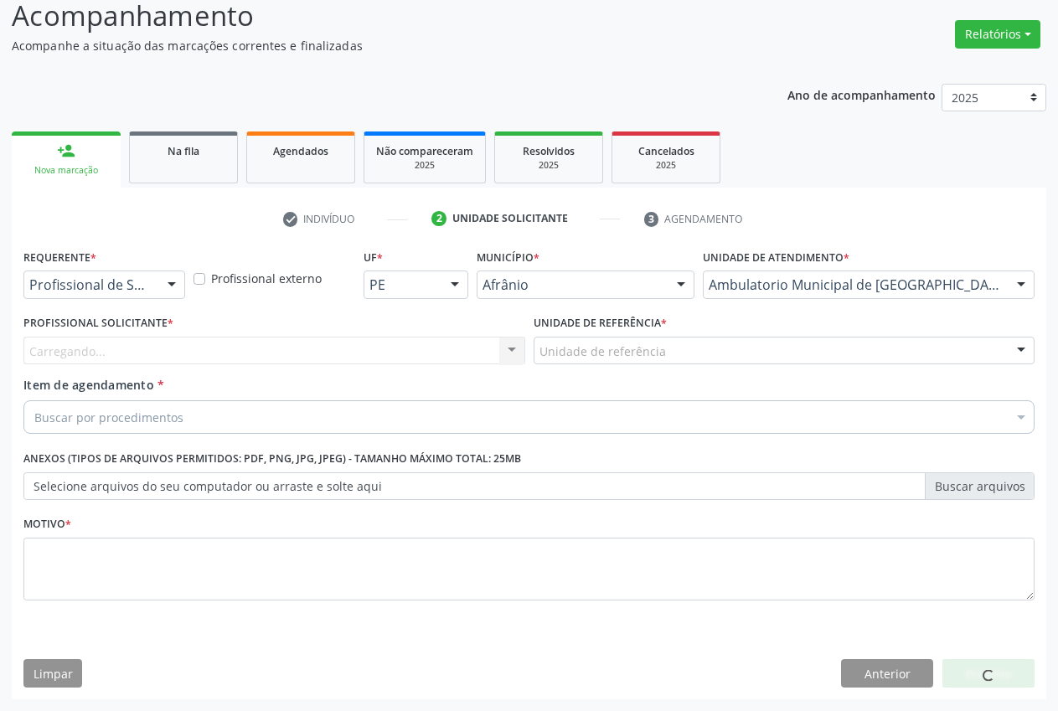
click at [681, 348] on div "Unidade de referência" at bounding box center [785, 351] width 502 height 28
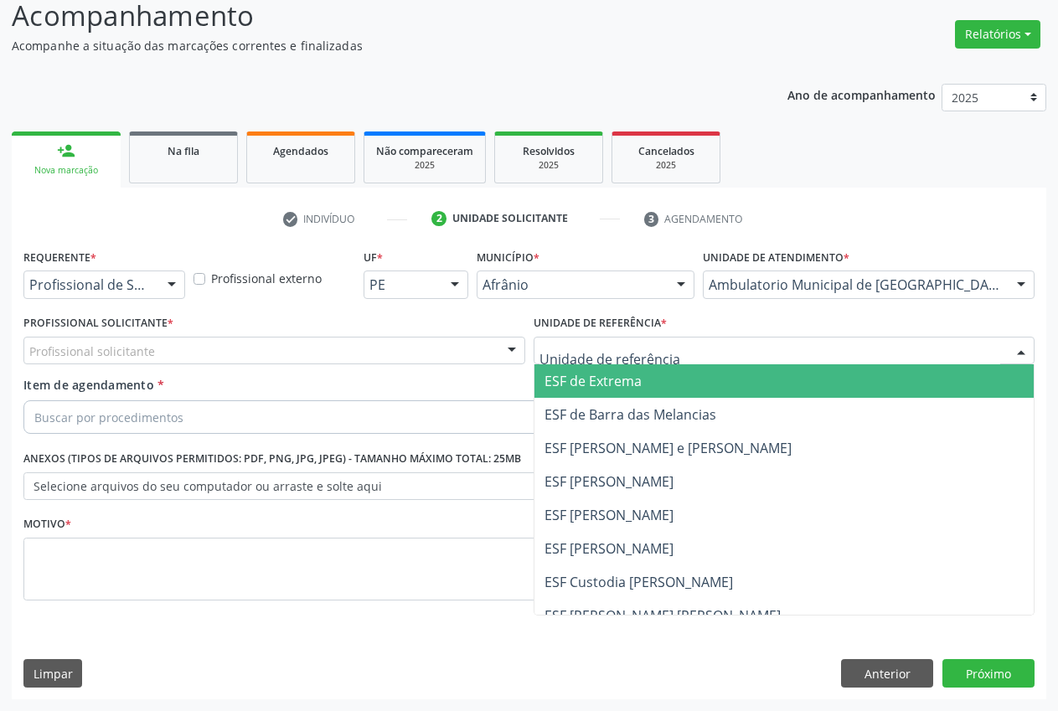
click at [672, 376] on span "ESF de Extrema" at bounding box center [785, 382] width 500 height 34
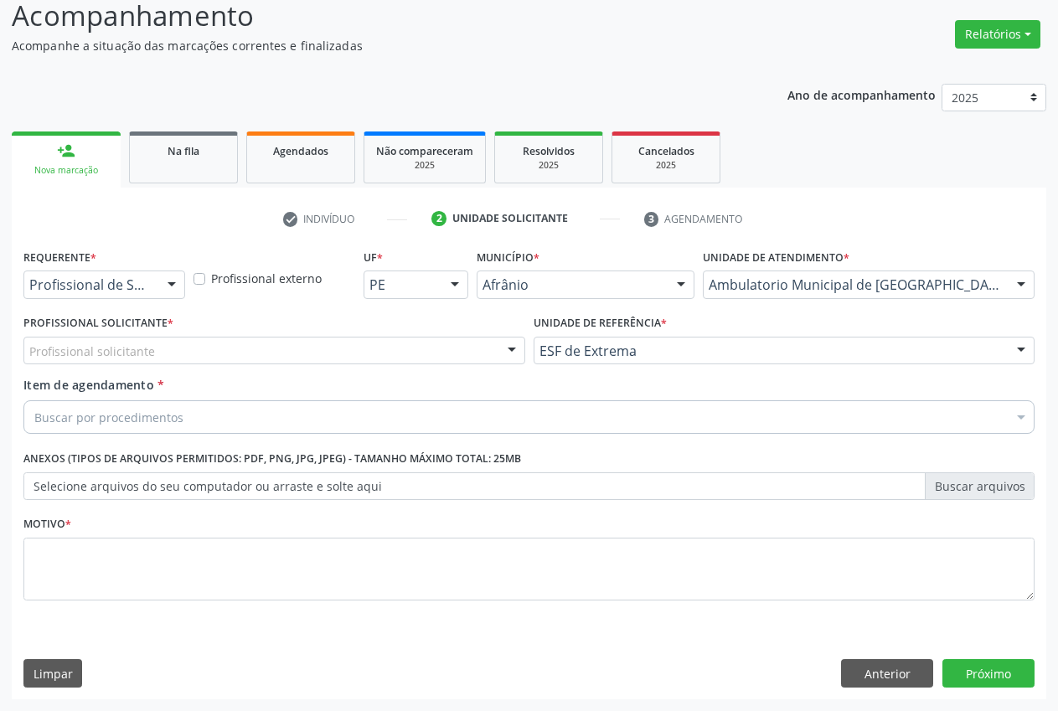
click at [497, 347] on div "Profissional solicitante Médico Anestesiologista - [PERSON_NAME] Angiologista -…" at bounding box center [274, 351] width 502 height 28
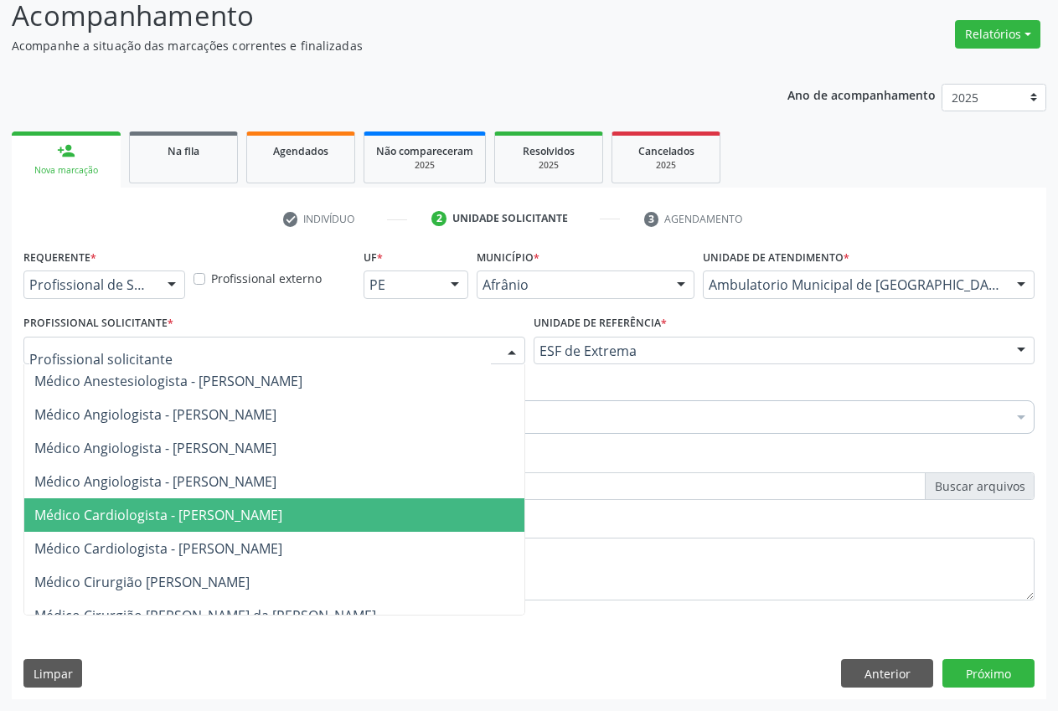
click at [246, 530] on span "Médico Cardiologista - [PERSON_NAME]" at bounding box center [309, 516] width 570 height 34
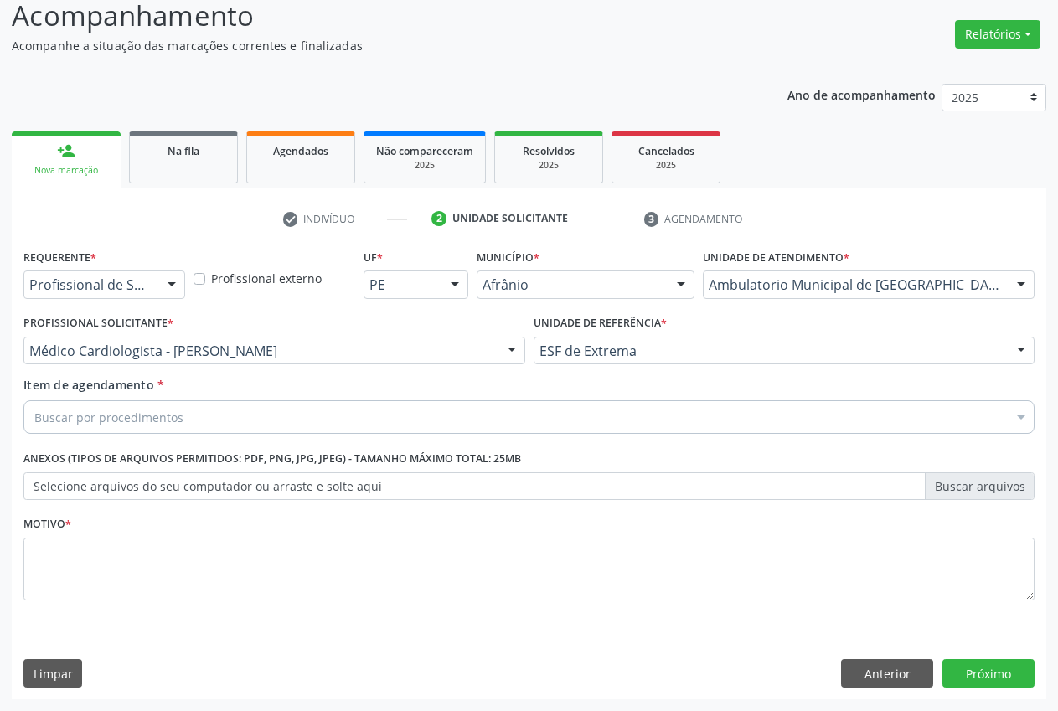
click at [318, 419] on div "Buscar por procedimentos" at bounding box center [529, 418] width 1012 height 34
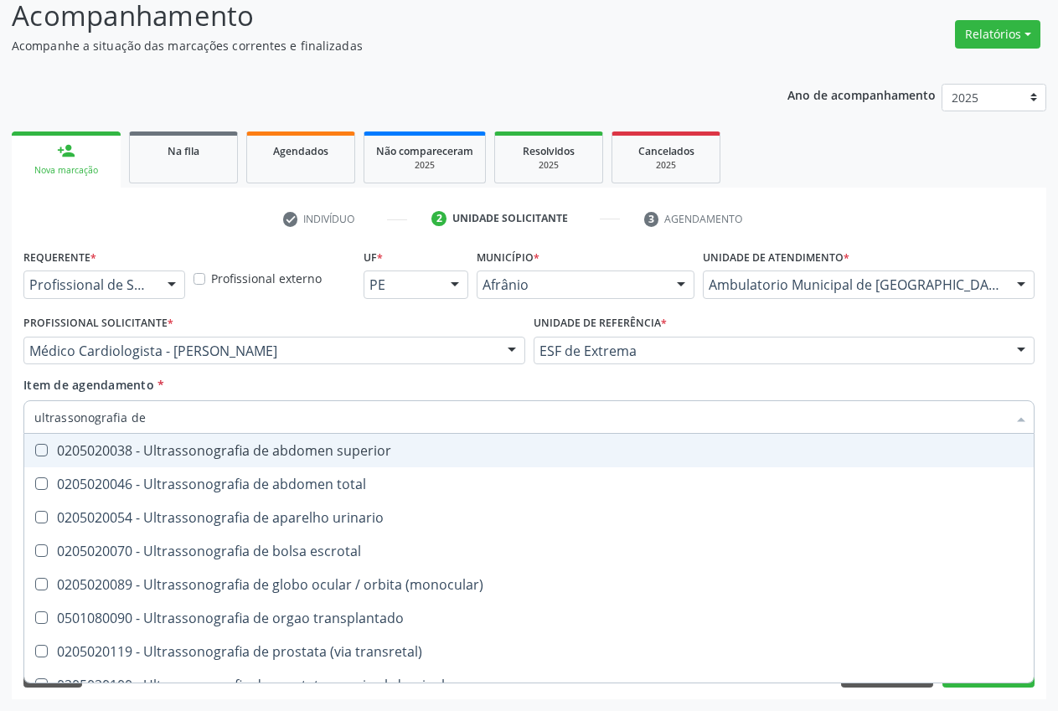
type input "ultrassonografia de"
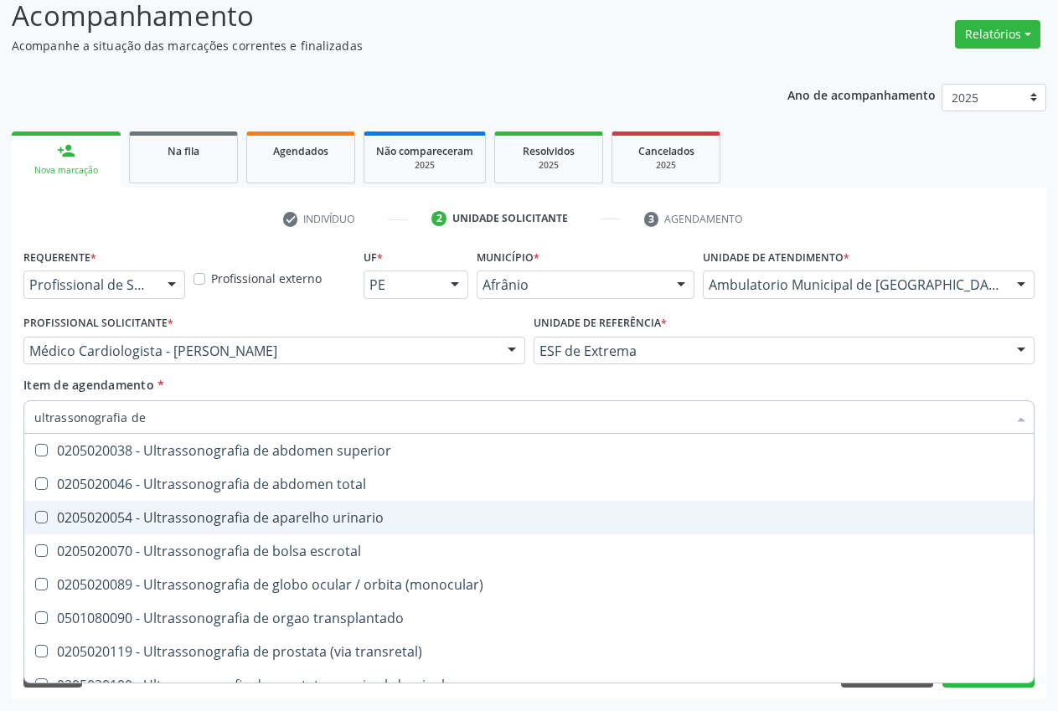
click at [233, 522] on div "0205020054 - Ultrassonografia de aparelho urinario" at bounding box center [529, 517] width 990 height 13
checkbox urinario "true"
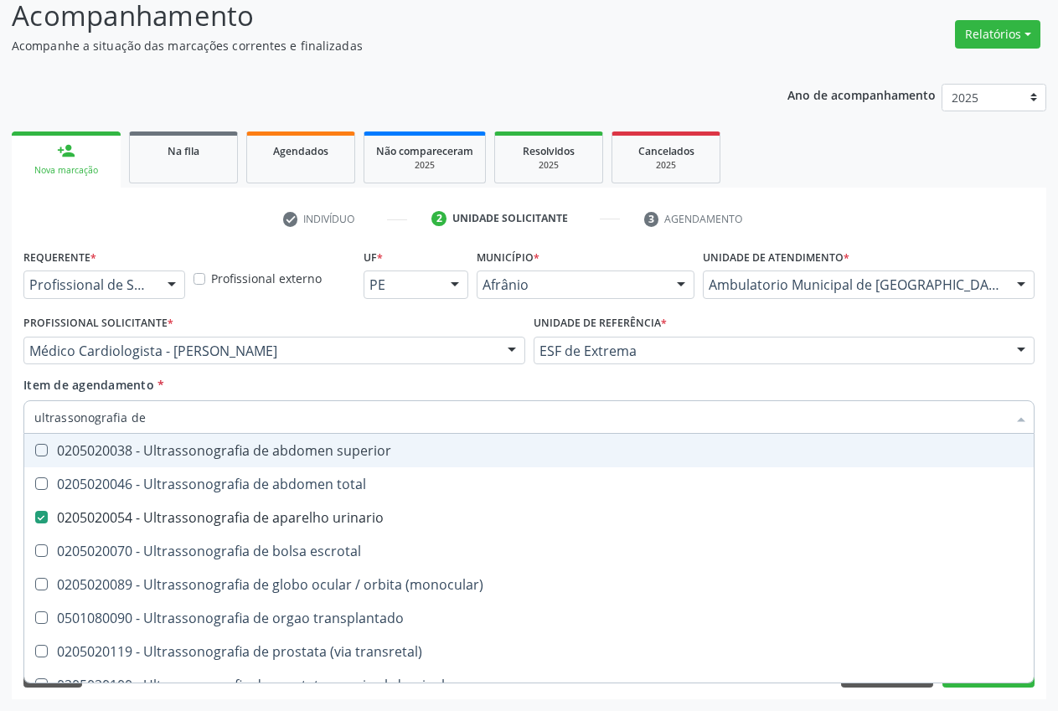
click at [268, 391] on div "Item de agendamento * ultrassonografia de [PERSON_NAME] seleção 0205020038 - Ul…" at bounding box center [529, 402] width 1012 height 53
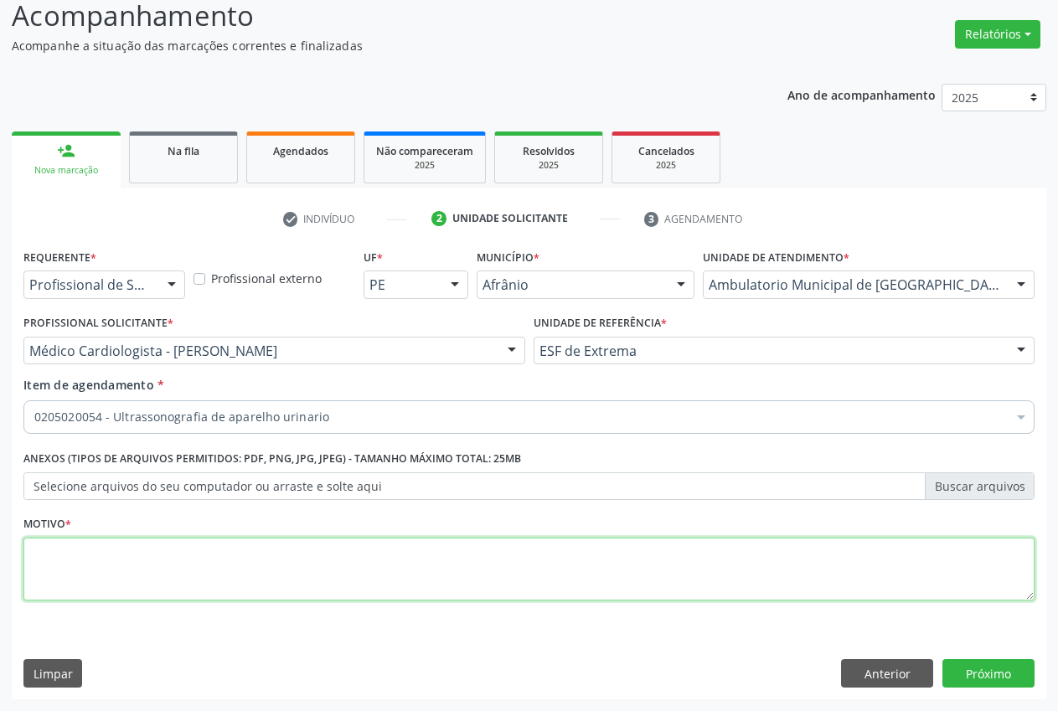
click at [343, 546] on textarea at bounding box center [529, 570] width 1012 height 64
type textarea "."
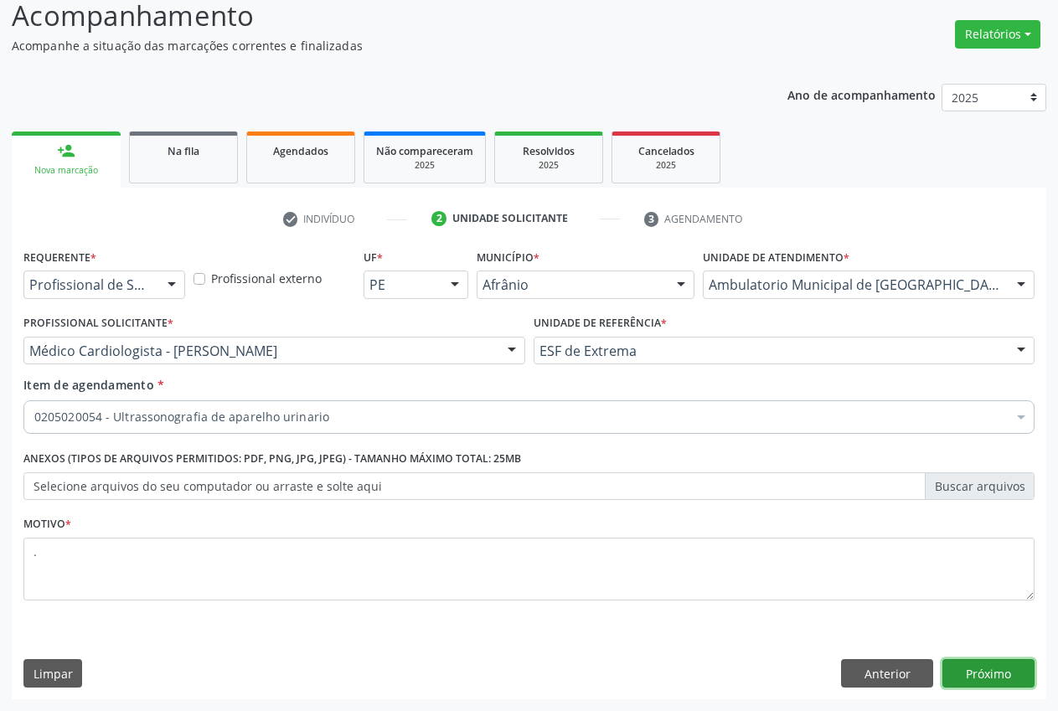
click at [1003, 682] on button "Próximo" at bounding box center [989, 674] width 92 height 28
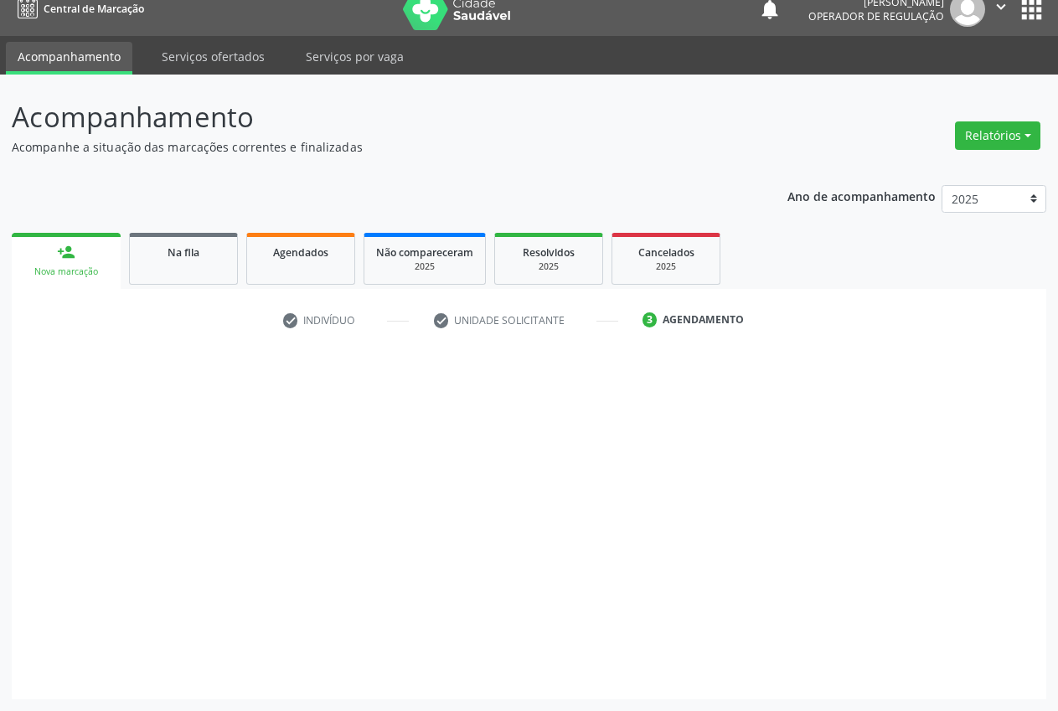
scroll to position [18, 0]
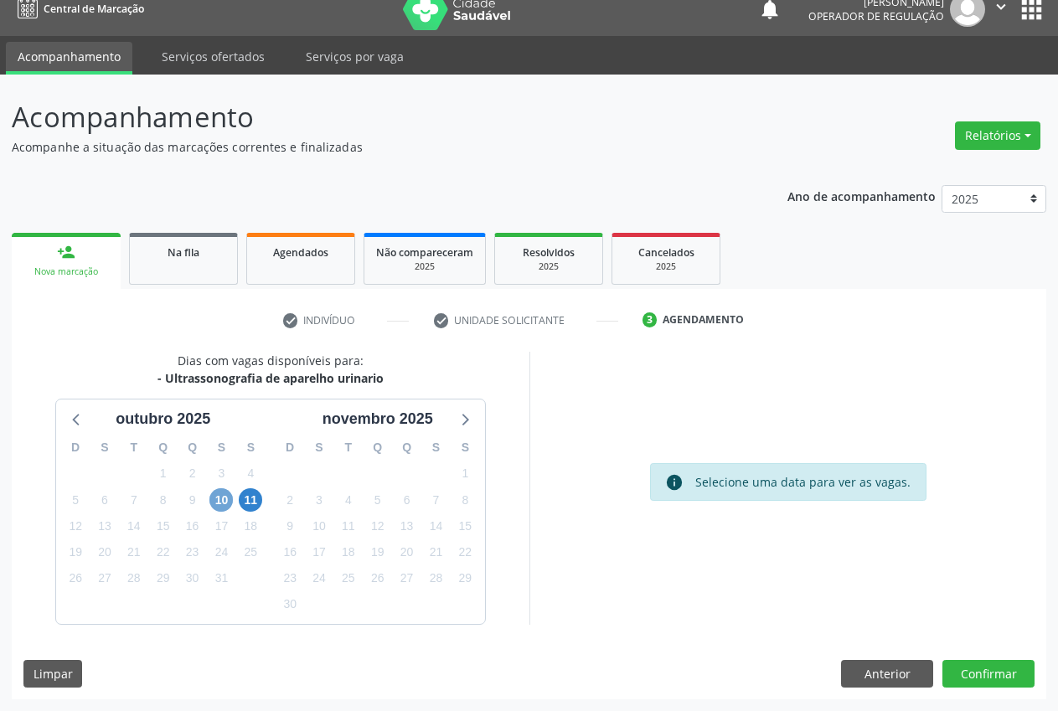
click at [214, 502] on span "10" at bounding box center [221, 500] width 23 height 23
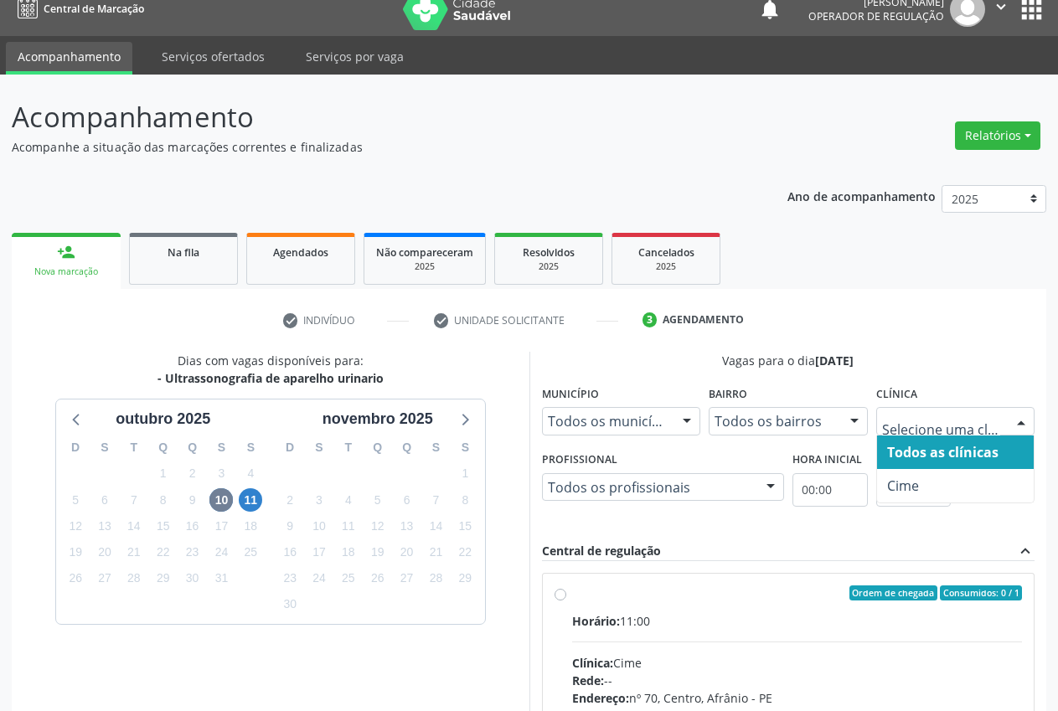
click at [1011, 417] on div at bounding box center [1021, 422] width 25 height 28
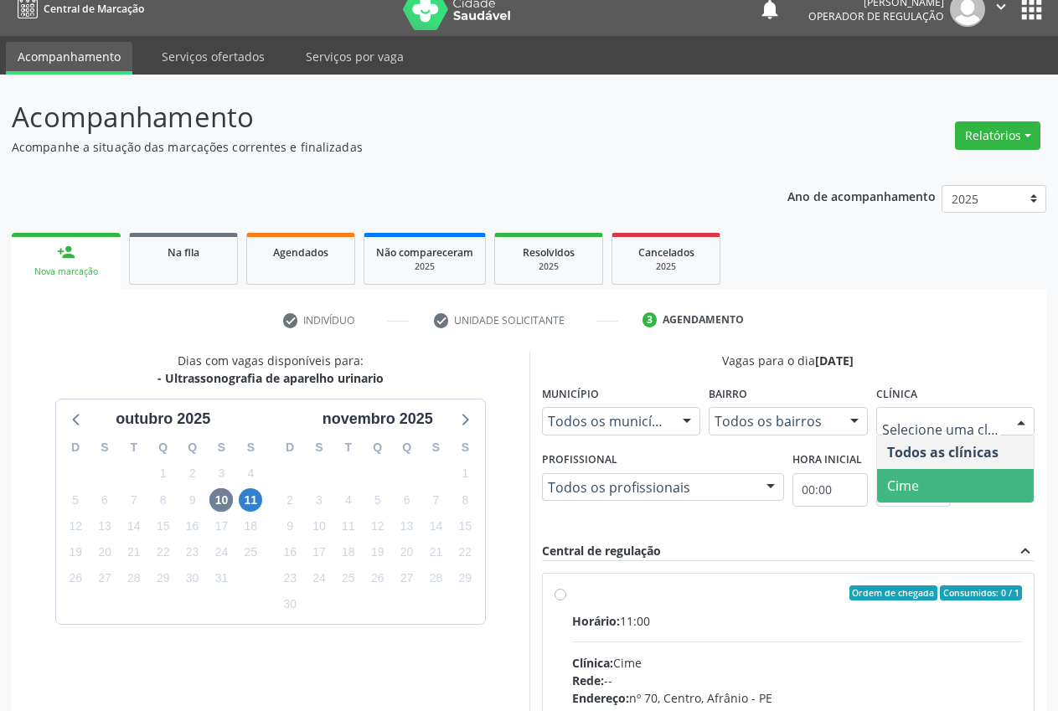
click at [971, 484] on span "Cime" at bounding box center [956, 486] width 158 height 34
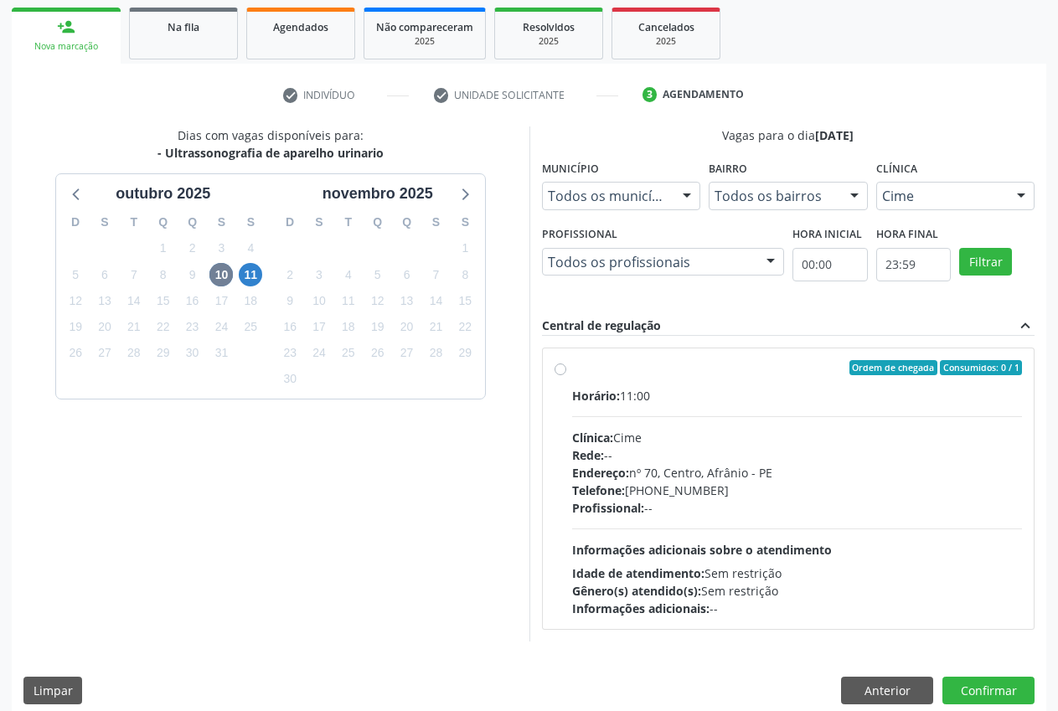
scroll to position [260, 0]
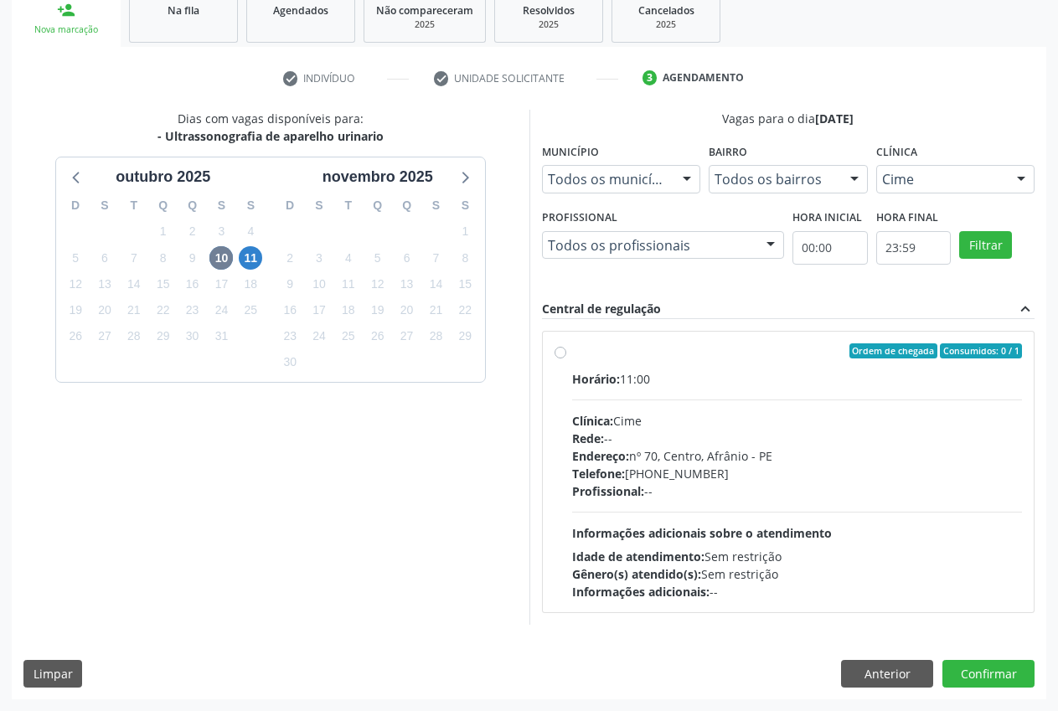
click at [572, 356] on label "Ordem de chegada Consumidos: 0 / 1 Horário: 11:00 Clínica: Cime Rede: -- Endere…" at bounding box center [797, 472] width 451 height 257
click at [560, 356] on input "Ordem de chegada Consumidos: 0 / 1 Horário: 11:00 Clínica: Cime Rede: -- Endere…" at bounding box center [561, 351] width 12 height 15
radio input "true"
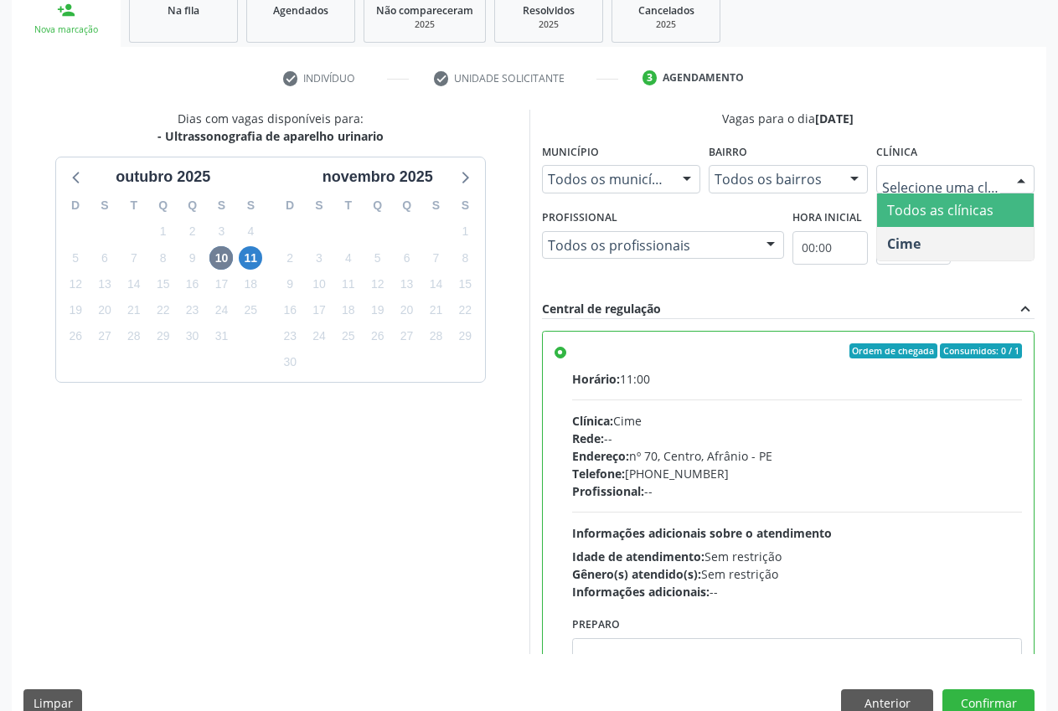
click at [1005, 176] on div at bounding box center [956, 179] width 159 height 28
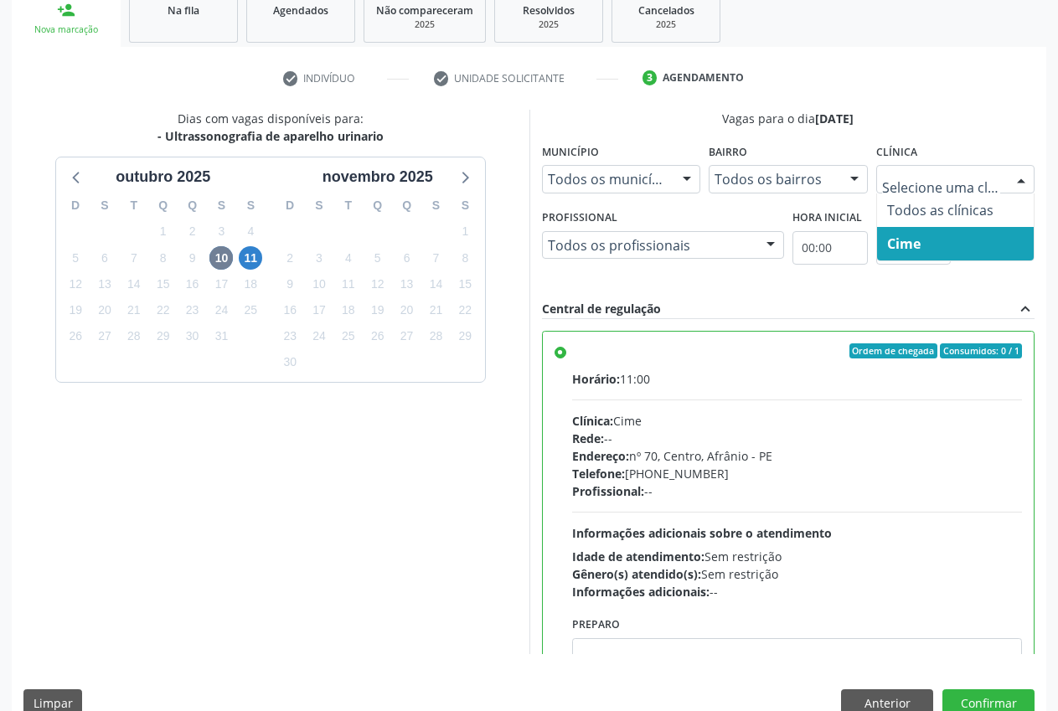
click at [999, 245] on span "Cime" at bounding box center [956, 244] width 158 height 34
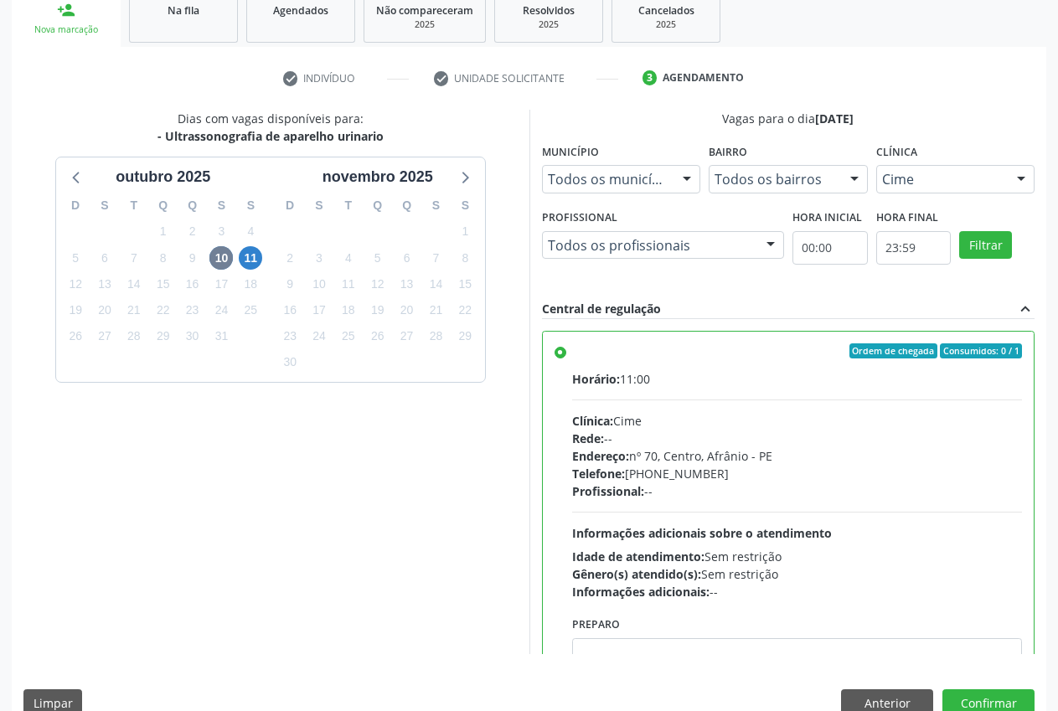
scroll to position [290, 0]
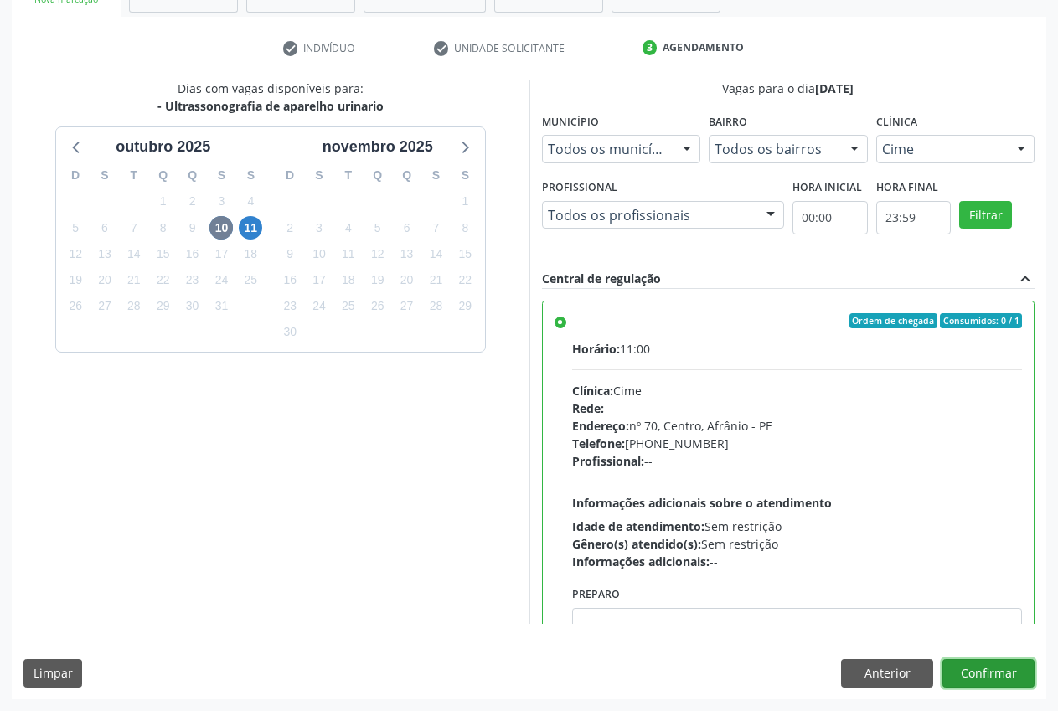
click at [974, 681] on button "Confirmar" at bounding box center [989, 674] width 92 height 28
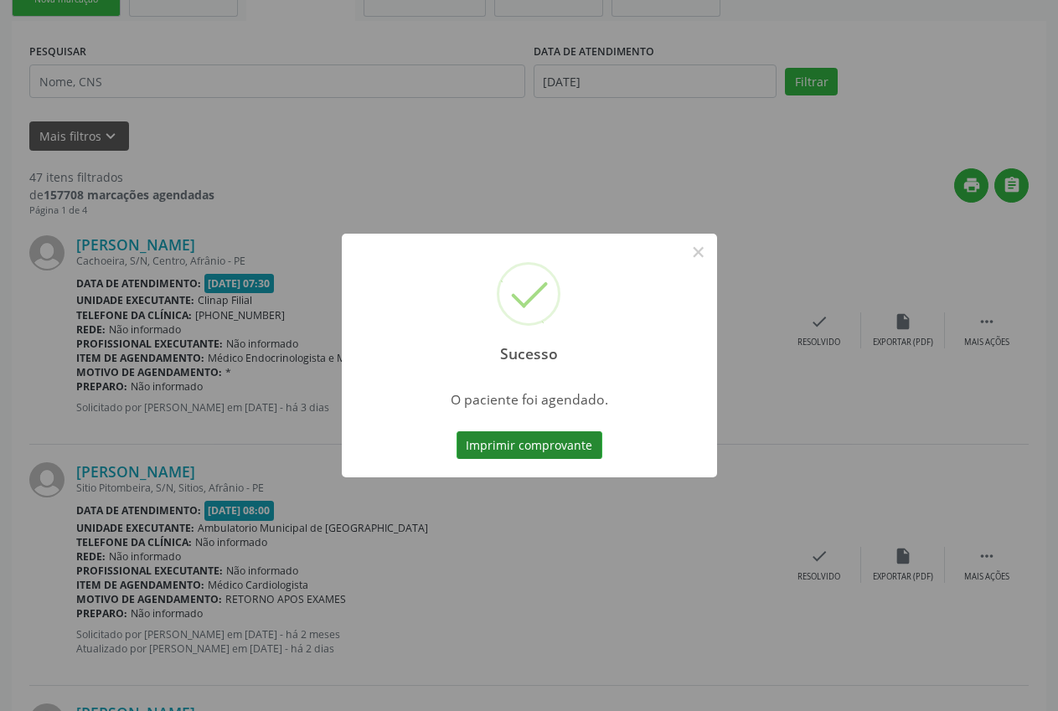
click at [489, 446] on button "Imprimir comprovante" at bounding box center [530, 446] width 146 height 28
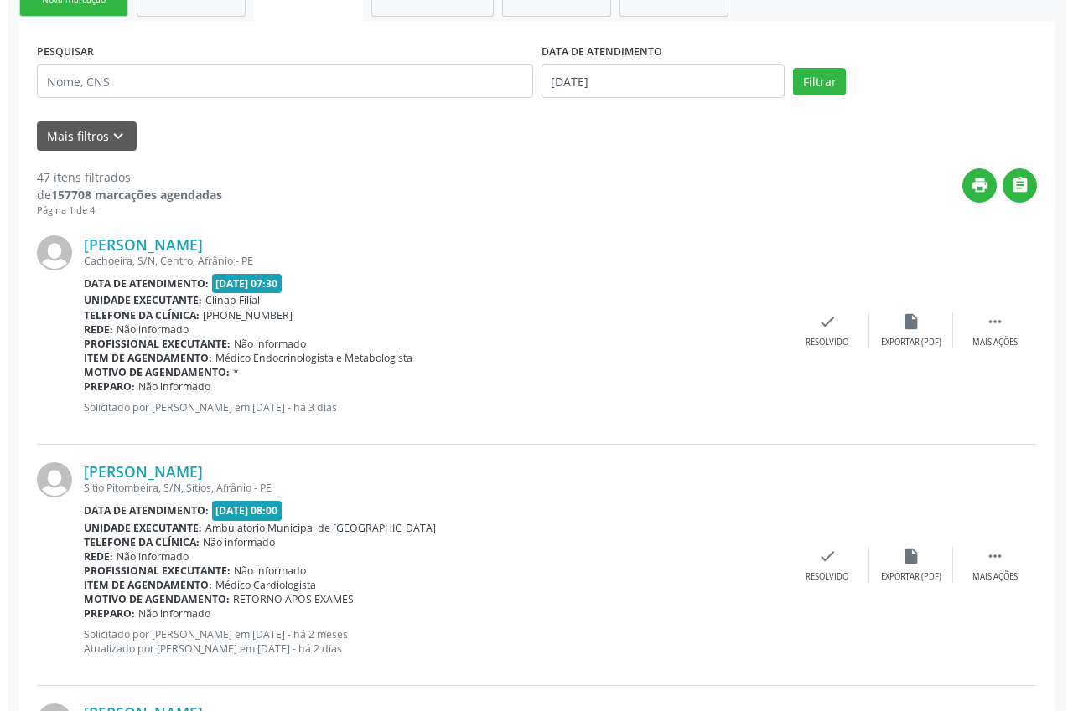
scroll to position [0, 0]
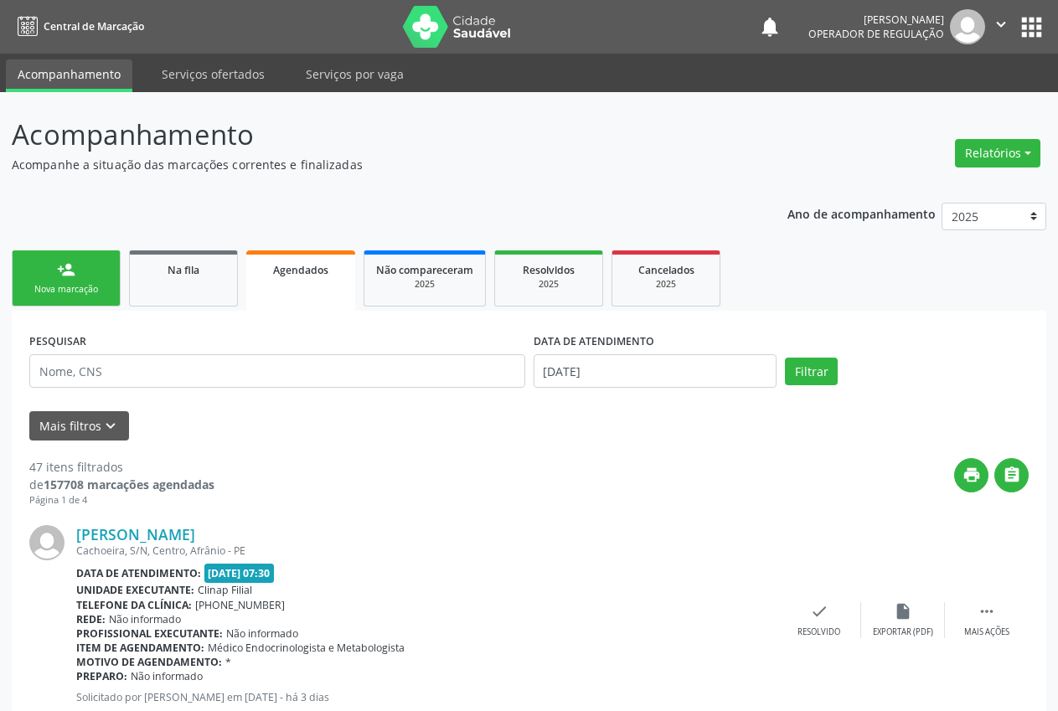
click at [84, 277] on link "person_add Nova marcação" at bounding box center [66, 279] width 109 height 56
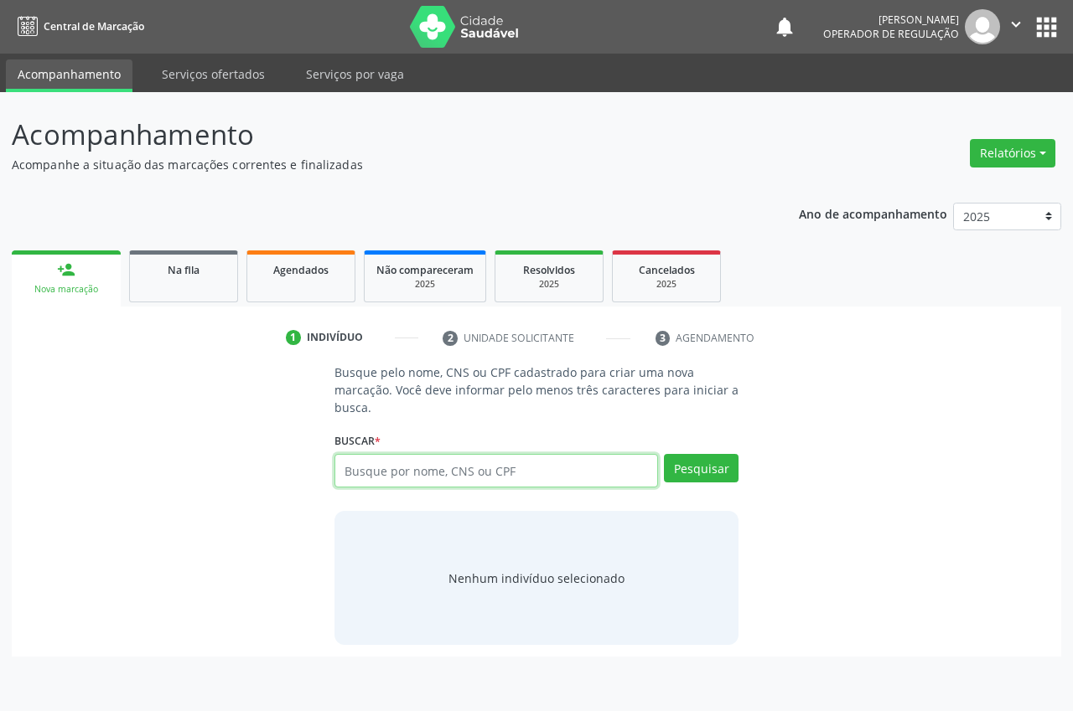
click at [493, 471] on input "text" at bounding box center [495, 471] width 323 height 34
type input "700302968893233"
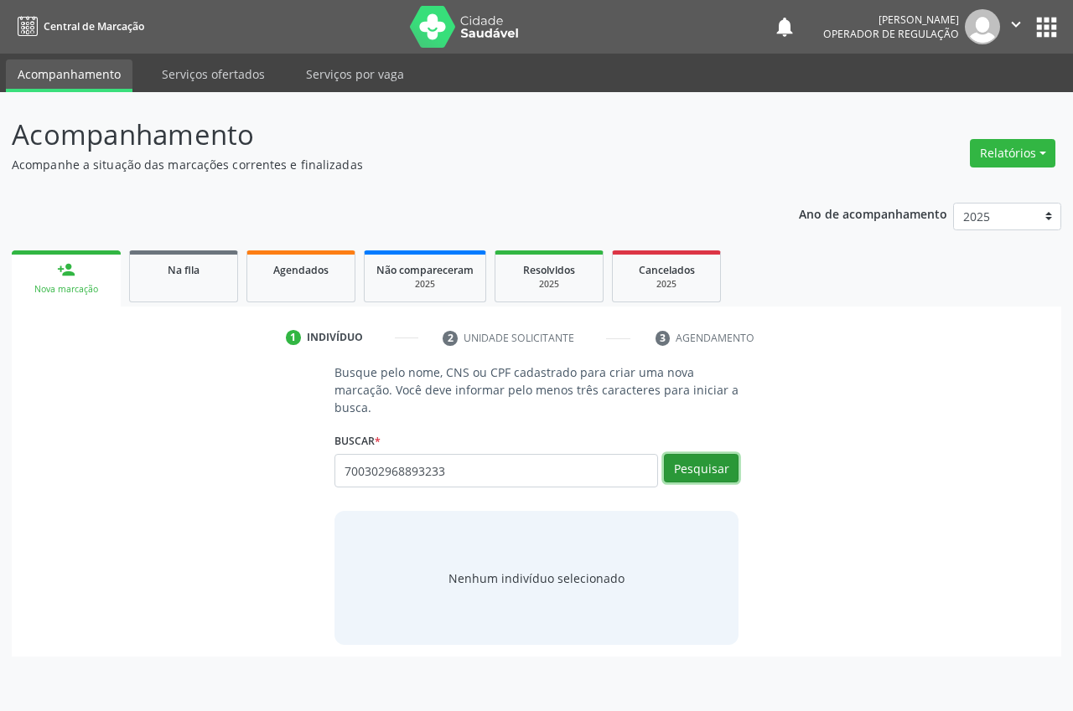
click at [711, 472] on button "Pesquisar" at bounding box center [701, 468] width 75 height 28
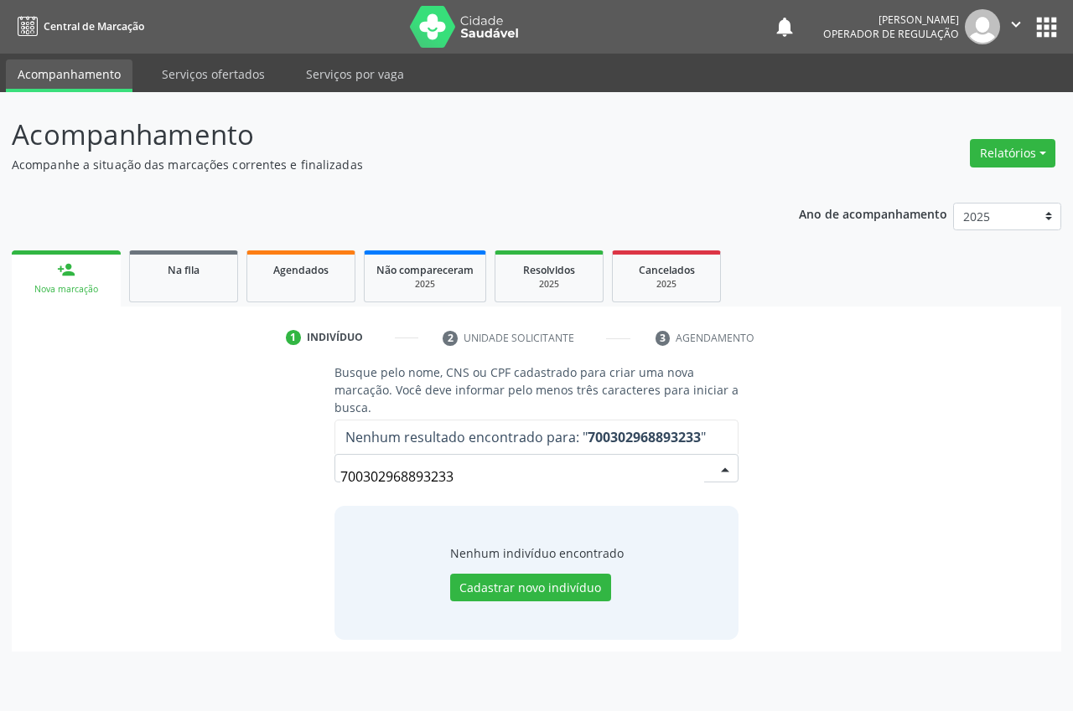
click at [527, 479] on input "700302968893233" at bounding box center [522, 477] width 364 height 34
click at [639, 494] on input "700302968893233" at bounding box center [522, 477] width 364 height 34
click at [692, 435] on strong "700302968893233" at bounding box center [643, 437] width 113 height 18
click at [548, 483] on input "700302968893233" at bounding box center [522, 477] width 364 height 34
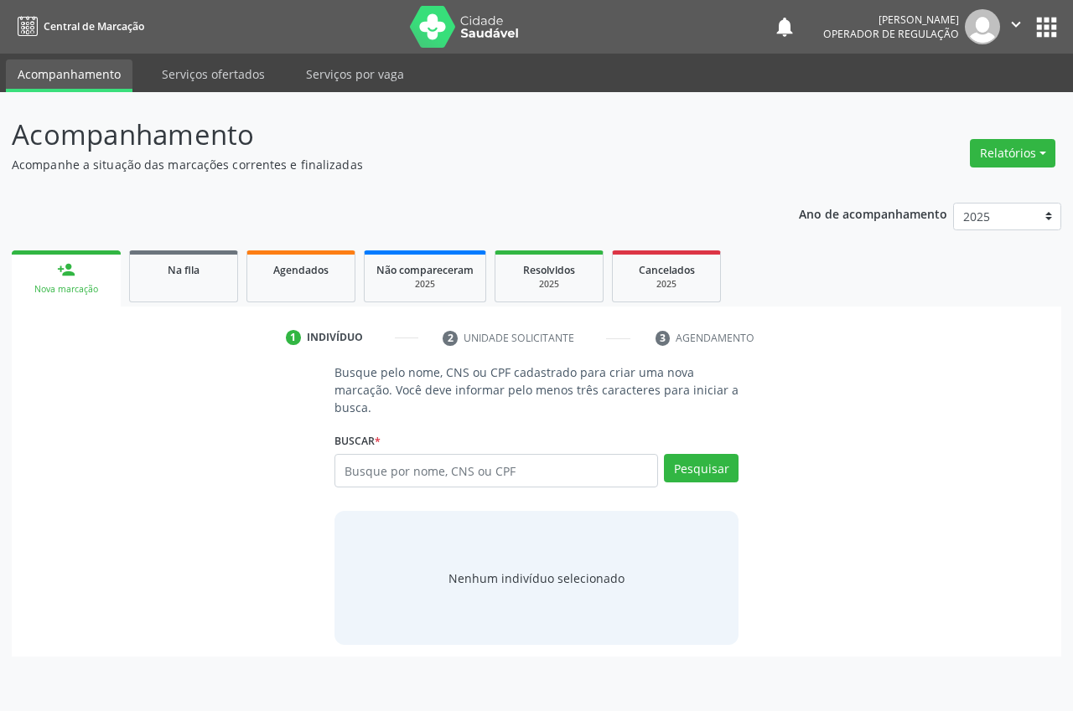
click at [397, 470] on input "text" at bounding box center [495, 471] width 323 height 34
type input "700302968863233"
click at [725, 470] on button "Pesquisar" at bounding box center [701, 468] width 75 height 28
type input "700302968863233"
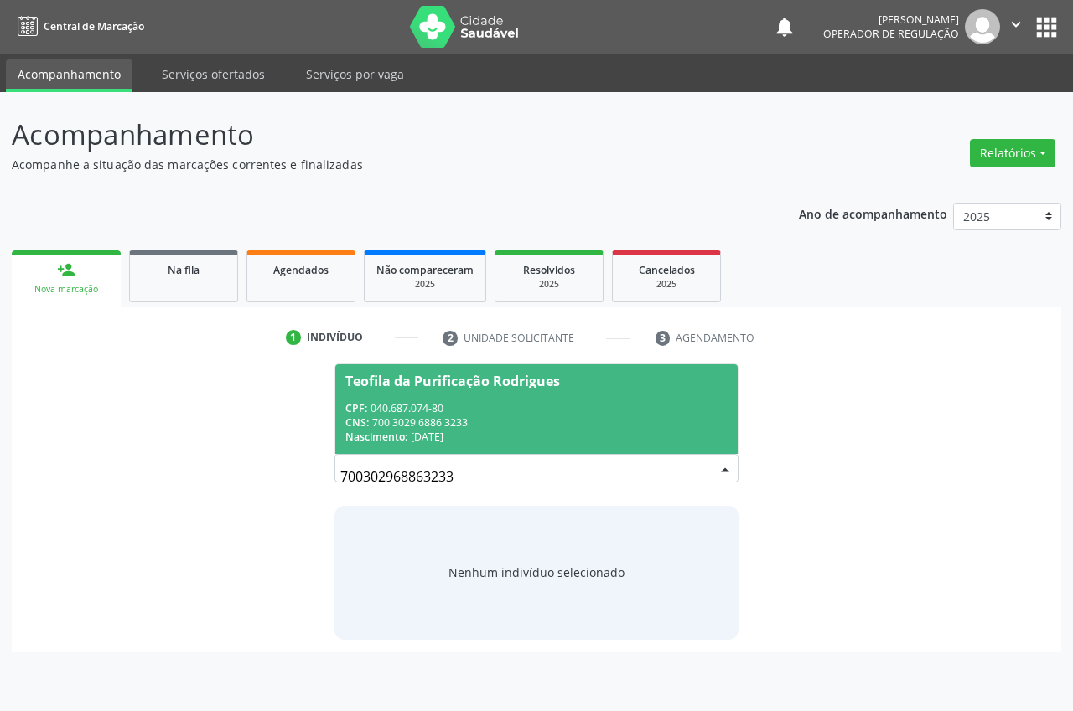
click at [632, 431] on div "Nascimento: 05/03/1955" at bounding box center [536, 437] width 382 height 14
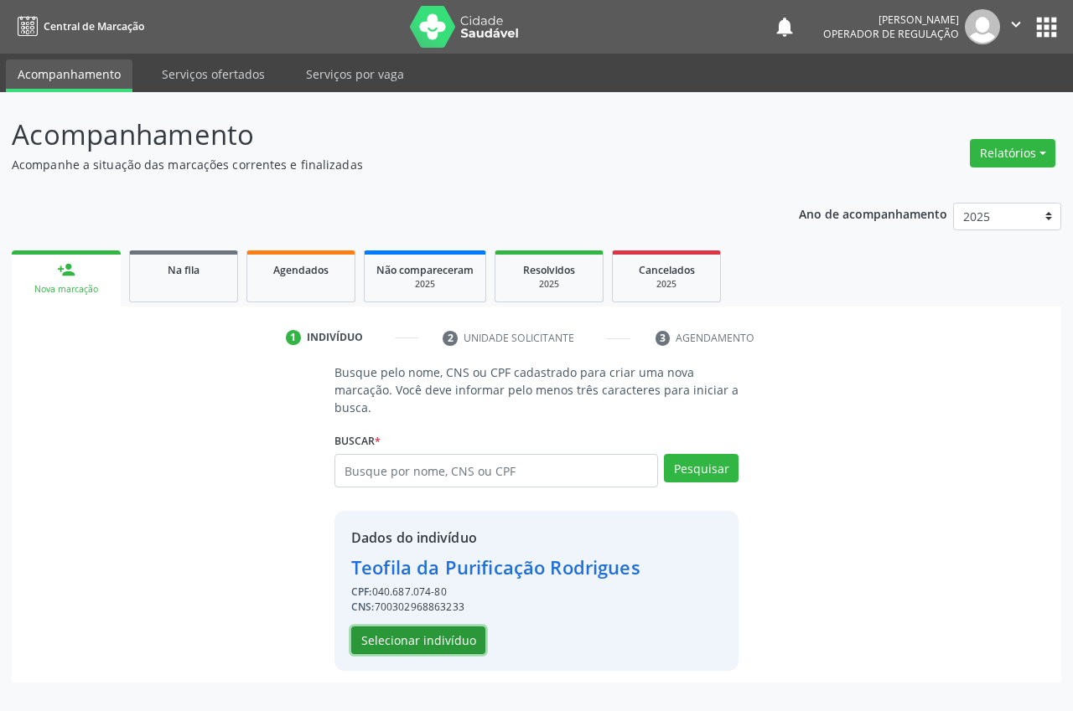
click at [440, 645] on button "Selecionar indivíduo" at bounding box center [418, 641] width 134 height 28
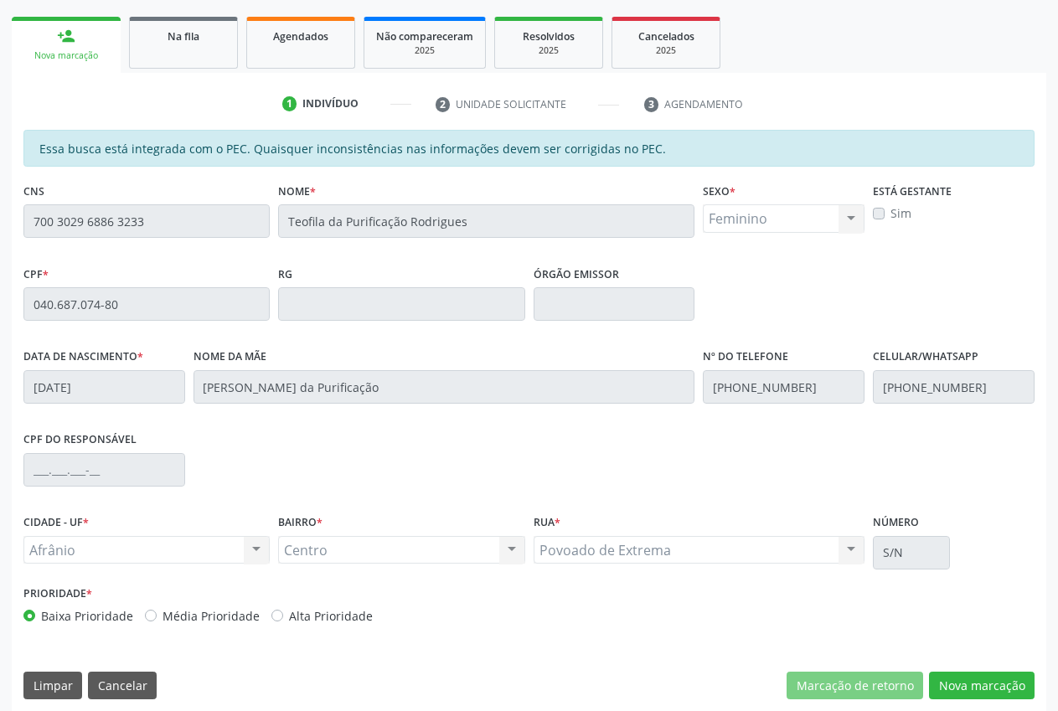
scroll to position [246, 0]
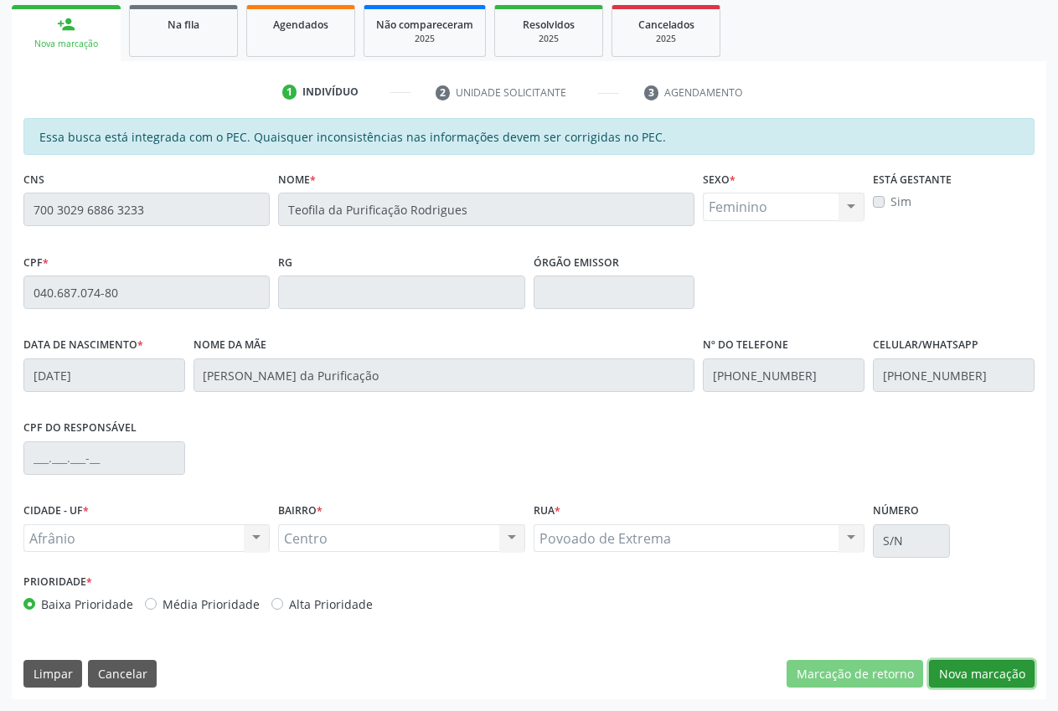
click at [1001, 676] on button "Nova marcação" at bounding box center [982, 674] width 106 height 28
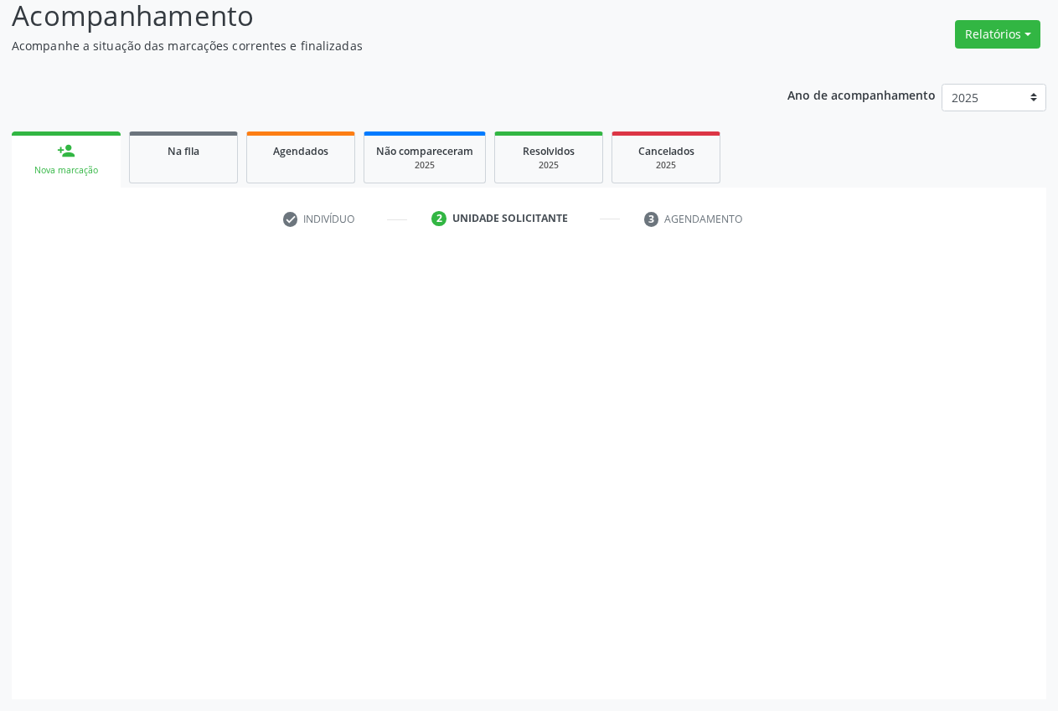
scroll to position [119, 0]
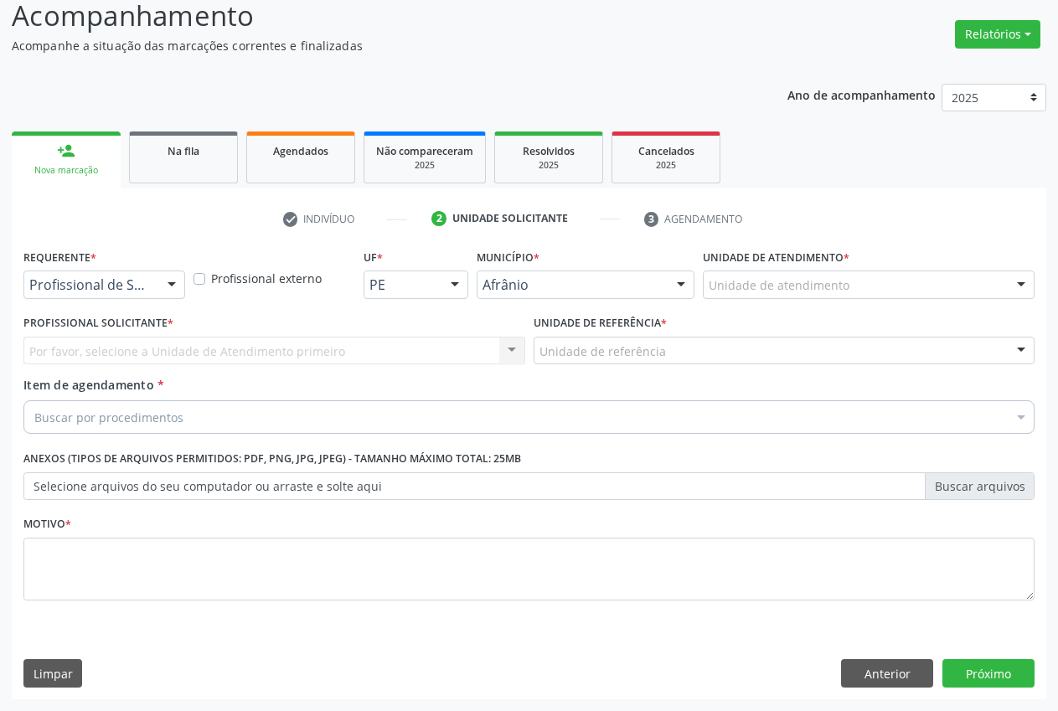
click at [1006, 280] on div "Unidade de atendimento Academia da Saude de Afranio Academia da Saude do Bairro…" at bounding box center [869, 285] width 332 height 28
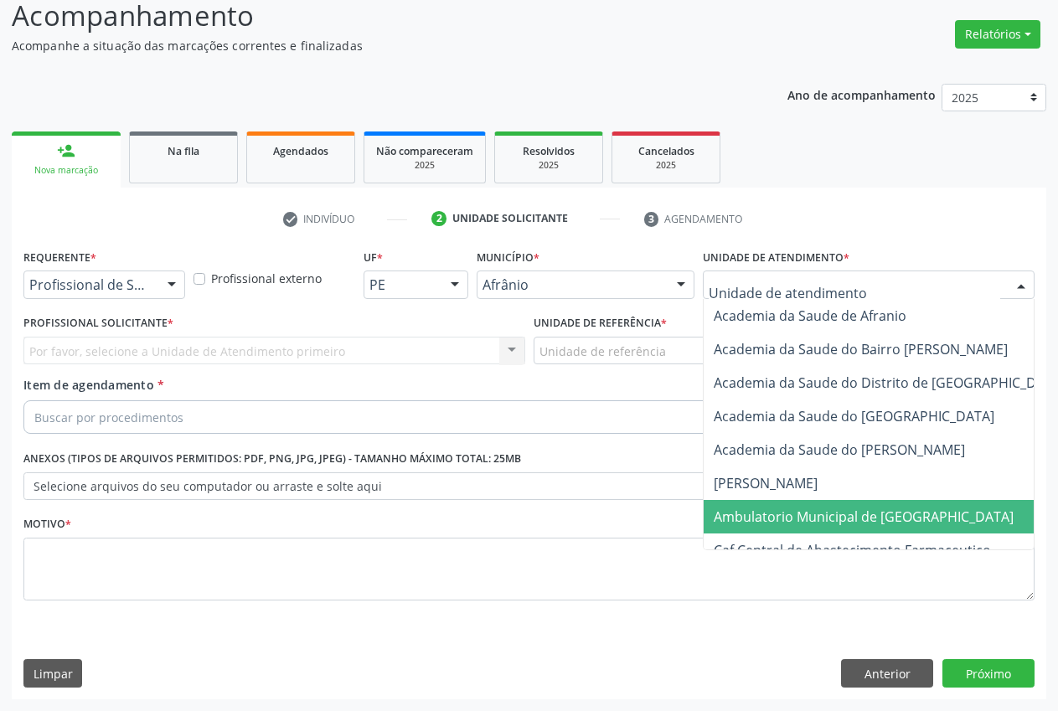
click at [825, 505] on span "Ambulatorio Municipal de [GEOGRAPHIC_DATA]" at bounding box center [908, 517] width 409 height 34
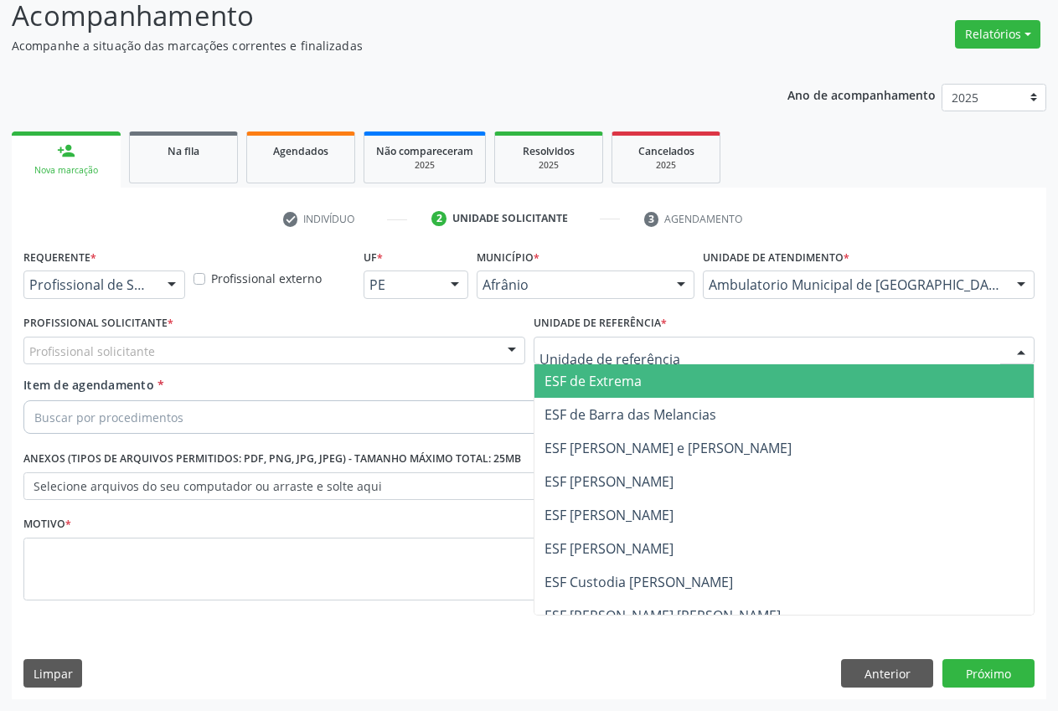
click at [622, 379] on span "ESF de Extrema" at bounding box center [593, 381] width 97 height 18
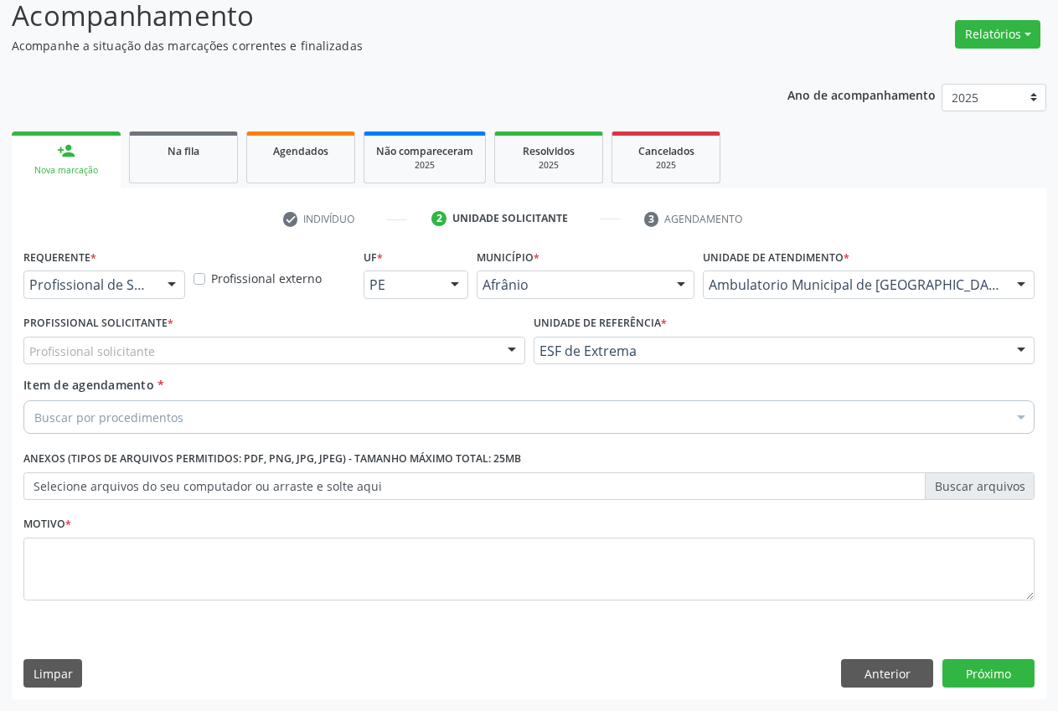
click at [490, 354] on div "Profissional solicitante" at bounding box center [274, 351] width 502 height 28
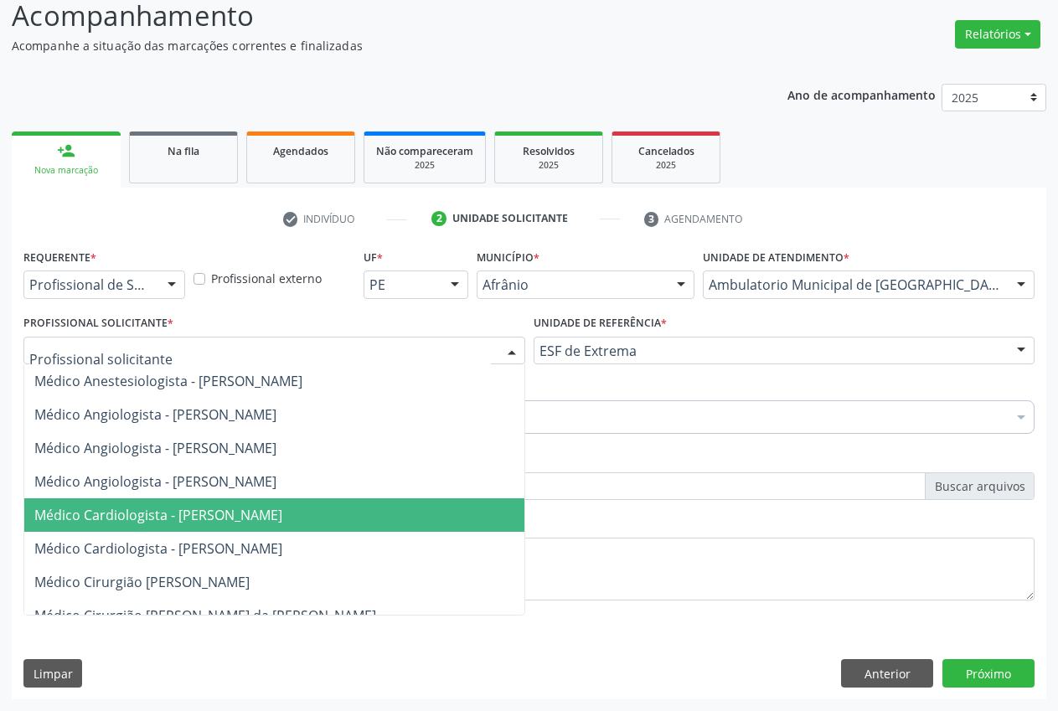
click at [208, 511] on span "Médico Cardiologista - [PERSON_NAME]" at bounding box center [158, 515] width 248 height 18
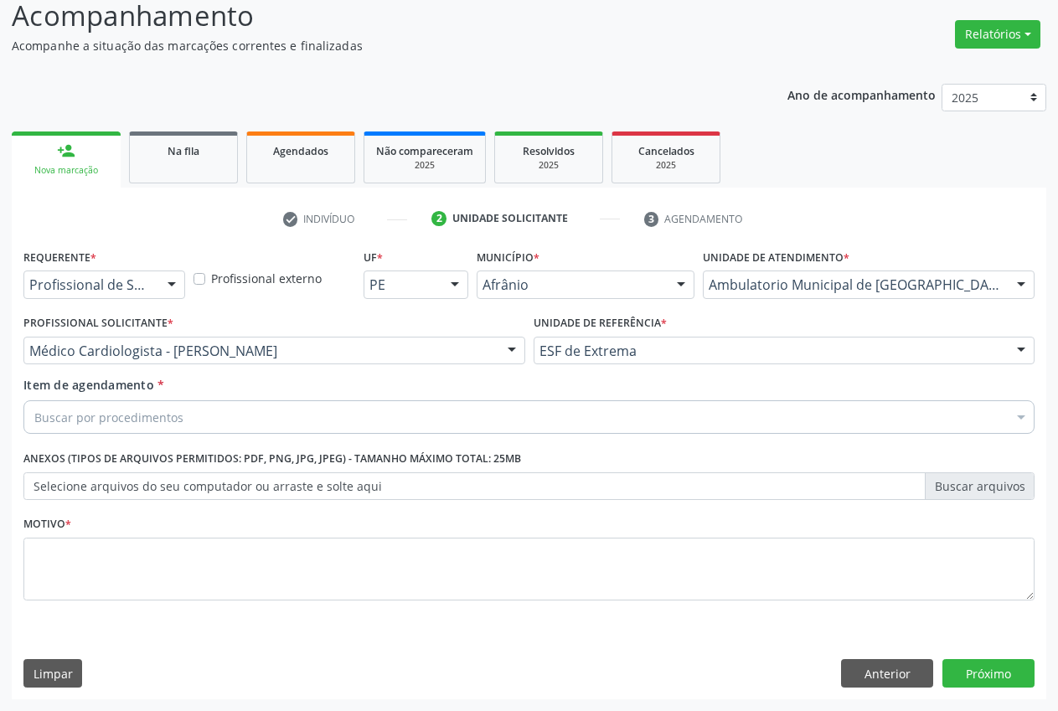
click at [221, 411] on div "Buscar por procedimentos" at bounding box center [529, 418] width 1012 height 34
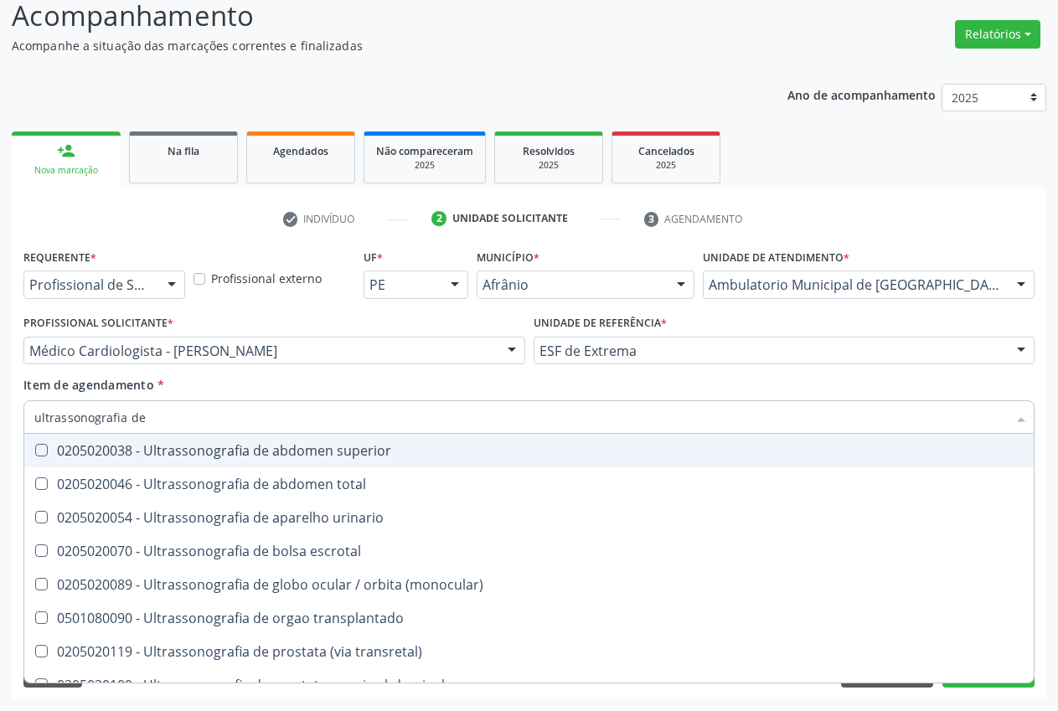
type input "ultrassonografia de"
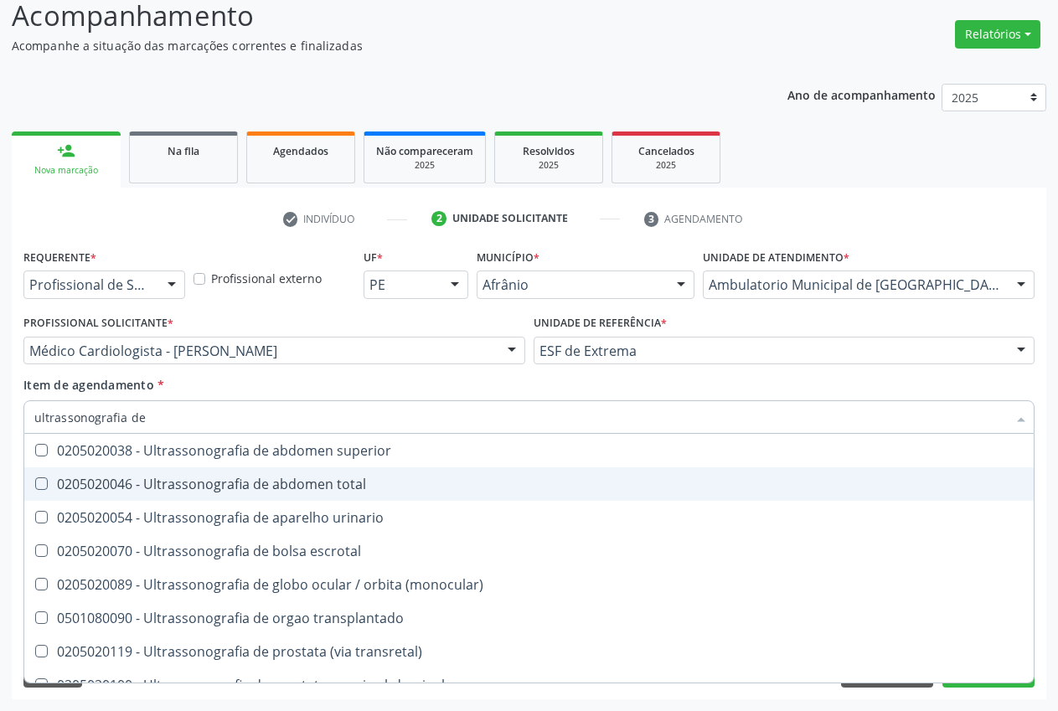
click at [72, 483] on div "0205020046 - Ultrassonografia de abdomen total" at bounding box center [529, 484] width 990 height 13
checkbox total "true"
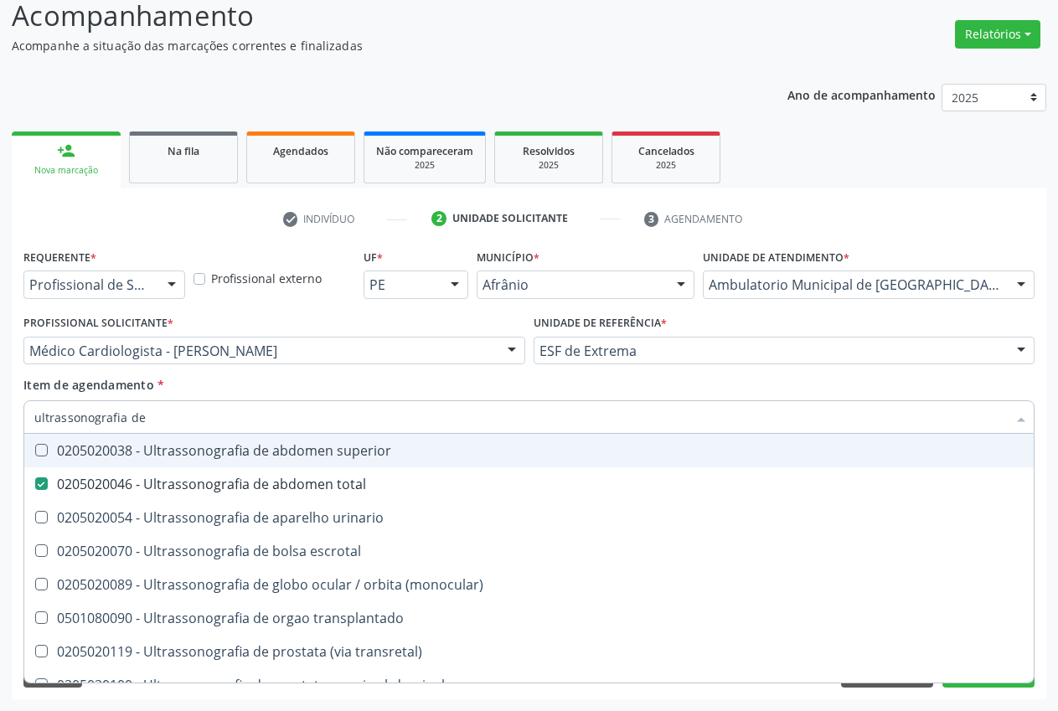
click at [272, 391] on div "Item de agendamento * ultrassonografia de Desfazer seleção 0205020038 - Ultrass…" at bounding box center [529, 402] width 1012 height 53
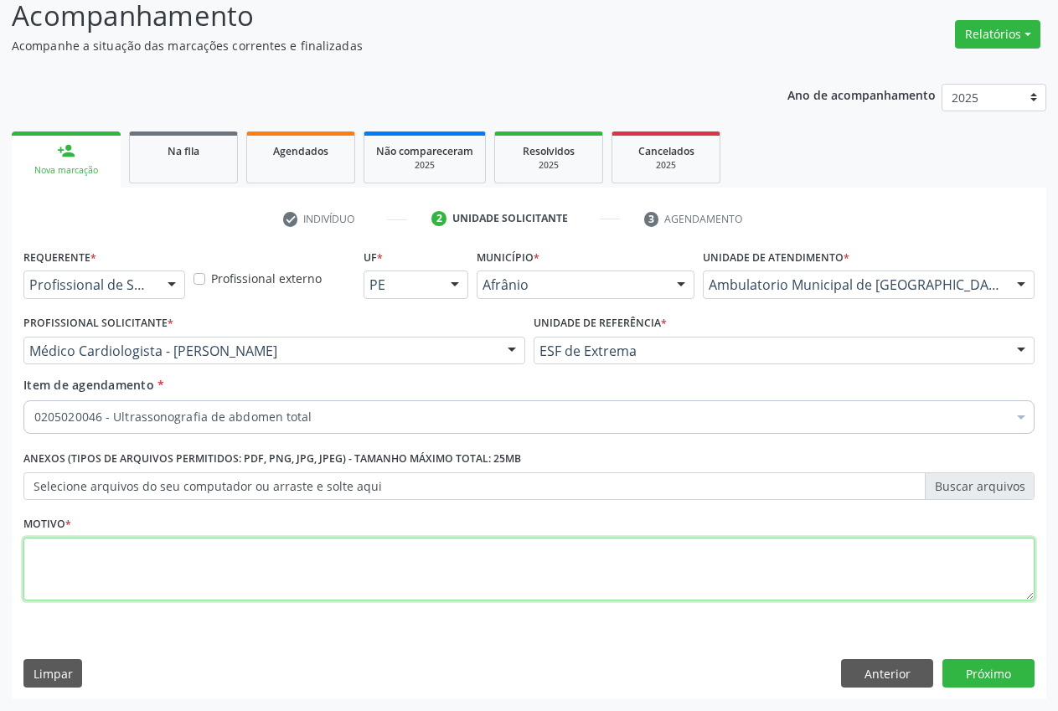
click at [180, 574] on textarea at bounding box center [529, 570] width 1012 height 64
type textarea "."
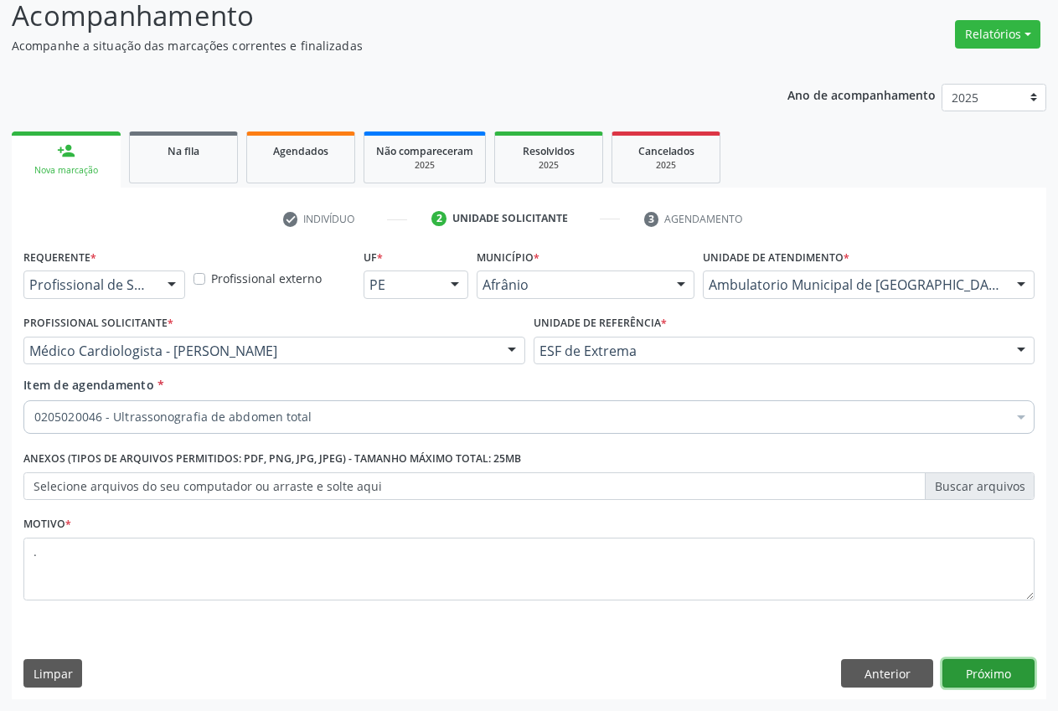
click at [1001, 671] on button "Próximo" at bounding box center [989, 674] width 92 height 28
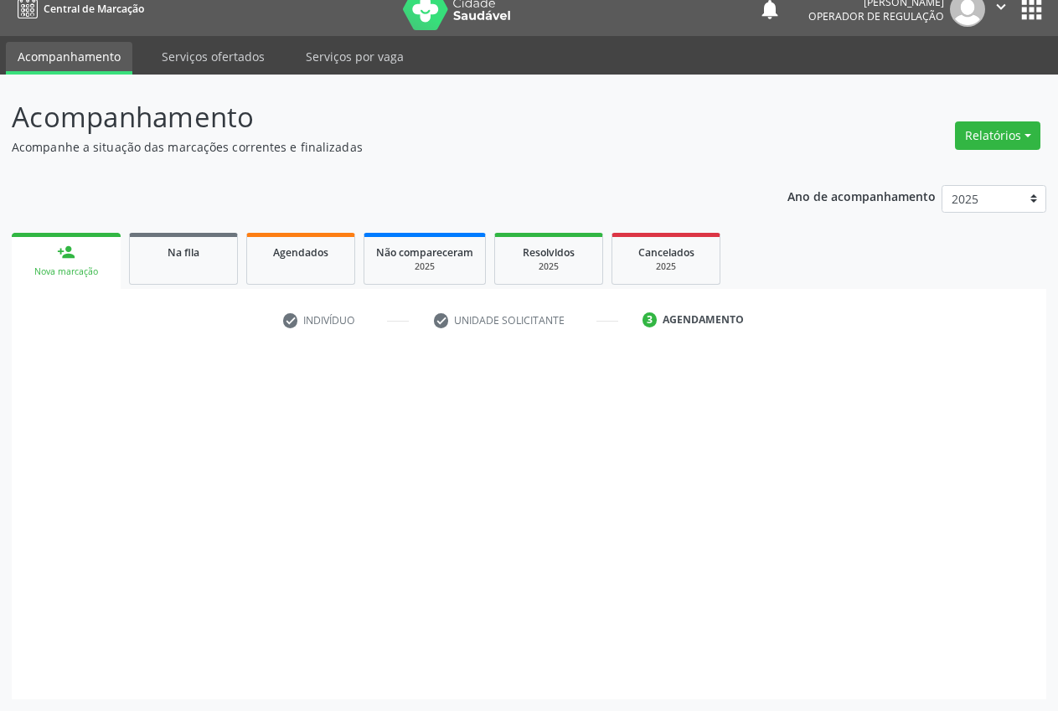
scroll to position [18, 0]
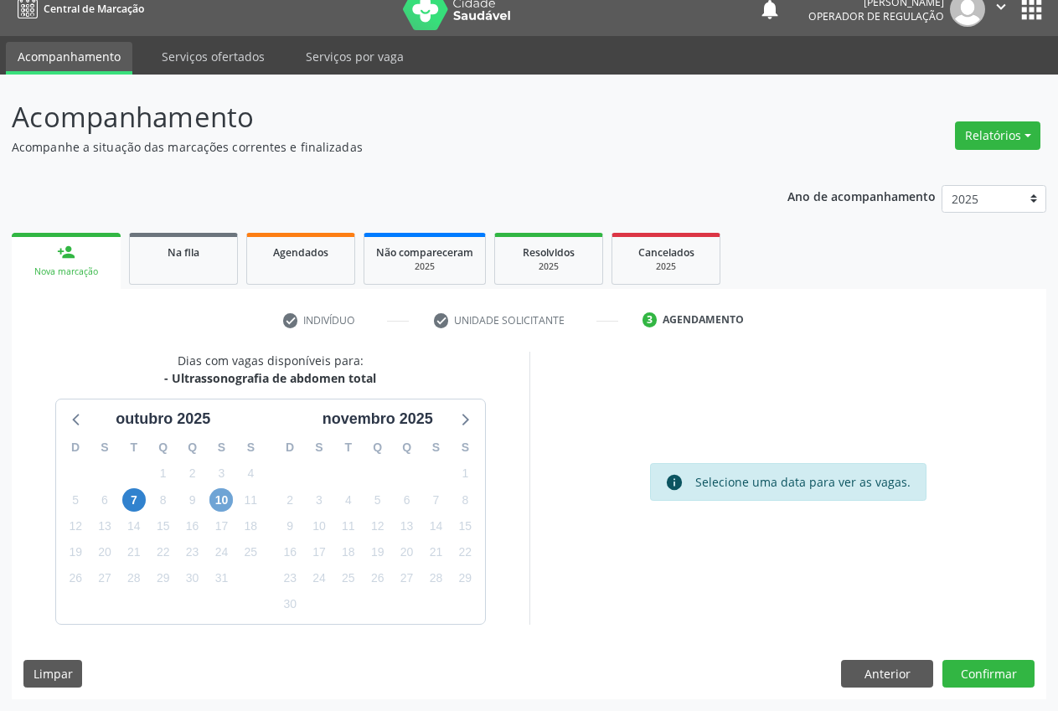
click at [225, 501] on span "10" at bounding box center [221, 500] width 23 height 23
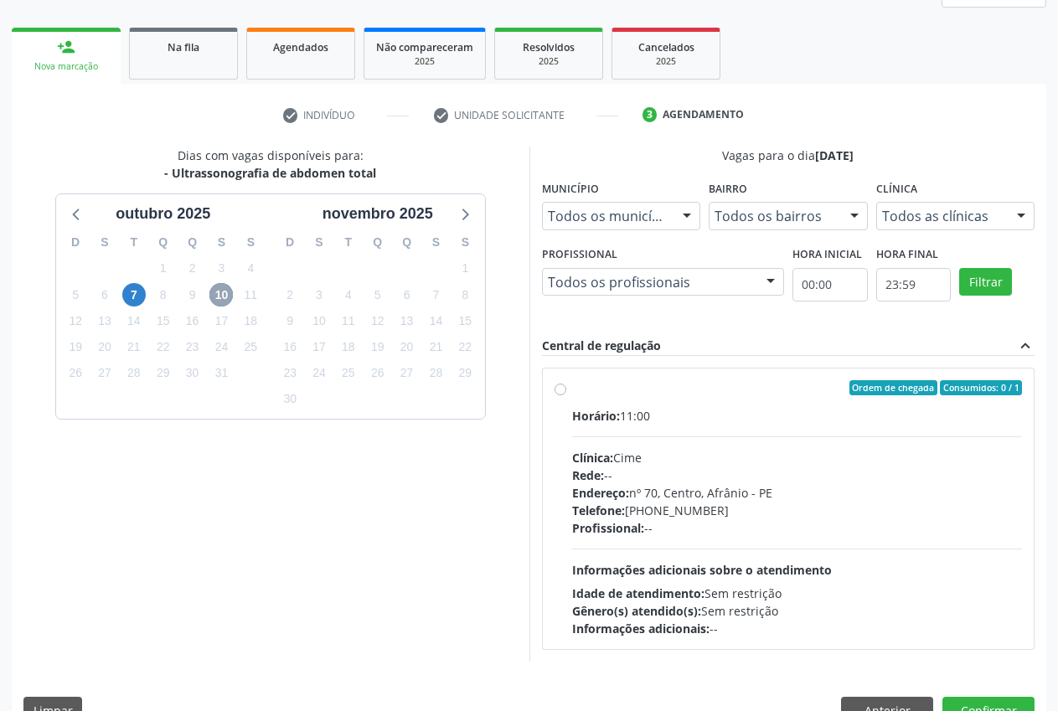
scroll to position [260, 0]
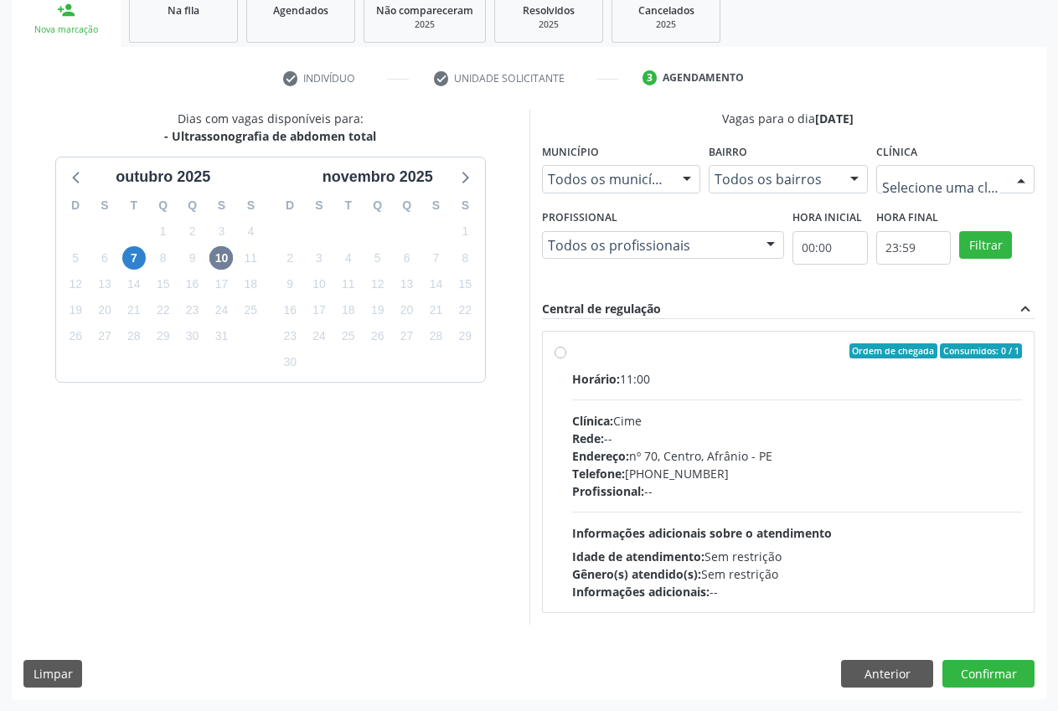
click at [1014, 183] on div at bounding box center [1021, 180] width 25 height 28
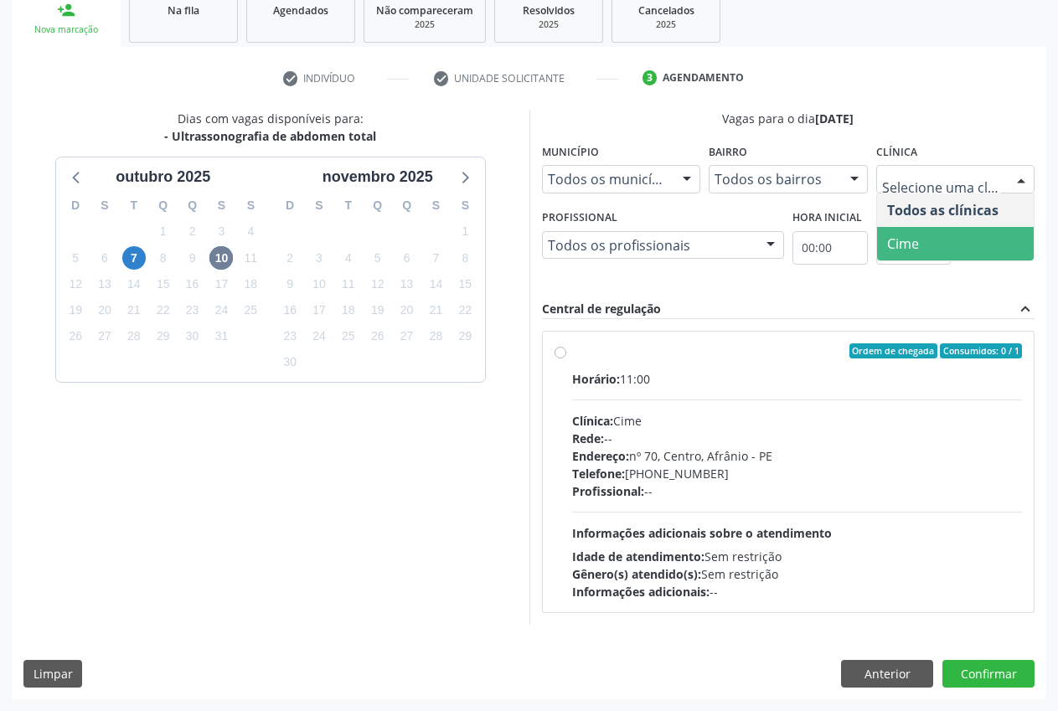
click at [965, 241] on span "Cime" at bounding box center [956, 244] width 158 height 34
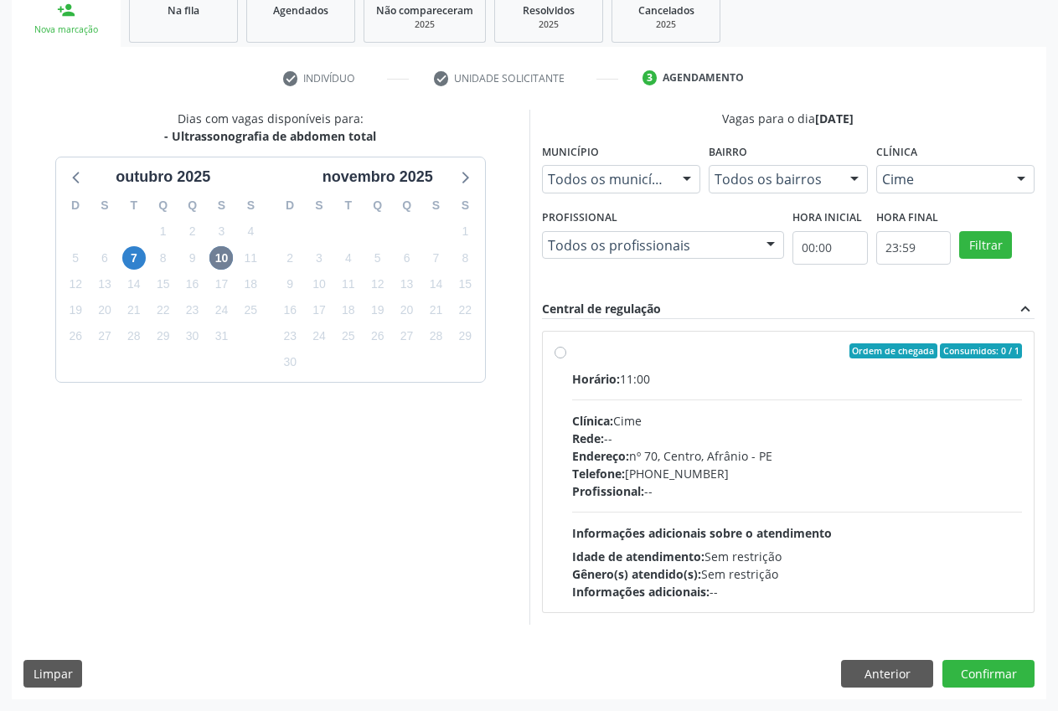
click at [551, 348] on div "Ordem de chegada Consumidos: 0 / 1 Horário: 11:00 Clínica: Cime Rede: -- Endere…" at bounding box center [789, 472] width 492 height 281
radio input "true"
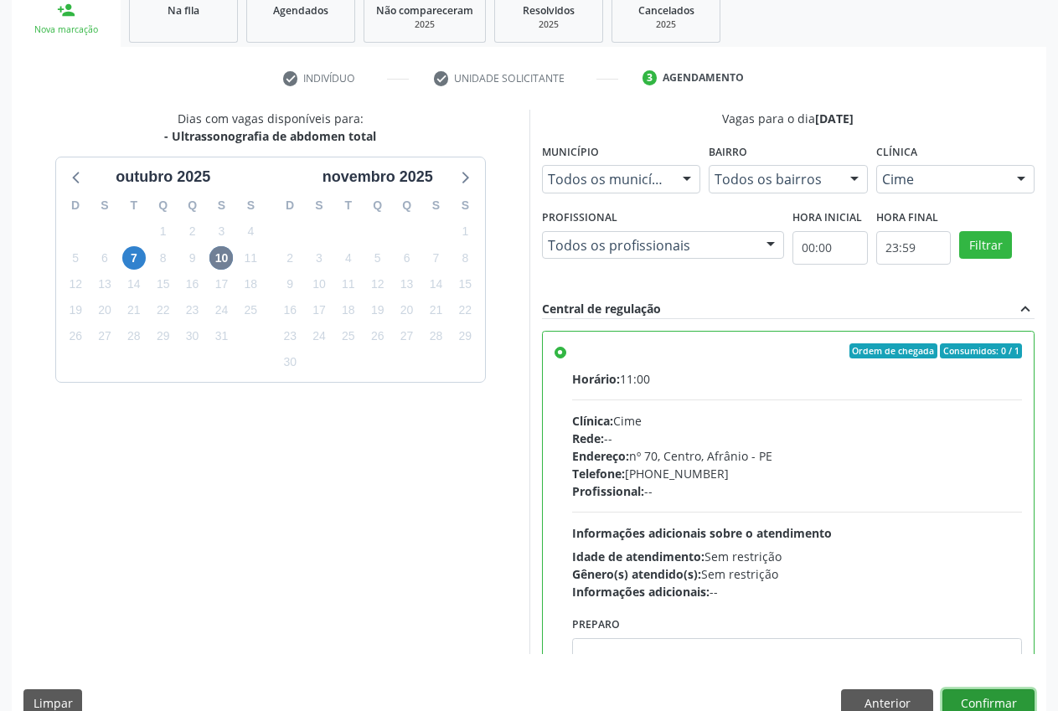
click at [996, 706] on button "Confirmar" at bounding box center [989, 704] width 92 height 28
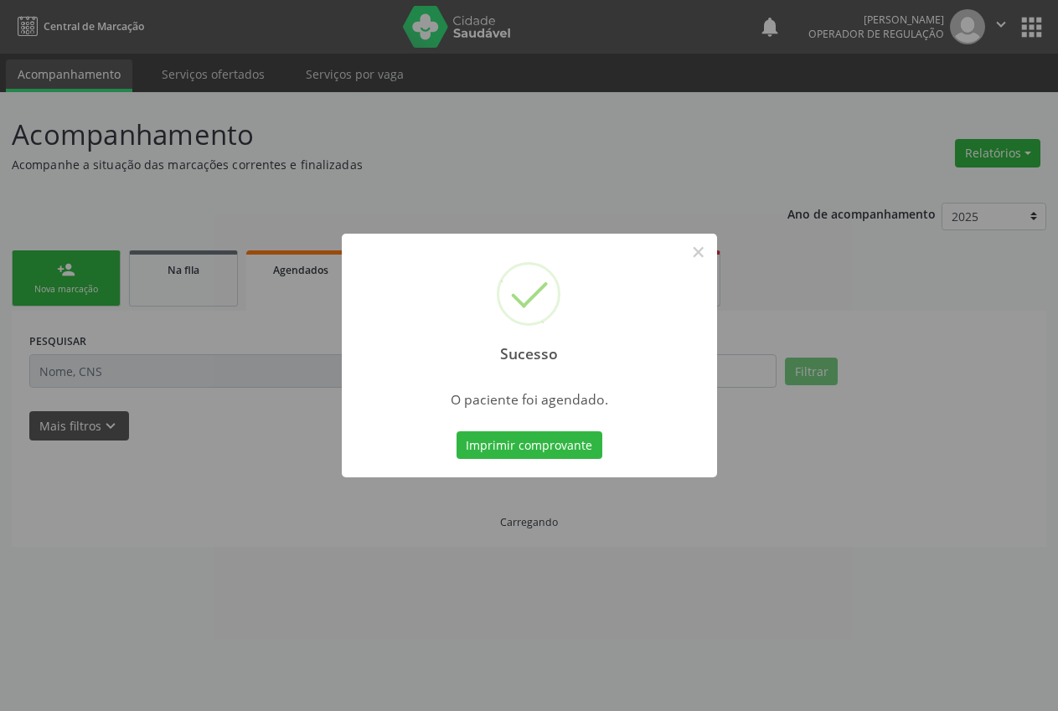
scroll to position [0, 0]
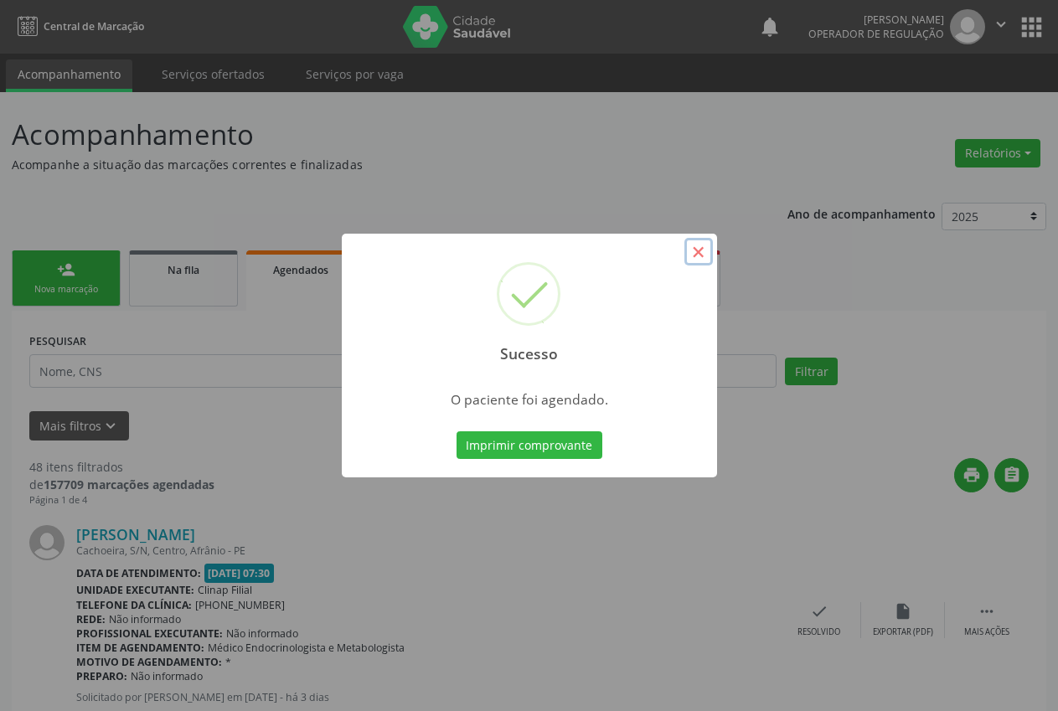
click at [703, 251] on button "×" at bounding box center [699, 252] width 28 height 28
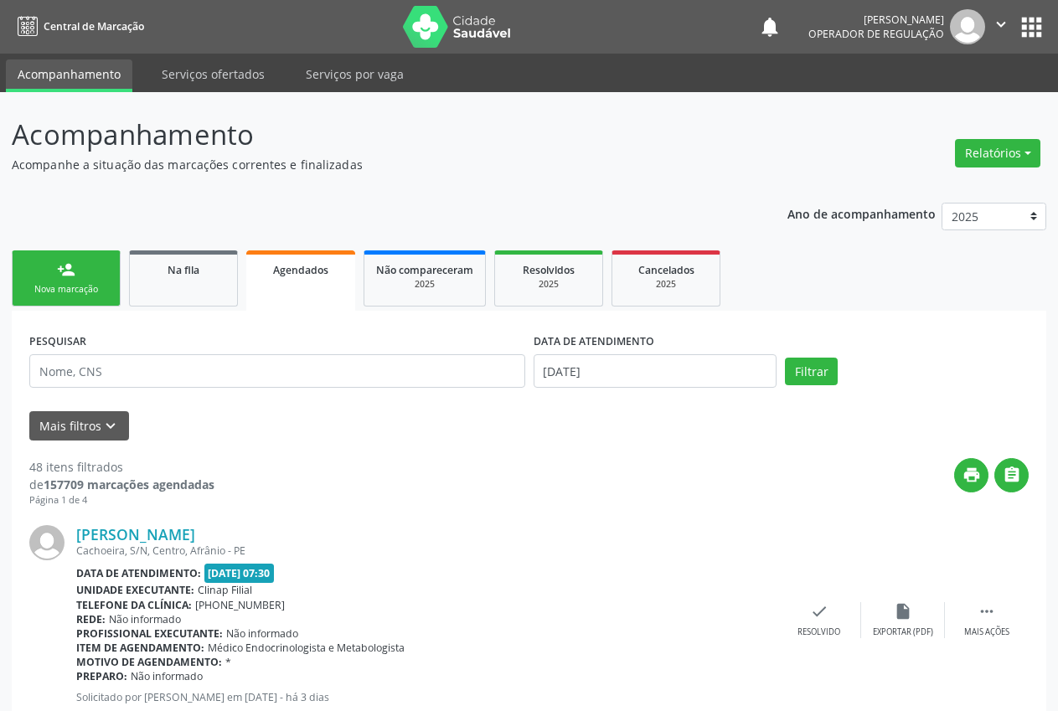
click at [298, 285] on link "Agendados" at bounding box center [300, 281] width 109 height 60
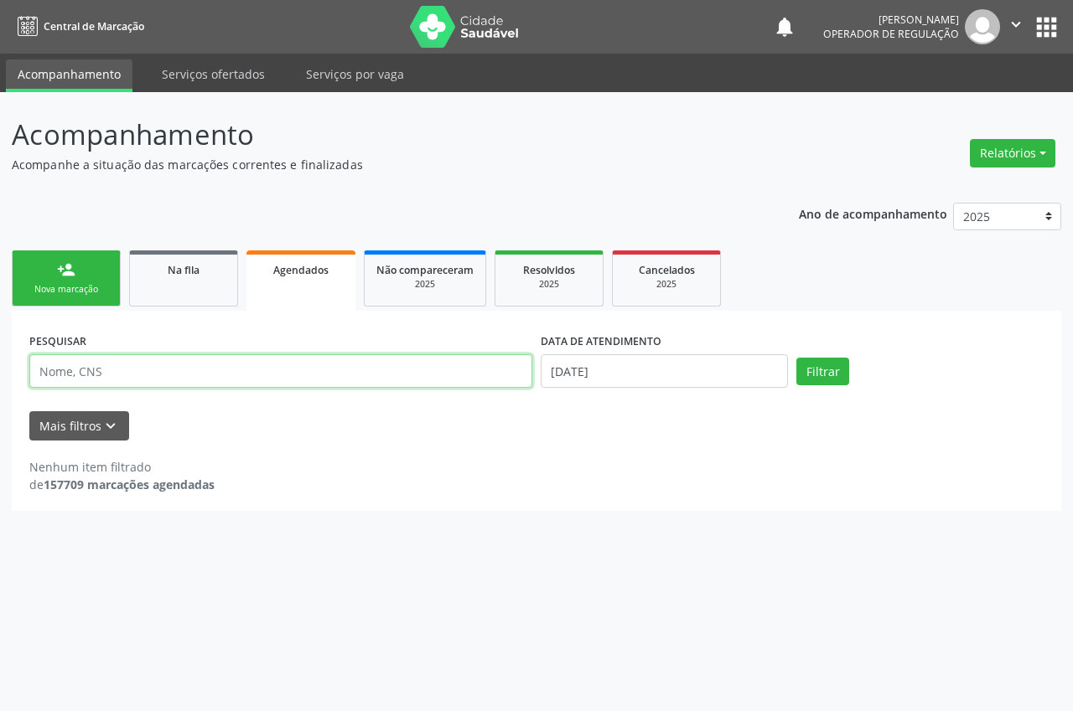
click at [179, 372] on input "text" at bounding box center [280, 371] width 503 height 34
click at [173, 368] on input "teofila" at bounding box center [280, 371] width 503 height 34
type input "teofila da purificacao rodrigues"
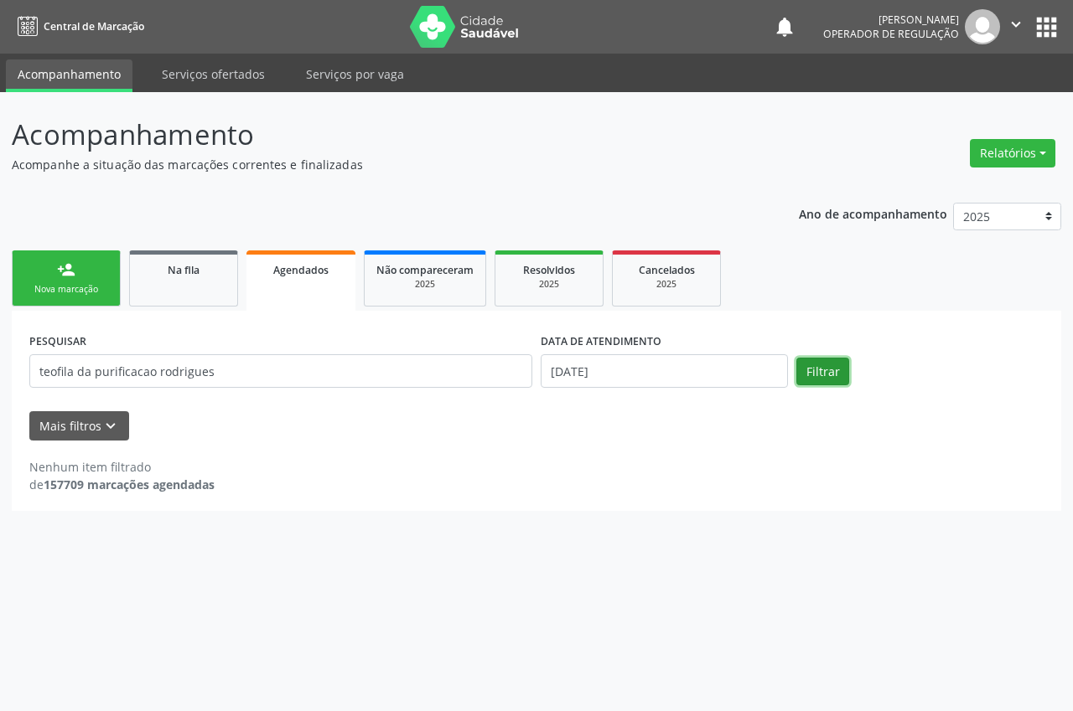
click at [824, 370] on button "Filtrar" at bounding box center [822, 372] width 53 height 28
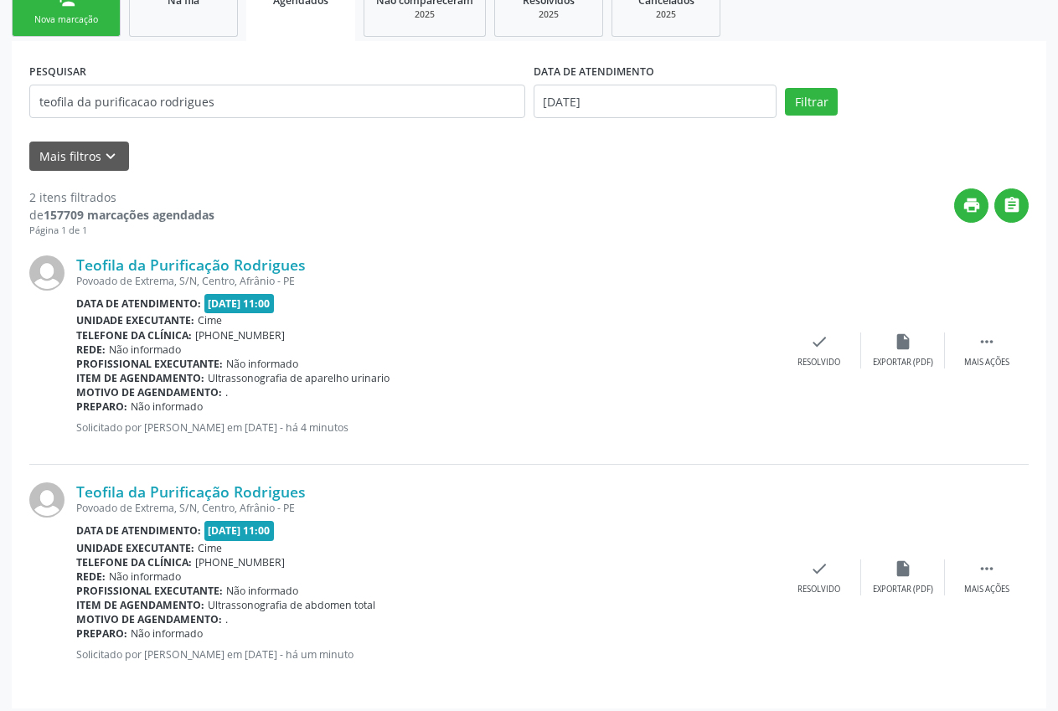
scroll to position [278, 0]
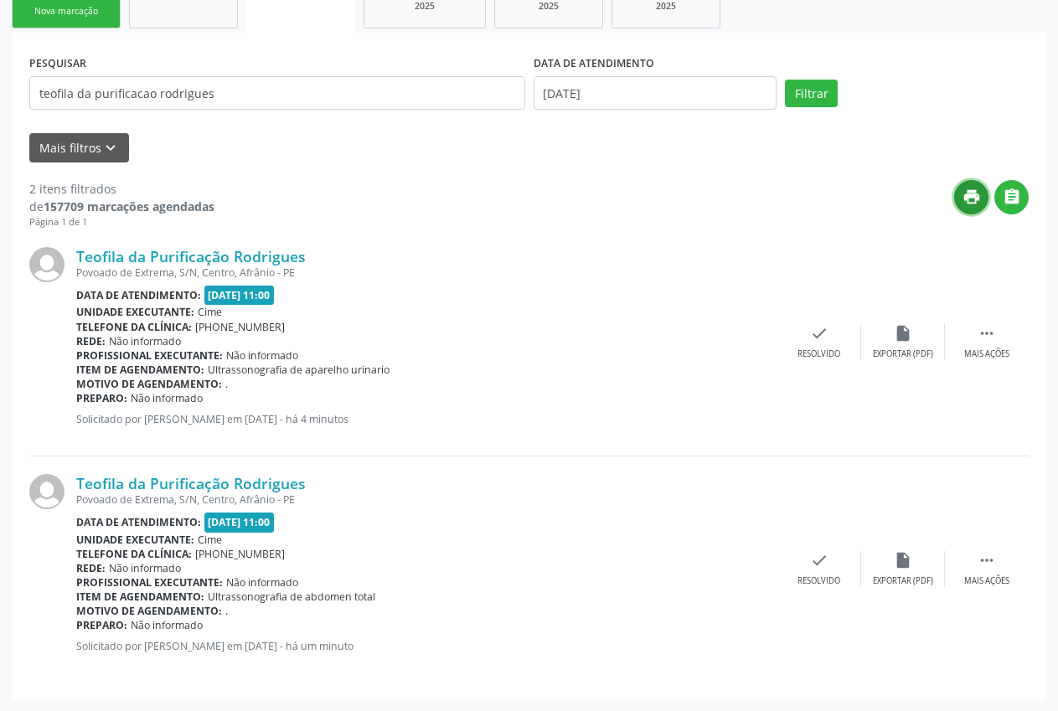
click at [974, 205] on icon "print" at bounding box center [972, 197] width 18 height 18
click at [887, 578] on div "Exportar (PDF)" at bounding box center [903, 582] width 60 height 12
